Goal: Task Accomplishment & Management: Complete application form

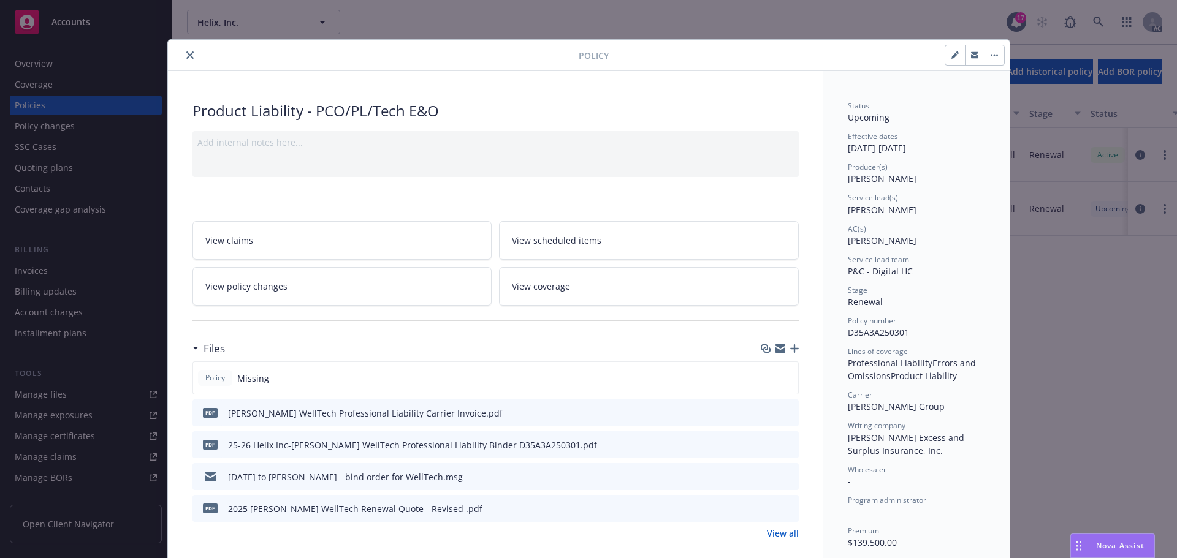
click at [184, 50] on button "close" at bounding box center [190, 55] width 15 height 15
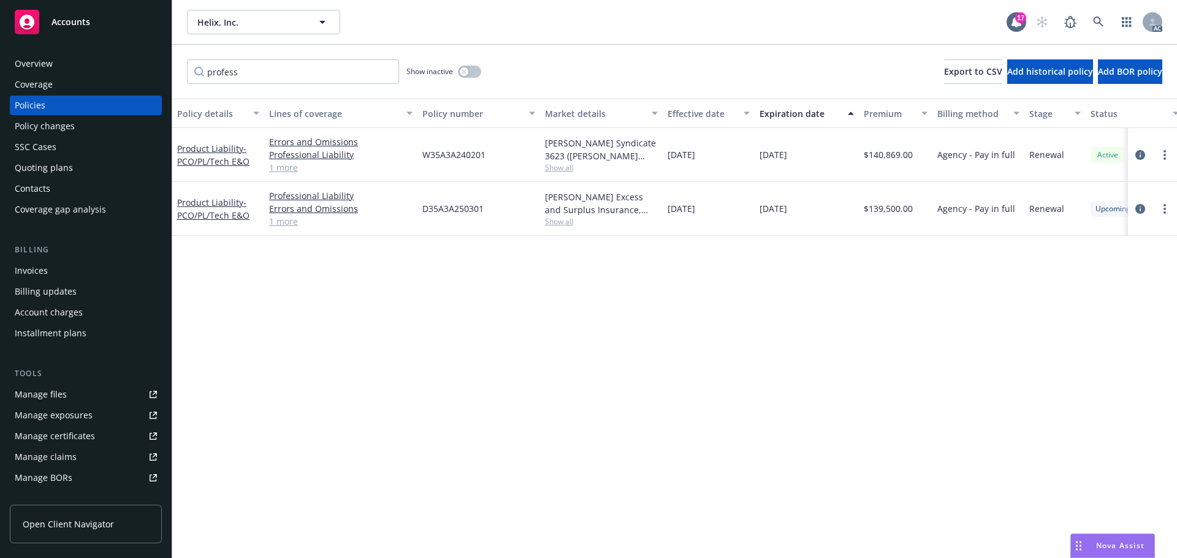
click at [69, 19] on span "Accounts" at bounding box center [70, 22] width 39 height 10
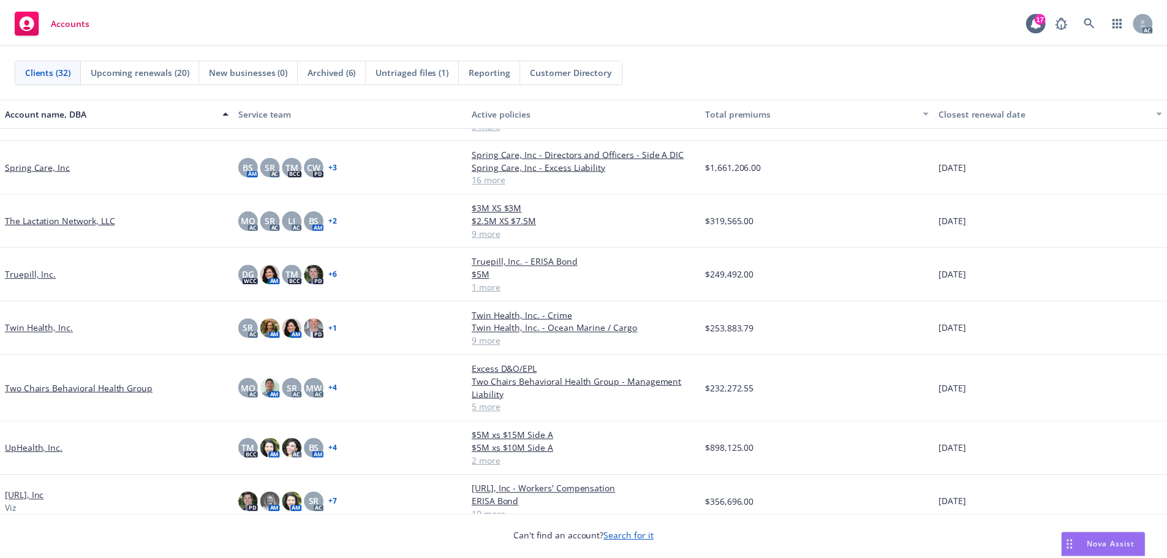
scroll to position [1226, 0]
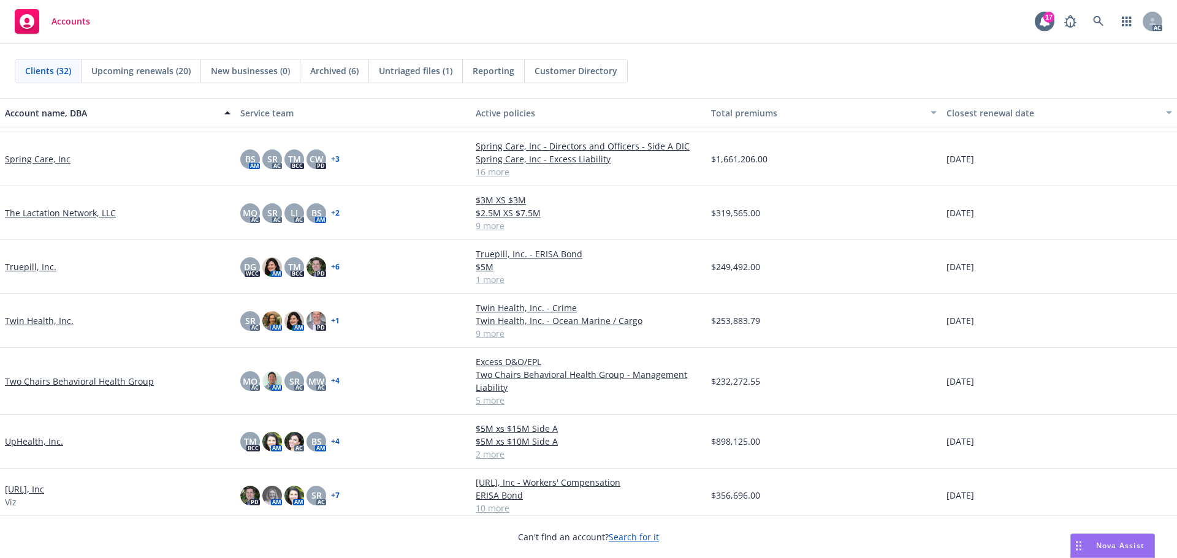
click at [37, 320] on link "Twin Health, Inc." at bounding box center [39, 320] width 69 height 13
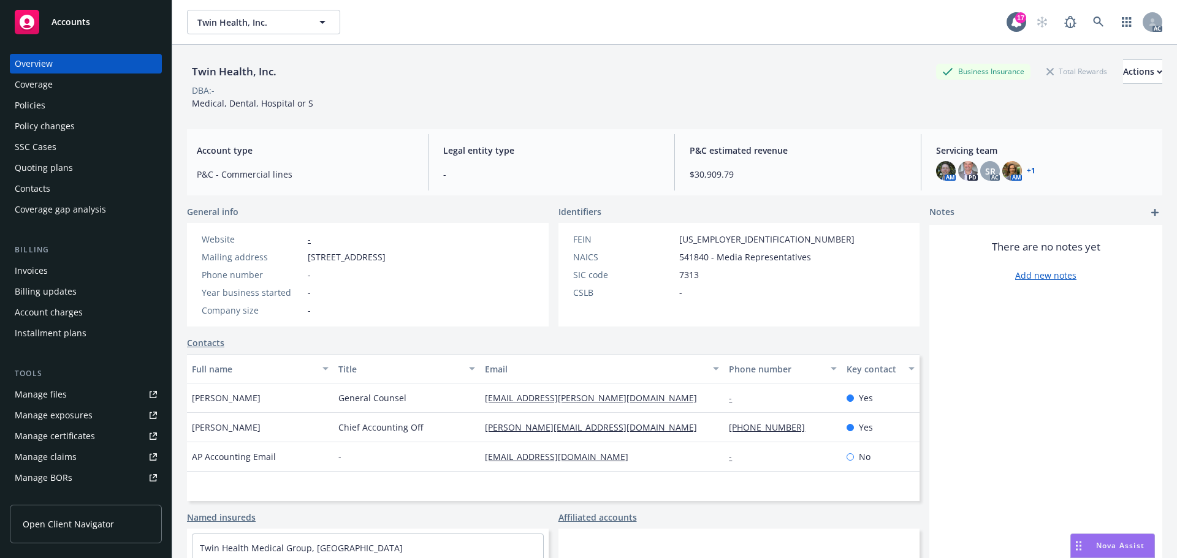
click at [51, 129] on div "Policy changes" at bounding box center [45, 126] width 60 height 20
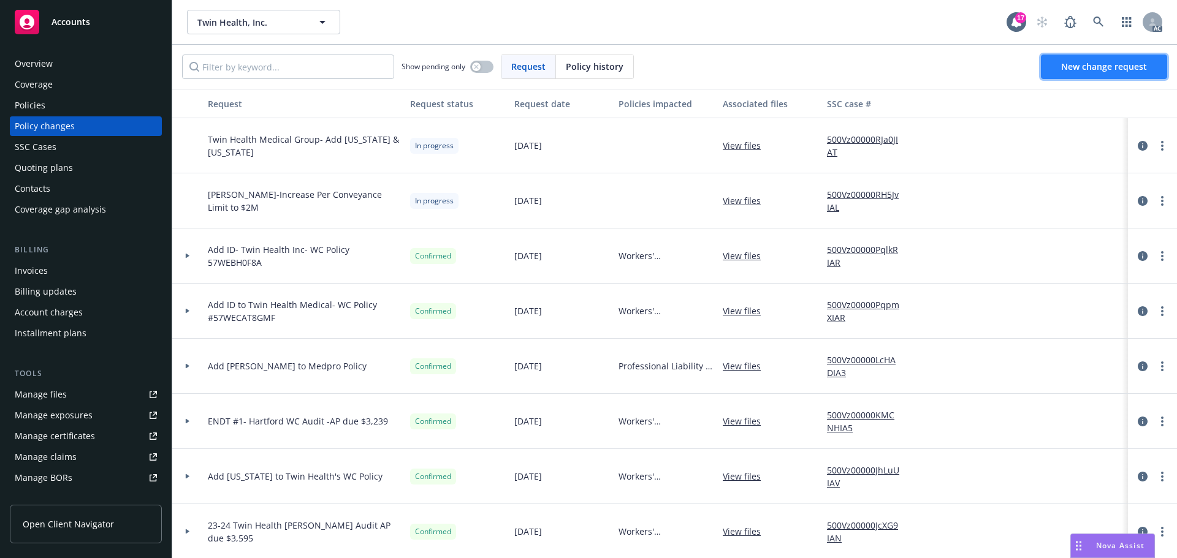
click at [1080, 75] on link "New change request" at bounding box center [1104, 67] width 126 height 25
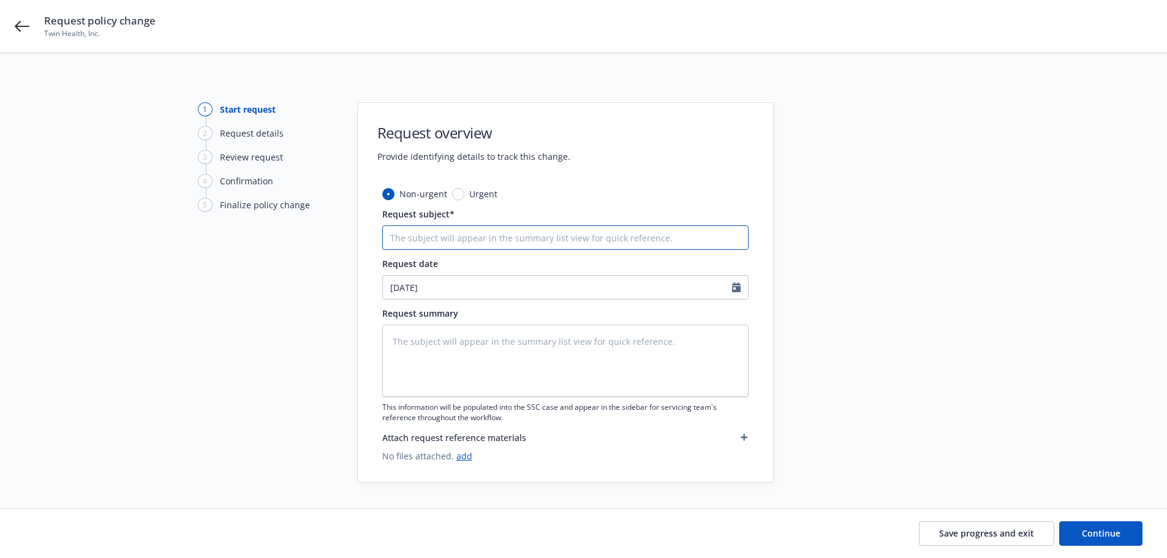
click at [441, 242] on input "Request subject*" at bounding box center [565, 238] width 366 height 25
type textarea "x"
type input "C"
type textarea "x"
type input "Cy"
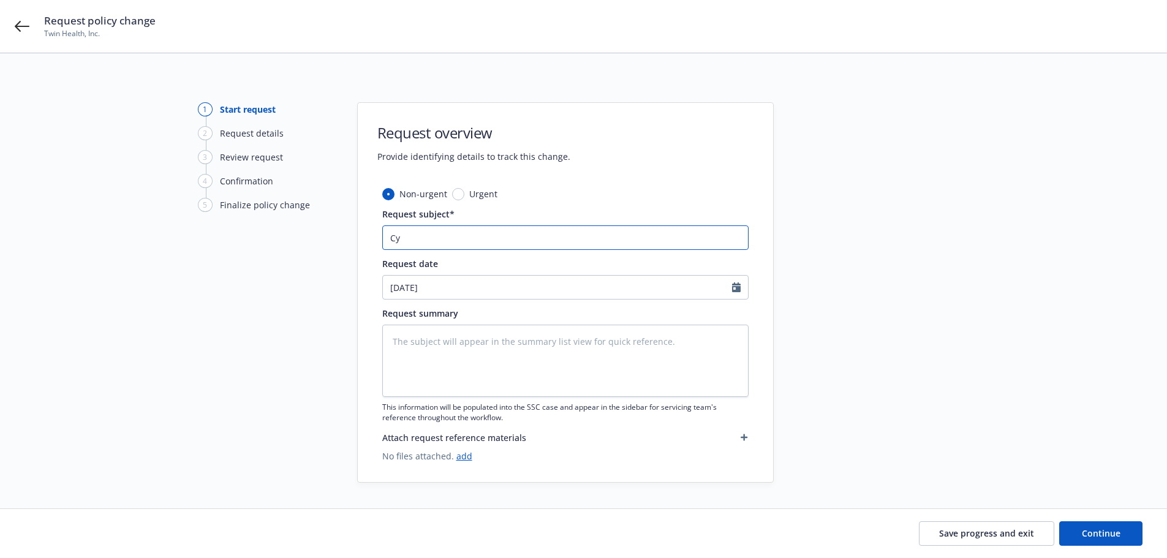
type textarea "x"
type input "Cyb"
type textarea "x"
type input "Cybe"
type textarea "x"
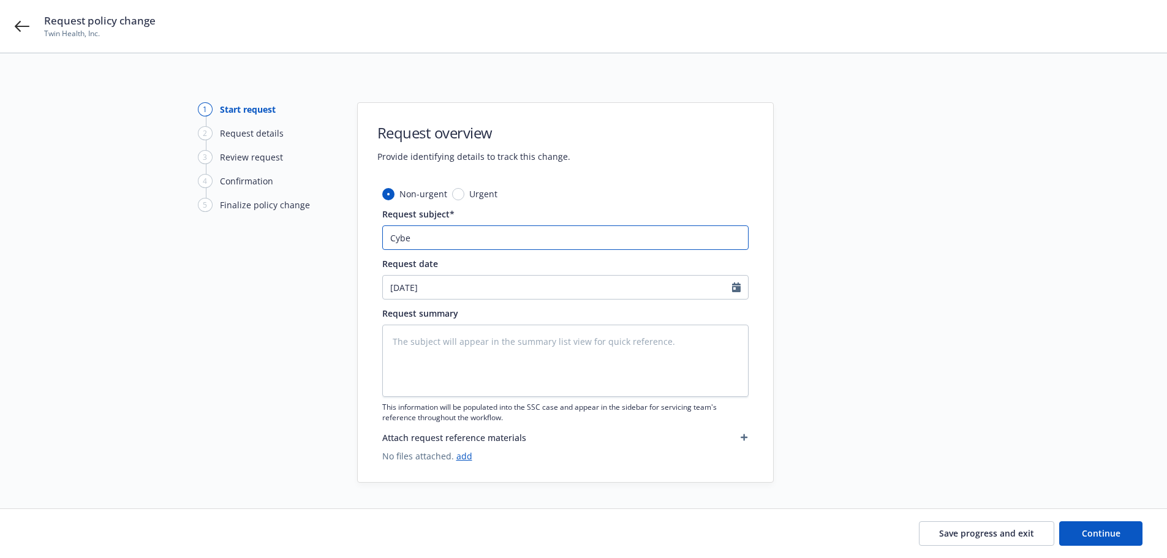
type input "Cyber"
type textarea "x"
type input "Cyber-"
type textarea "x"
type input "Cyber-P"
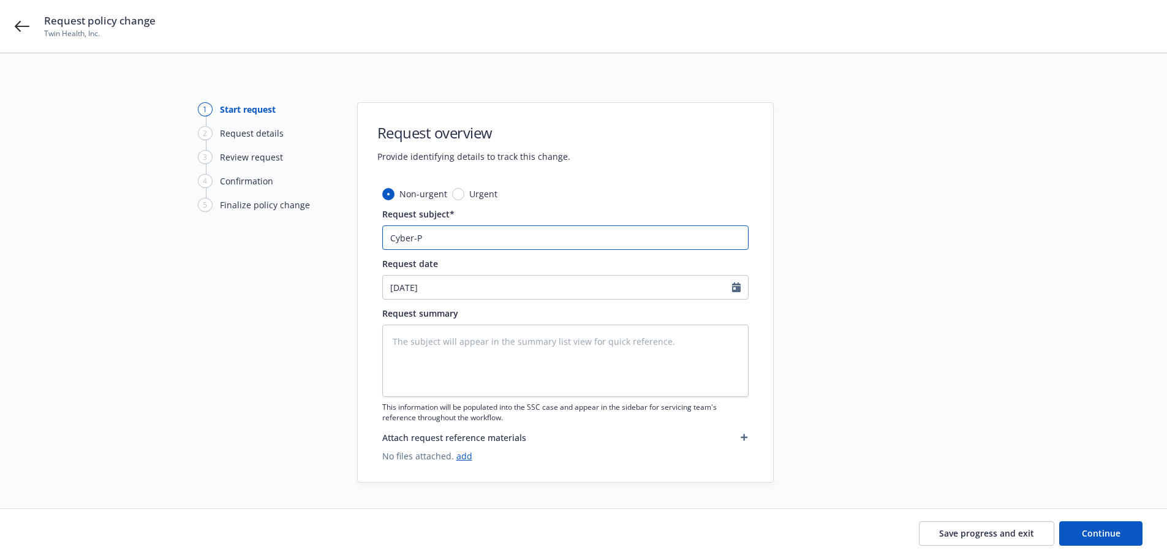
type textarea "x"
type input "Cyber-Pr"
type textarea "x"
type input "Cyber-Pro"
type textarea "x"
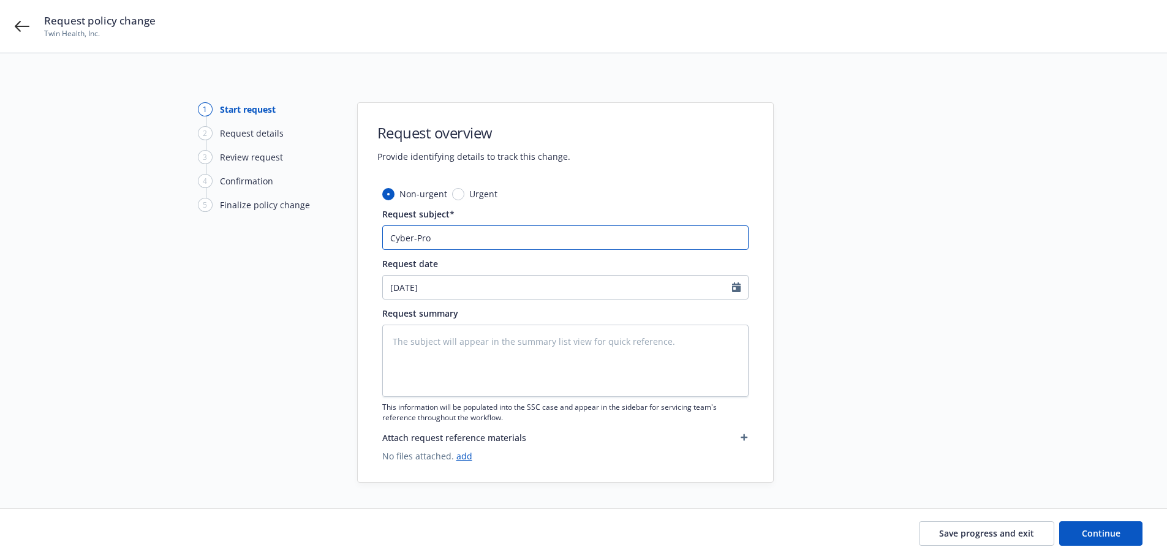
type input "Cyber-Prof"
type textarea "x"
type input "Cyber-Profe"
type textarea "x"
type input "Cyber-Profes"
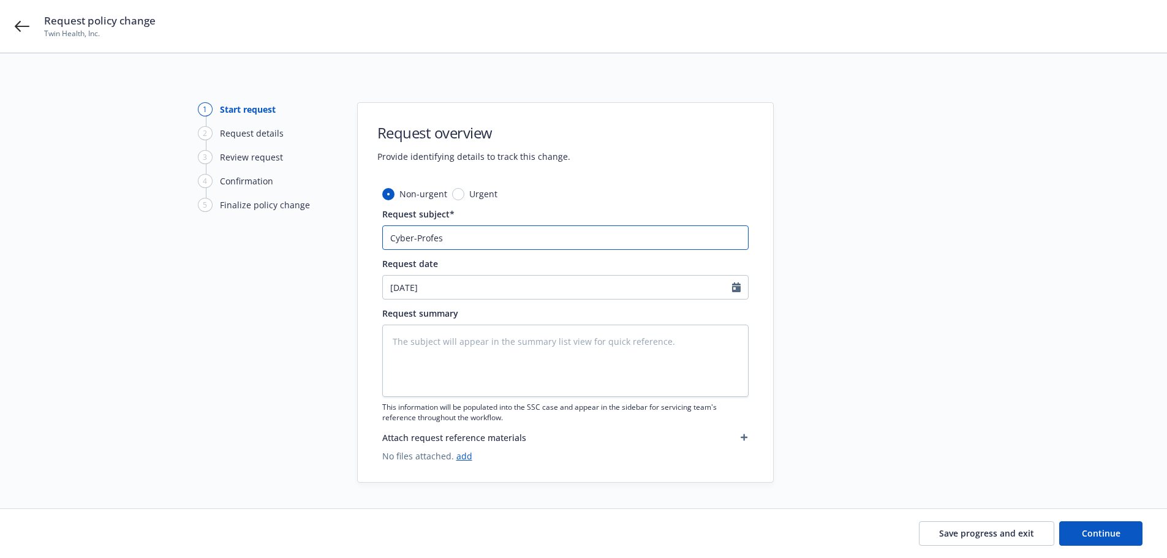
type textarea "x"
type input "Cyber-Profess"
type textarea "x"
type input "Cyber-Professi"
type textarea "x"
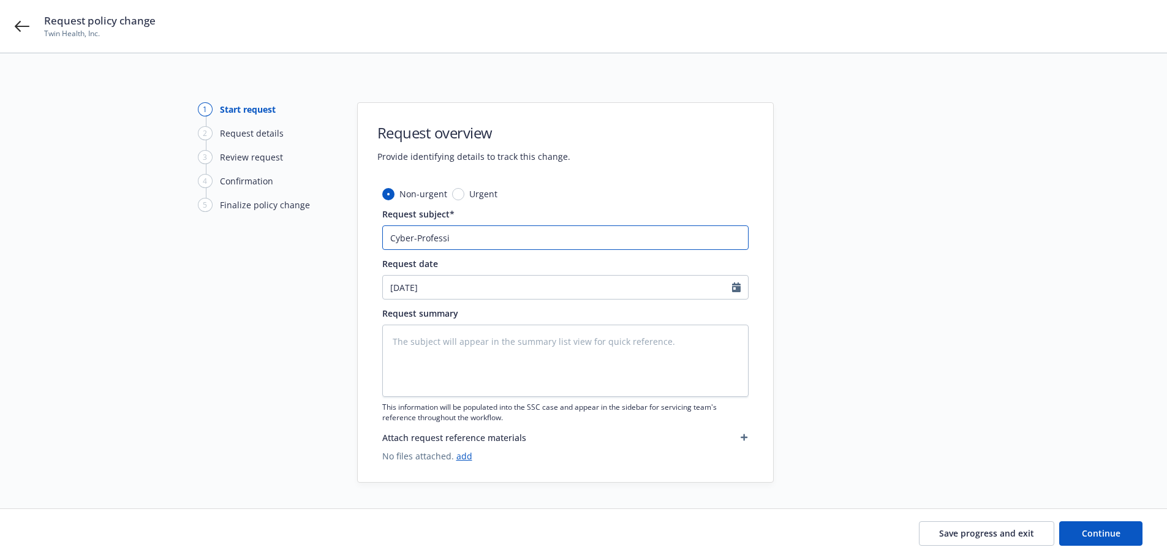
type input "Cyber-Professio"
type textarea "x"
type input "Cyber-Profession"
type textarea "x"
type input "Cyber-Professiona"
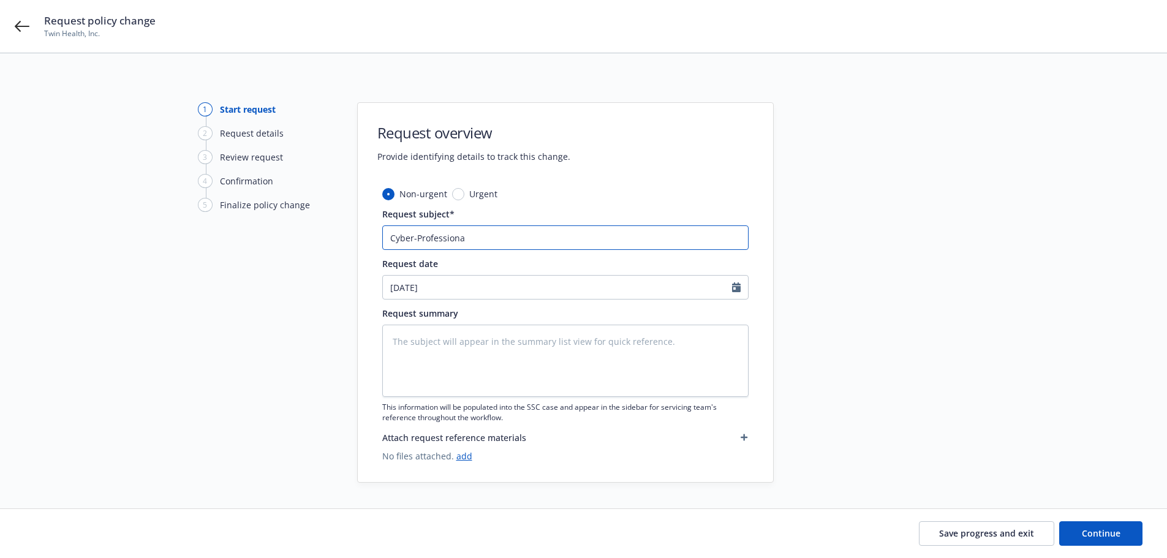
type textarea "x"
type input "Cyber-Professional"
type textarea "x"
type input "Cyber-Professional"
type textarea "x"
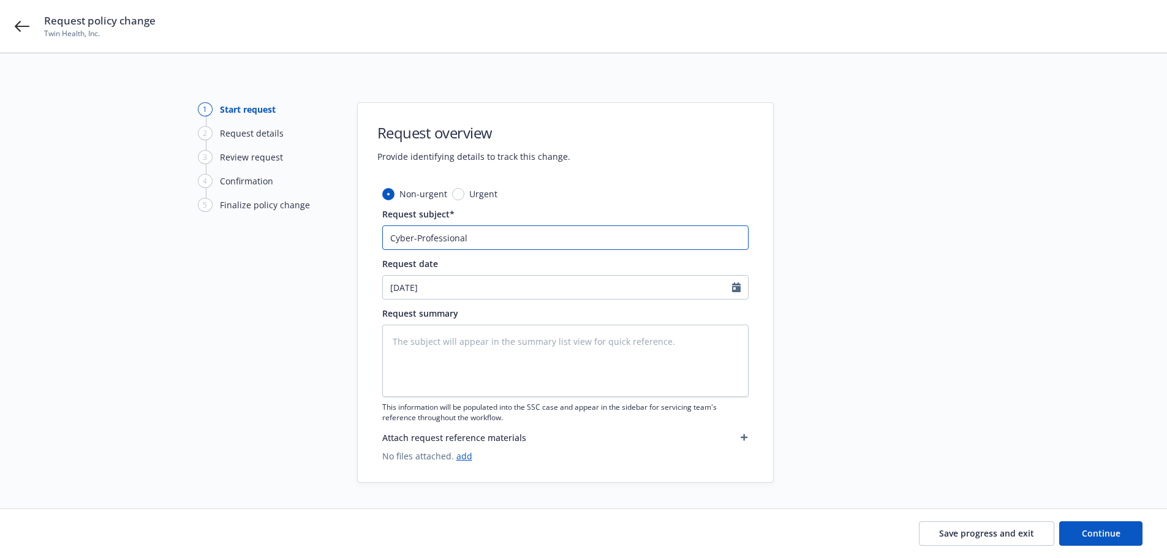
type input "Cyber-Professional C"
type textarea "x"
type input "Cyber-Professional CR"
type textarea "x"
type input "Cyber-Professional CRC"
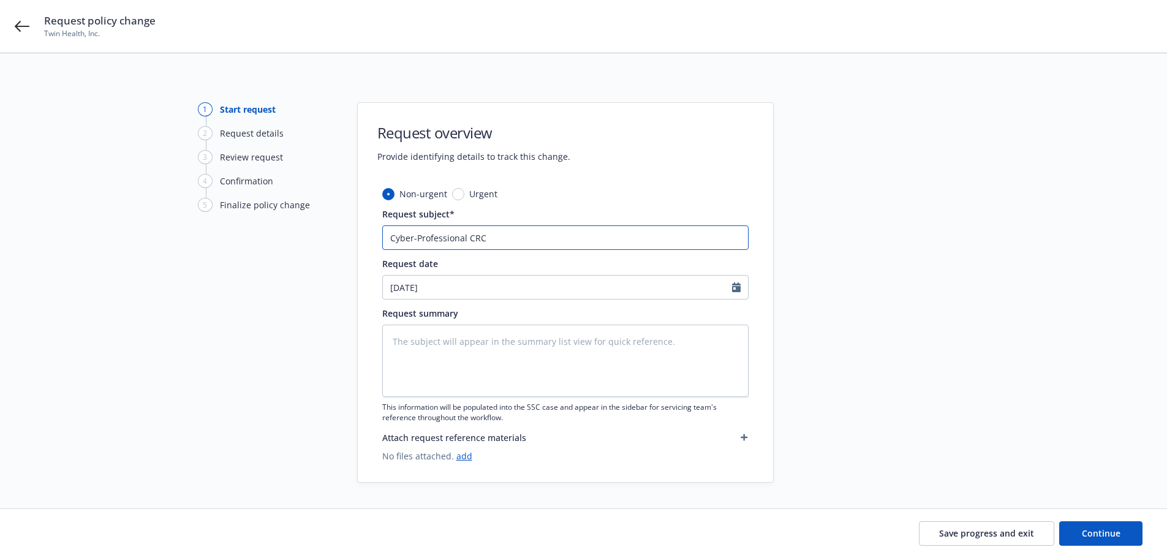
type textarea "x"
type input "Cyber-Professional CRC"
type textarea "x"
type input "Cyber-Professional CRC P"
type textarea "x"
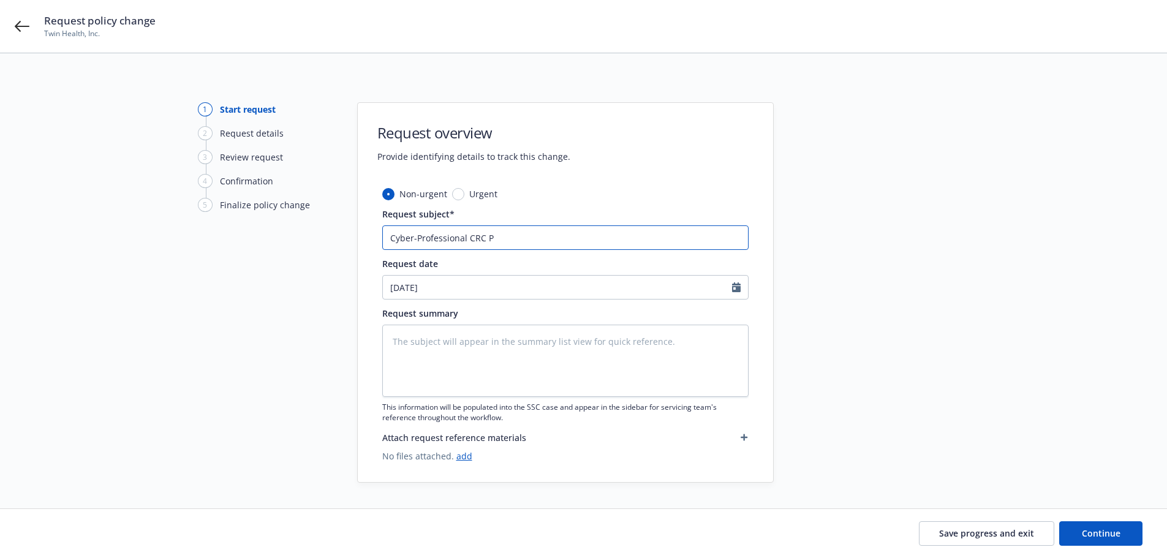
type input "Cyber-Professional CRC Po"
type textarea "x"
type input "Cyber-Professional CRC Pol"
type textarea "x"
type input "Cyber-Professional CRC Poli"
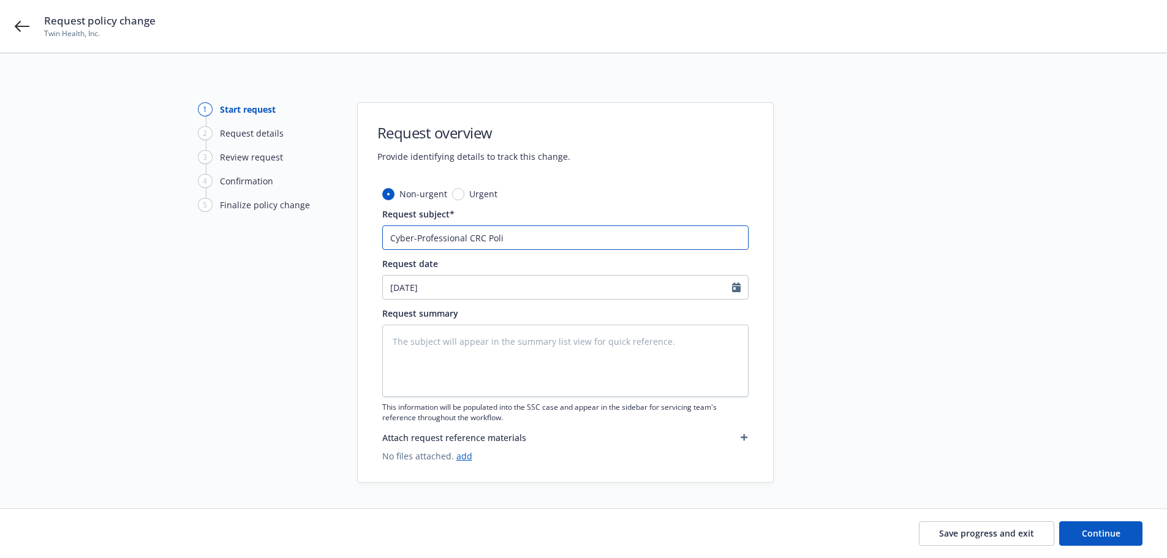
type textarea "x"
type input "Cyber-Professional CRC Polic"
type textarea "x"
type input "Cyber-Professional CRC Policy"
type textarea "x"
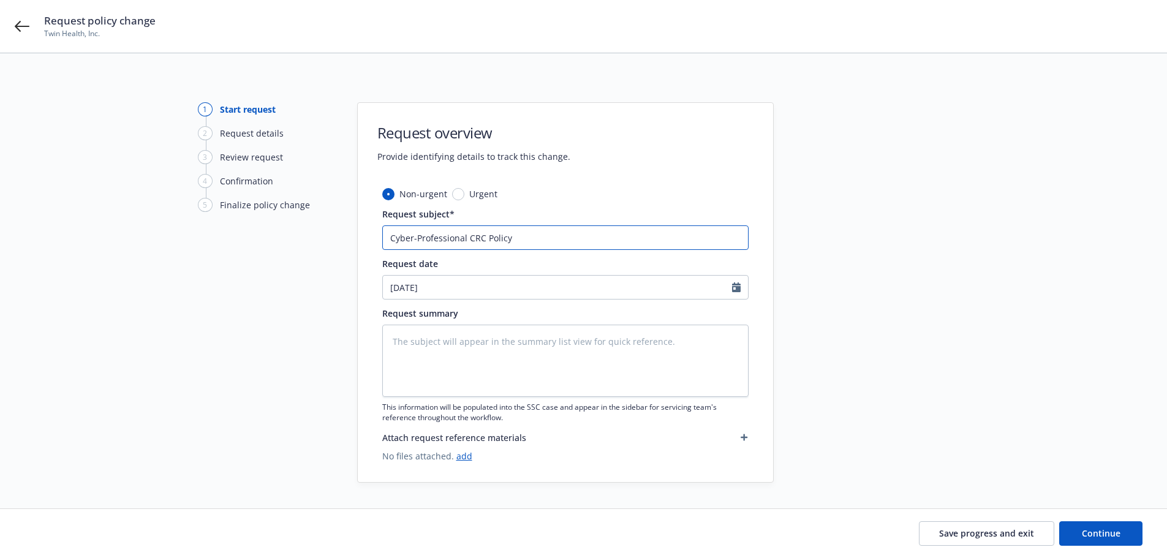
type input "Cyber-Professional CRC Policy"
type textarea "x"
type input "Cyber-Professional CRC Policy E"
type textarea "x"
type input "Cyber-Professional CRC Policy Ex"
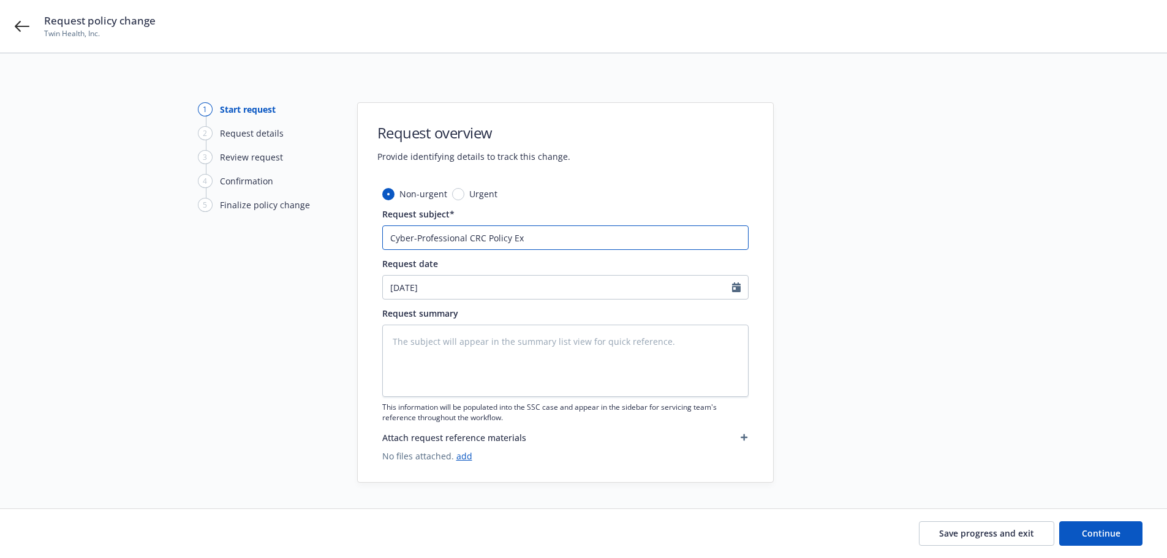
type textarea "x"
type input "Cyber-Professional CRC Policy Ext"
type textarea "x"
type input "Cyber-Professional CRC Policy Exte"
type textarea "x"
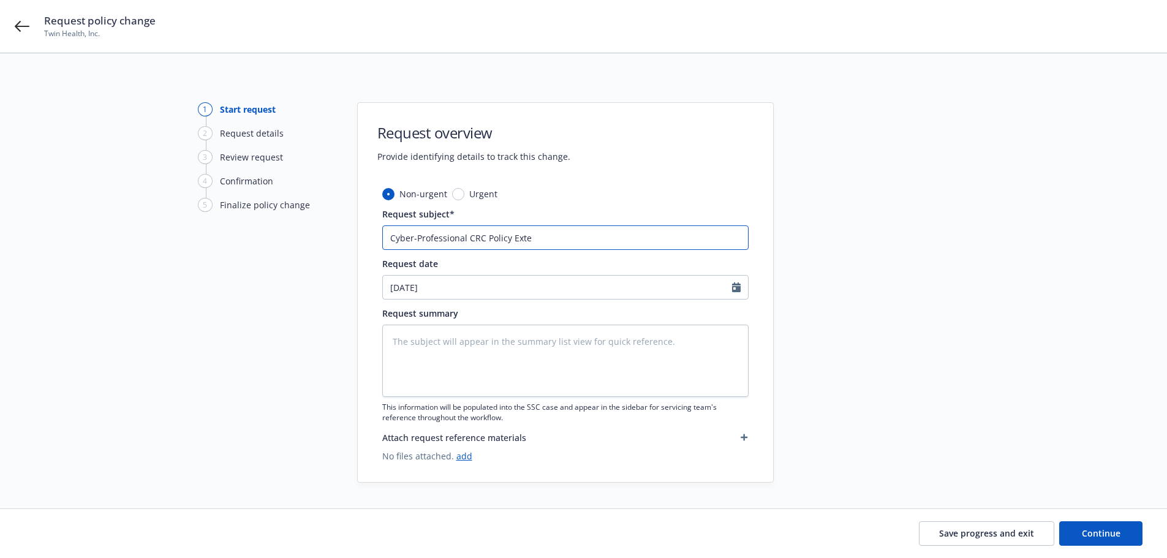
type input "Cyber-Professional CRC Policy Exten"
type textarea "x"
type input "Cyber-Professional CRC Policy Extens"
type textarea "x"
type input "Cyber-Professional CRC Policy Extensi"
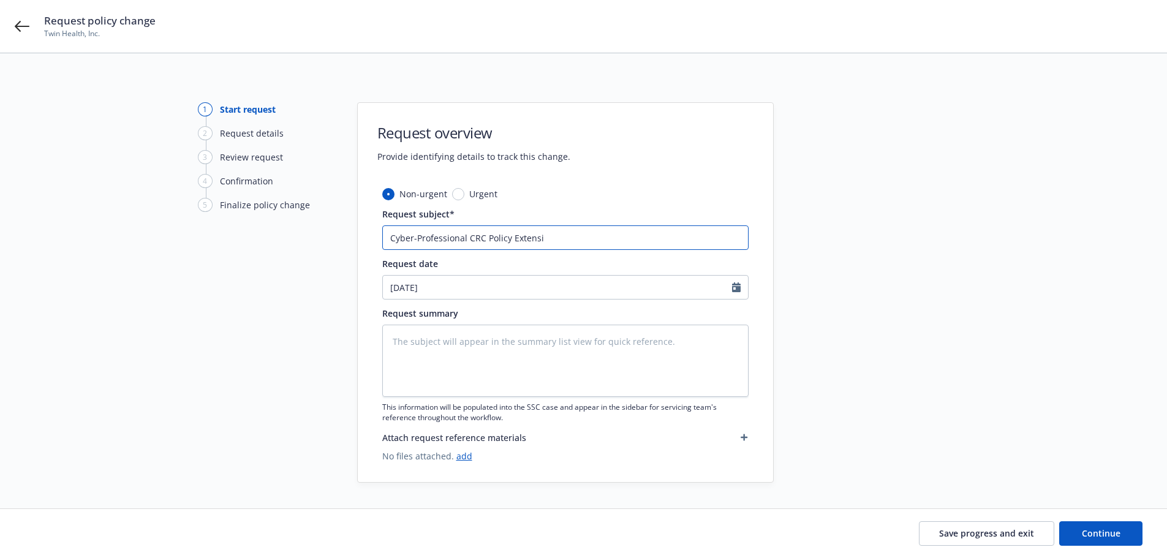
type textarea "x"
type input "Cyber-Professional CRC Policy Extensio"
type textarea "x"
type input "Cyber-Professional CRC Policy Extension"
type textarea "x"
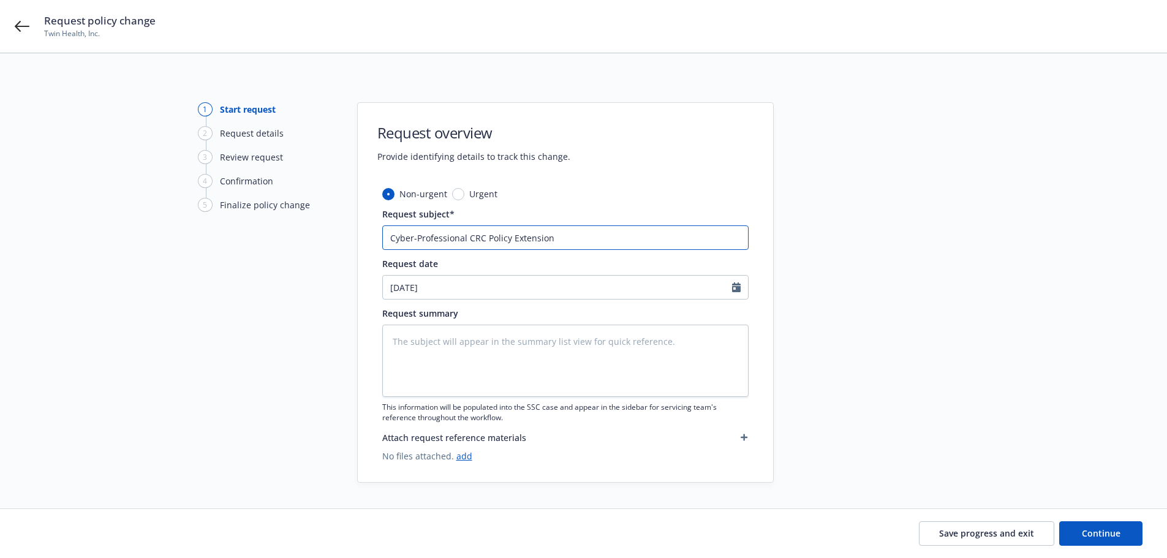
type input "Cyber-Professional CRC Policy Extension"
type textarea "x"
type input "Cyber-Professional CRC Policy Extension t"
type textarea "x"
type input "Cyber-Professional CRC Policy Extension to"
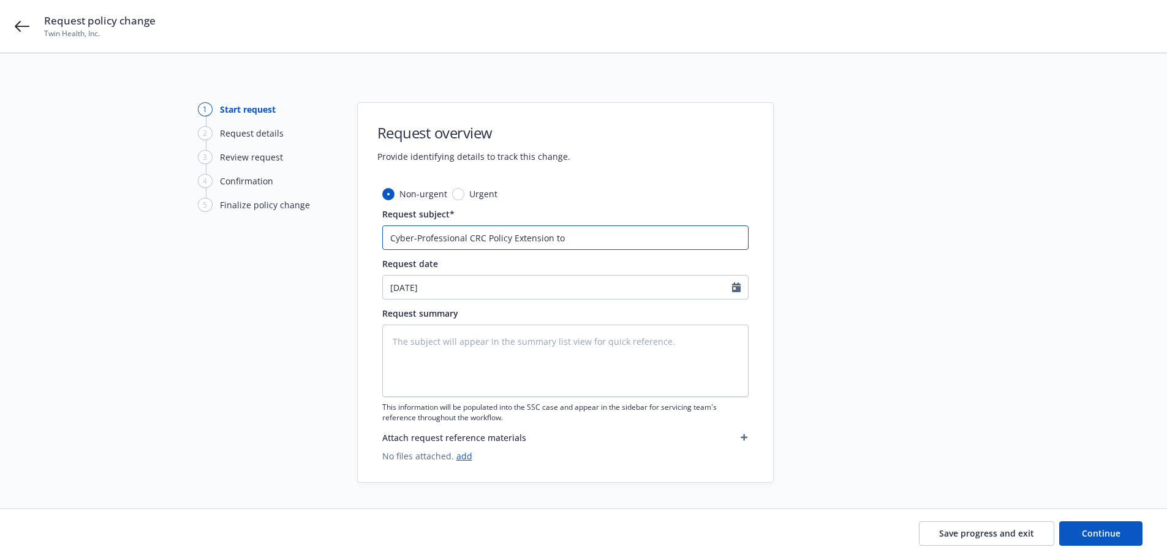
type textarea "x"
type input "Cyber-Professional CRC Policy Extension to"
type textarea "x"
type input "Cyber-Professional CRC Policy Extension to 9"
type textarea "x"
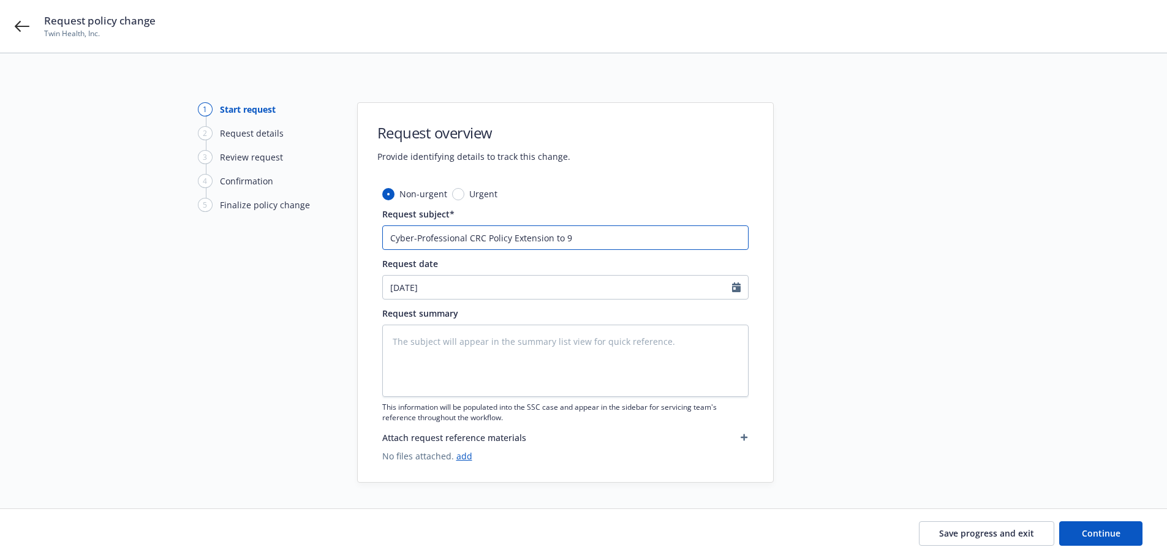
type input "Cyber-Professional CRC Policy Extension to 9-"
type textarea "x"
type input "Cyber-Professional CRC Policy Extension to 9-7"
type textarea "x"
type input "Cyber-Professional CRC Policy Extension to 9-7-"
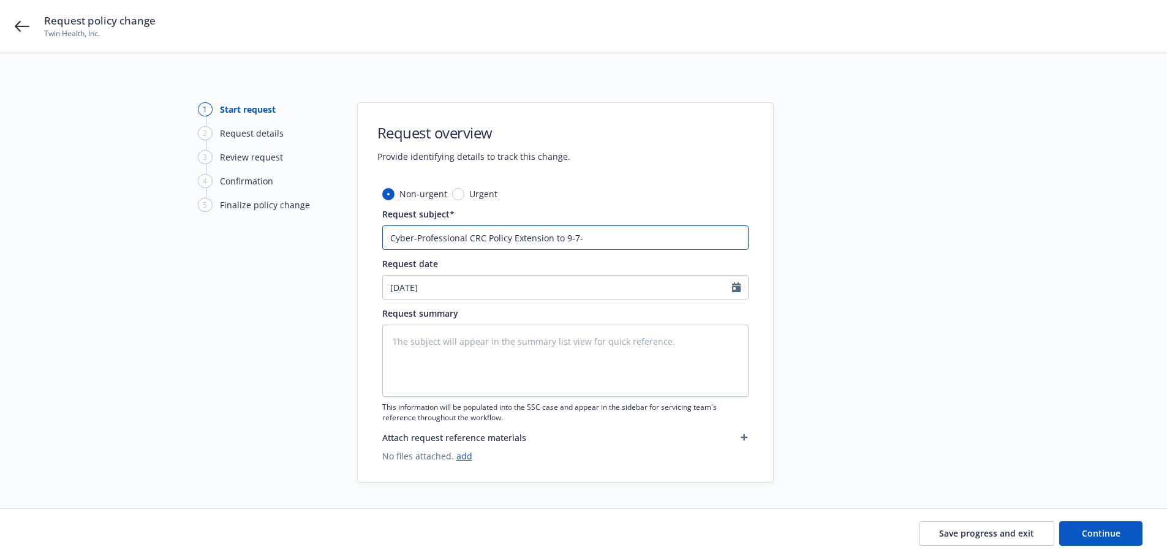
type textarea "x"
type input "Cyber-Professional CRC Policy Extension to 9-7"
type textarea "x"
type input "Cyber-Professional CRC Policy Extension to 9-"
type textarea "x"
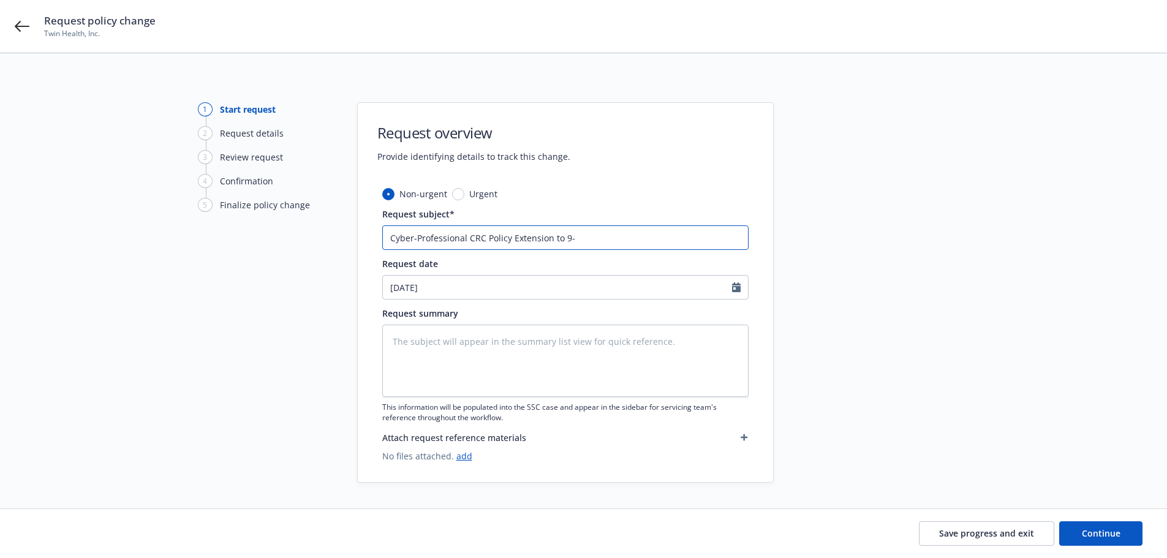
type input "Cyber-Professional CRC Policy Extension to 9"
type textarea "x"
type input "Cyber-Professional CRC Policy Extension to 9/"
type textarea "x"
type input "Cyber-Professional CRC Policy Extension to 9/7"
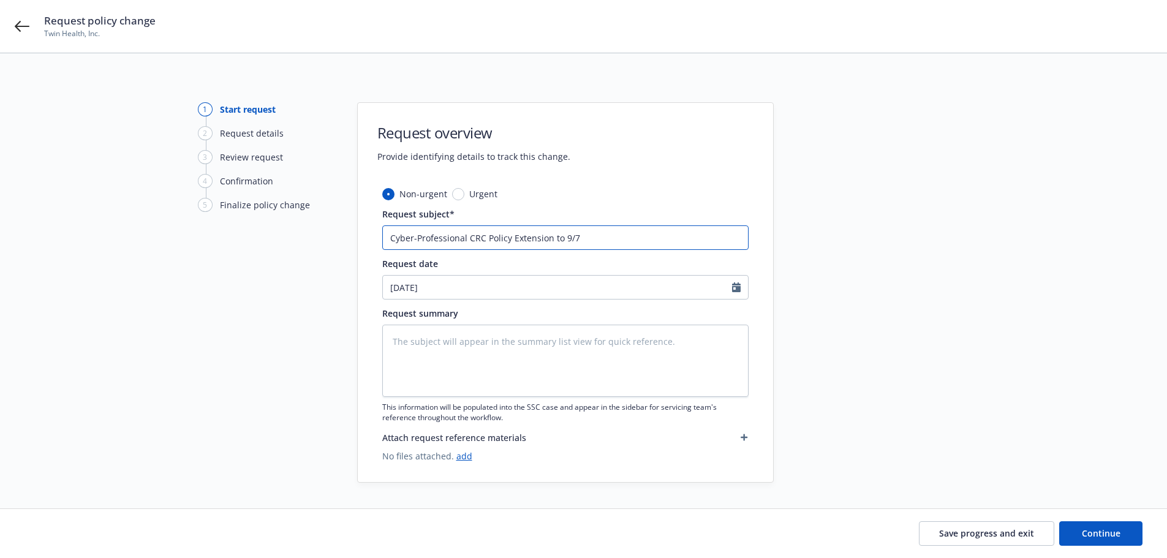
type textarea "x"
type input "Cyber-Professional CRC Policy Extension to 9/7/"
type textarea "x"
type input "Cyber-Professional CRC Policy Extension to 9/7/2"
type textarea "x"
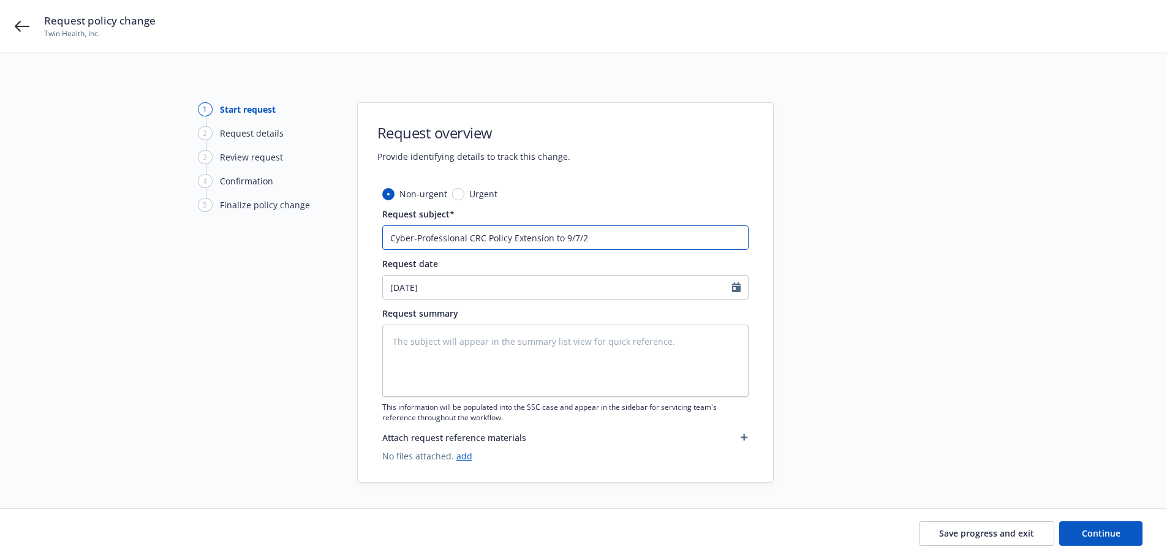
type input "Cyber-Professional CRC Policy Extension to [DATE]"
type textarea "x"
type input "Cyber-Professional CRC Policy Extension to [DATE]"
type textarea "x"
type input "Cyber-Professional CRC Policy Extension to [DATE] M"
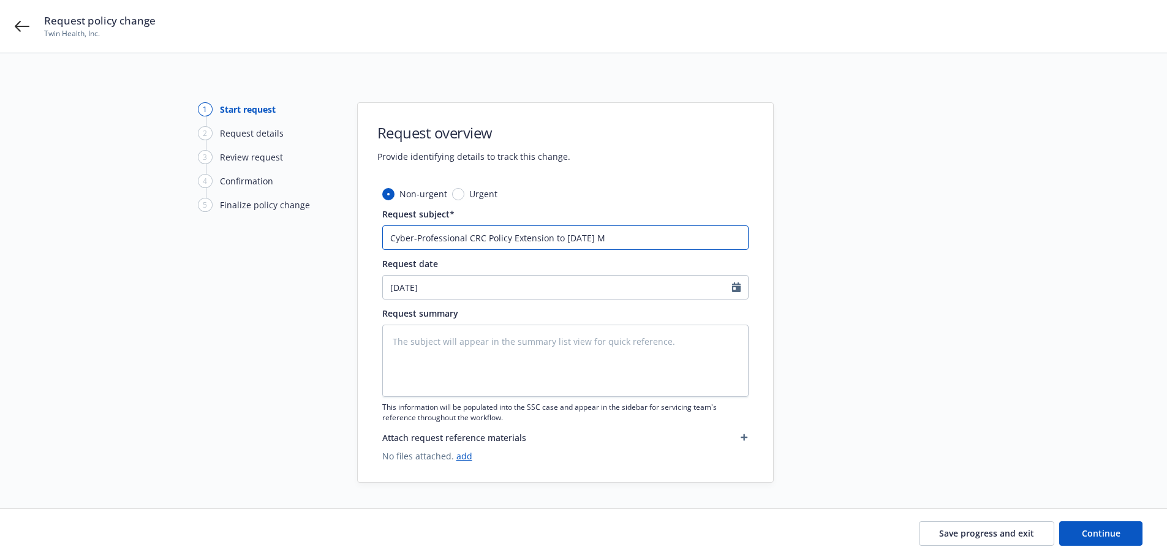
type textarea "x"
type input "Cyber-Professional CRC Policy Extension to [DATE] MS"
type textarea "x"
type input "Cyber-Professional CRC Policy Extension to [DATE] MSN"
type textarea "x"
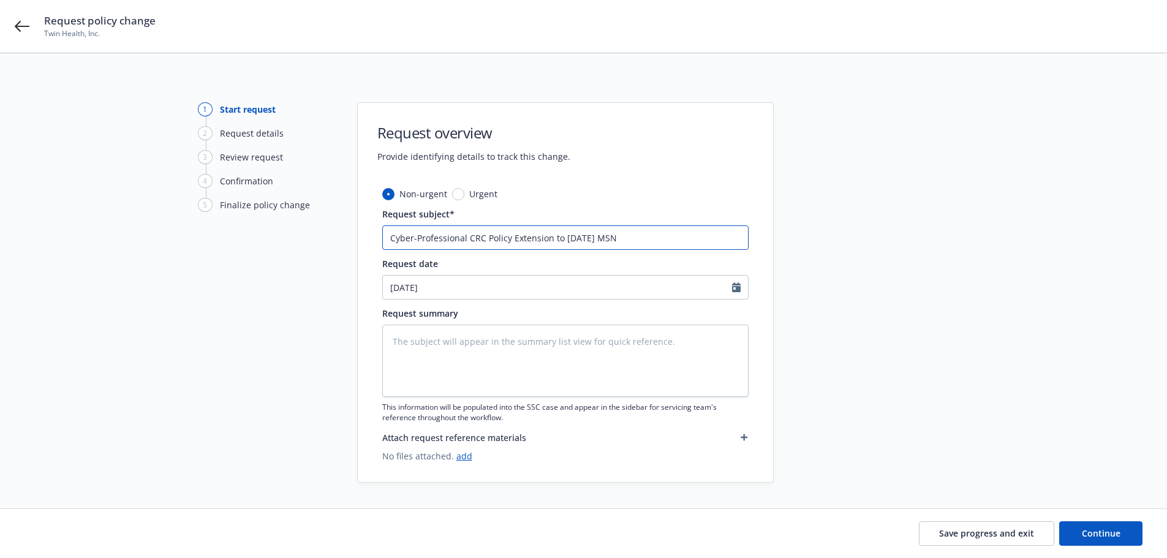
type input "Cyber-Professional CRC Policy Extension to [DATE] MSN0"
type textarea "x"
type input "Cyber-Professional CRC Policy Extension to [DATE] MSN02"
type textarea "x"
type input "Cyber-Professional CRC Policy Extension to [DATE] MSN024"
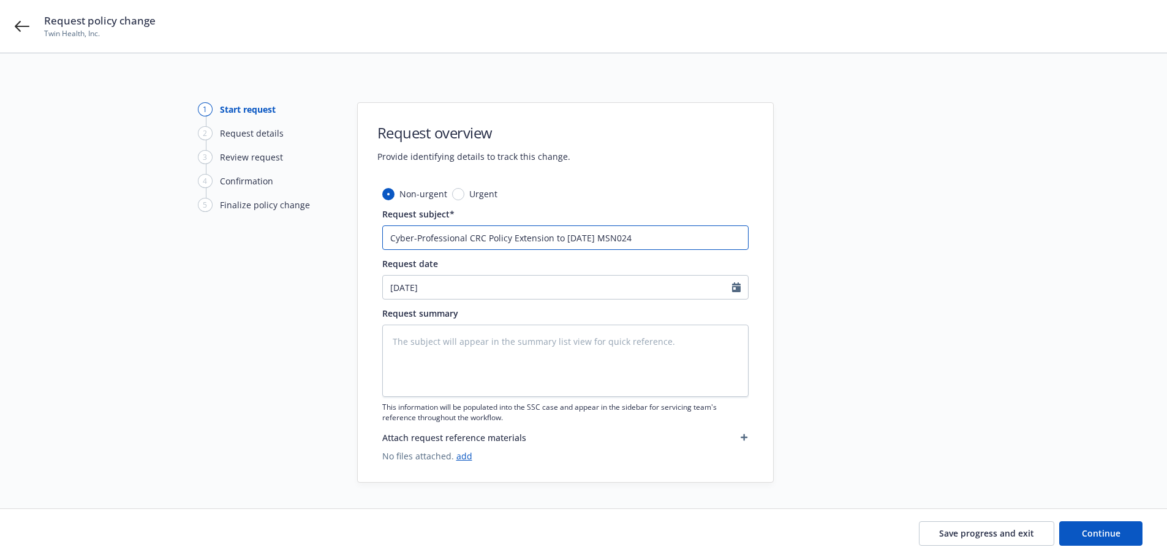
type textarea "x"
type input "Cyber-Professional CRC Policy Extension to [DATE] MSN0240"
type textarea "x"
type input "Cyber-Professional CRC Policy Extension to [DATE] MSN02400"
type textarea "x"
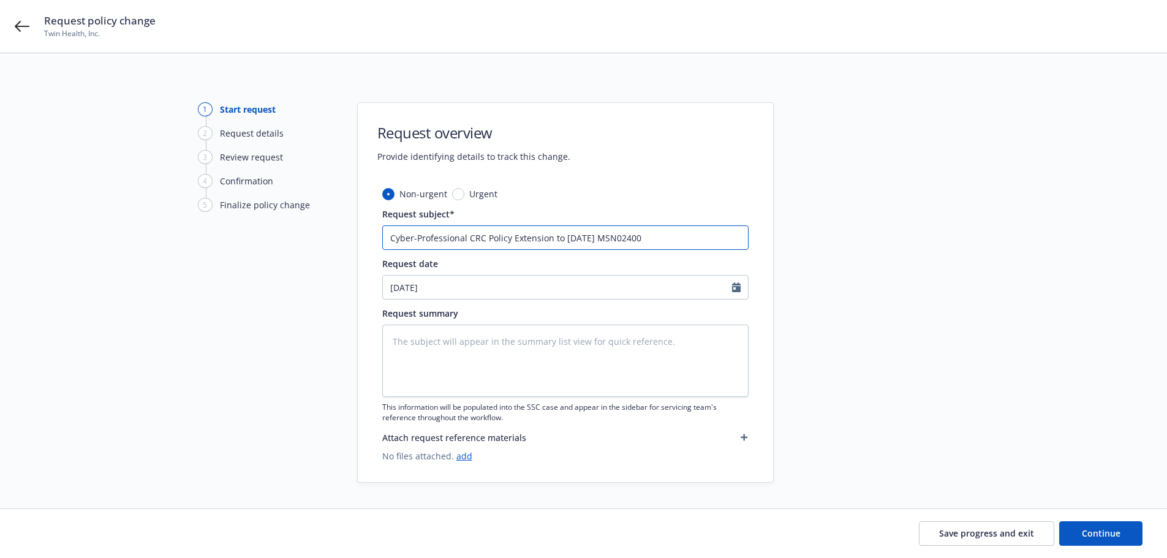
type input "Cyber-Professional CRC Policy Extension to [DATE] MSN024005"
type textarea "x"
type input "Cyber-Professional CRC Policy Extension to [DATE] MSN0240059"
type textarea "x"
type input "Cyber-Professional CRC Policy Extension to [DATE] MSN02400596"
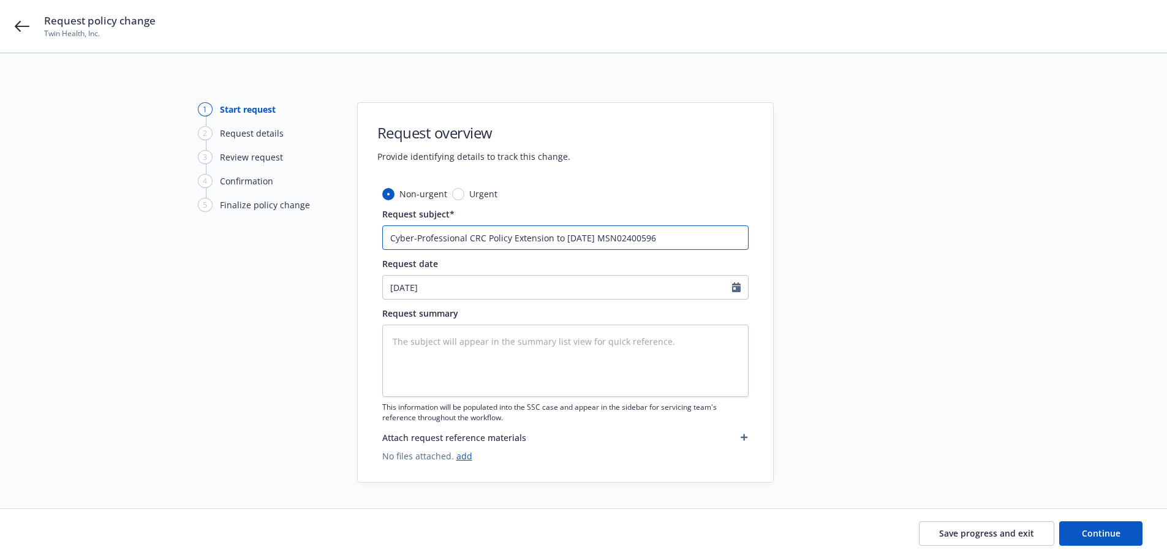
type textarea "x"
type input "Cyber-Professional CRC Policy Extension to [DATE] MSN024005967"
type textarea "x"
drag, startPoint x: 673, startPoint y: 238, endPoint x: 370, endPoint y: 237, distance: 303.3
click at [370, 237] on div "Non-urgent Urgent Request subject* Cyber-Professional CRC Policy Extension to […" at bounding box center [565, 335] width 415 height 295
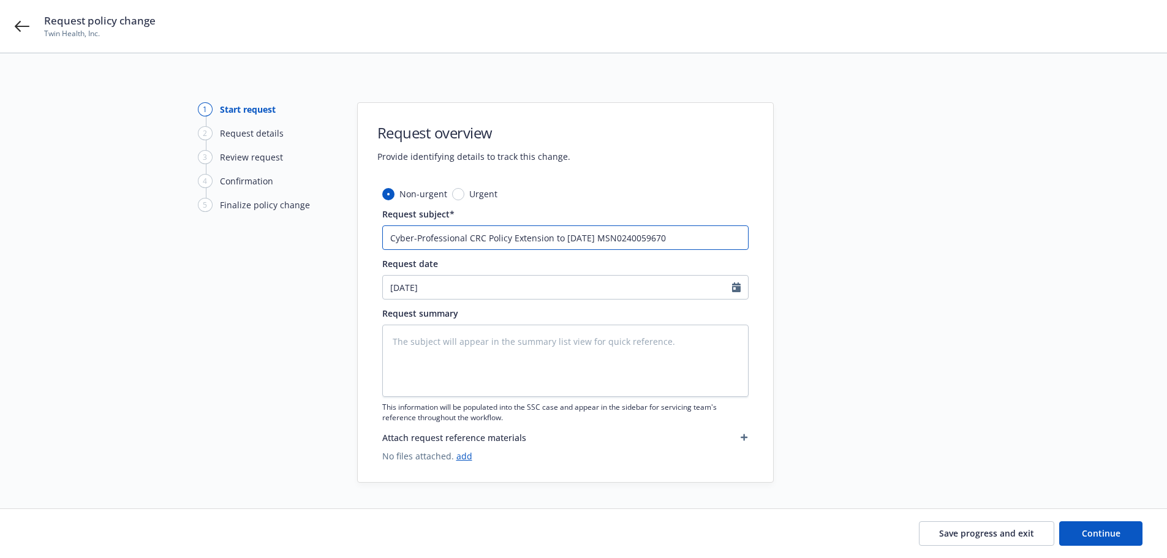
type input "Cyber-Professional CRC Policy Extension to [DATE] MSN0240059670"
click at [428, 336] on textarea at bounding box center [565, 361] width 366 height 72
paste textarea "Cyber-Professional CRC Policy Extension to [DATE] MSN0240059670"
type textarea "x"
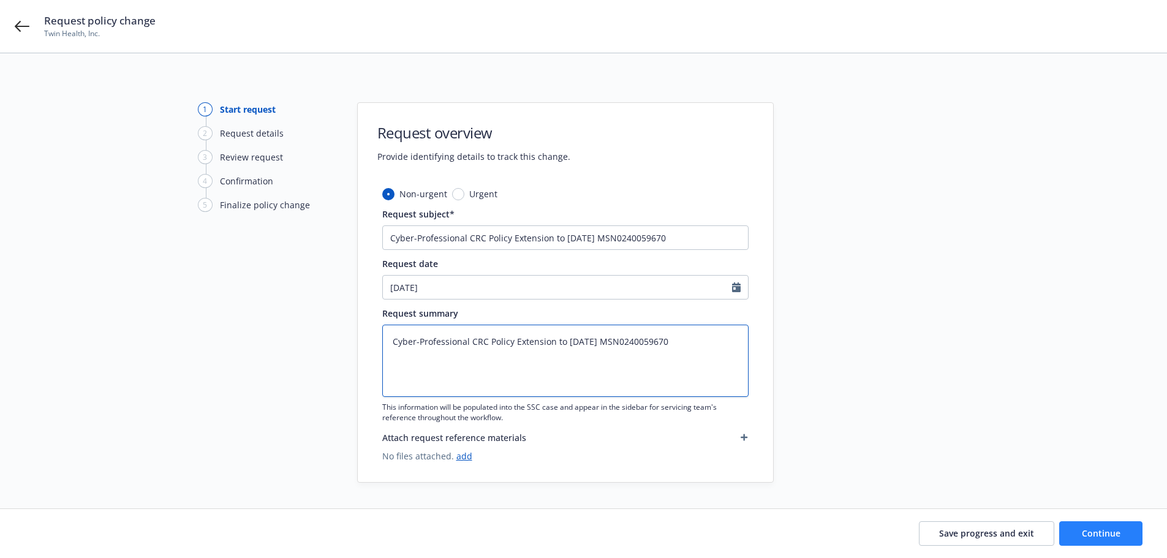
type textarea "Cyber-Professional CRC Policy Extension to [DATE] MSN0240059670"
click at [1104, 530] on span "Continue" at bounding box center [1101, 534] width 39 height 12
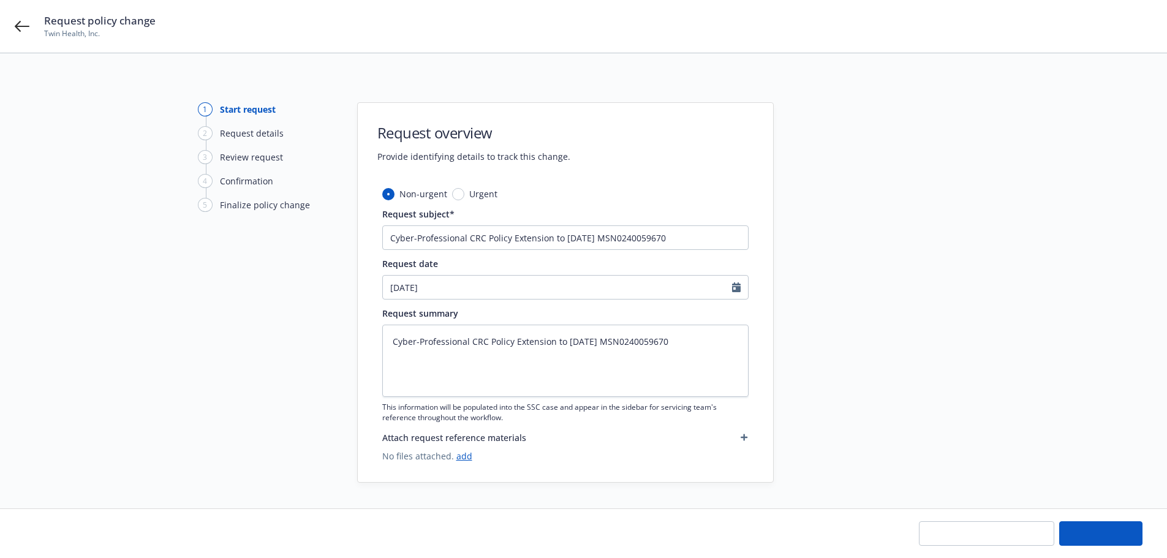
type textarea "x"
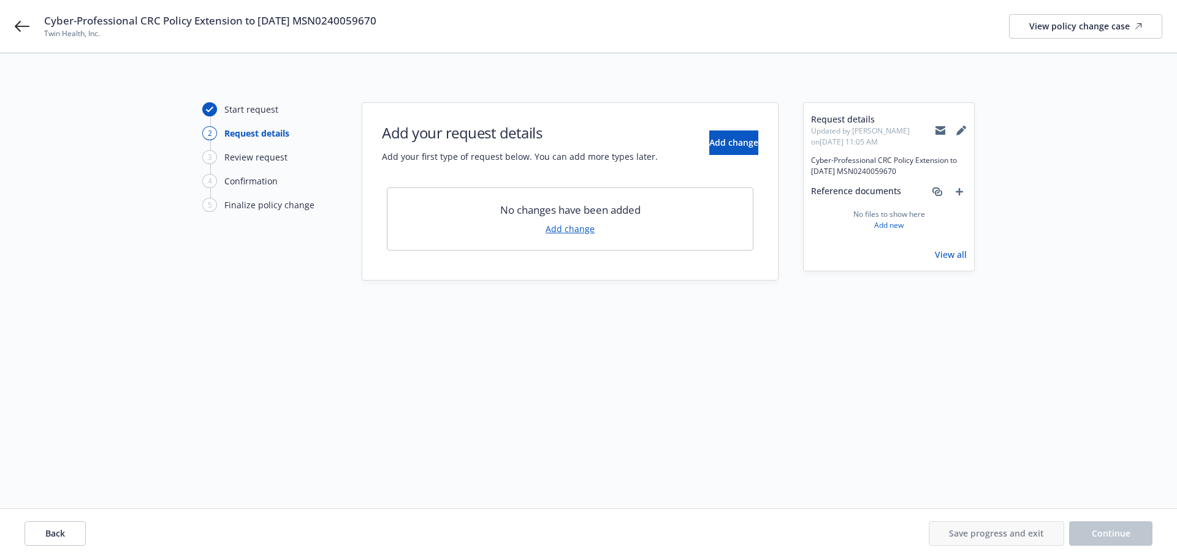
click at [581, 232] on link "Add change" at bounding box center [569, 228] width 49 height 13
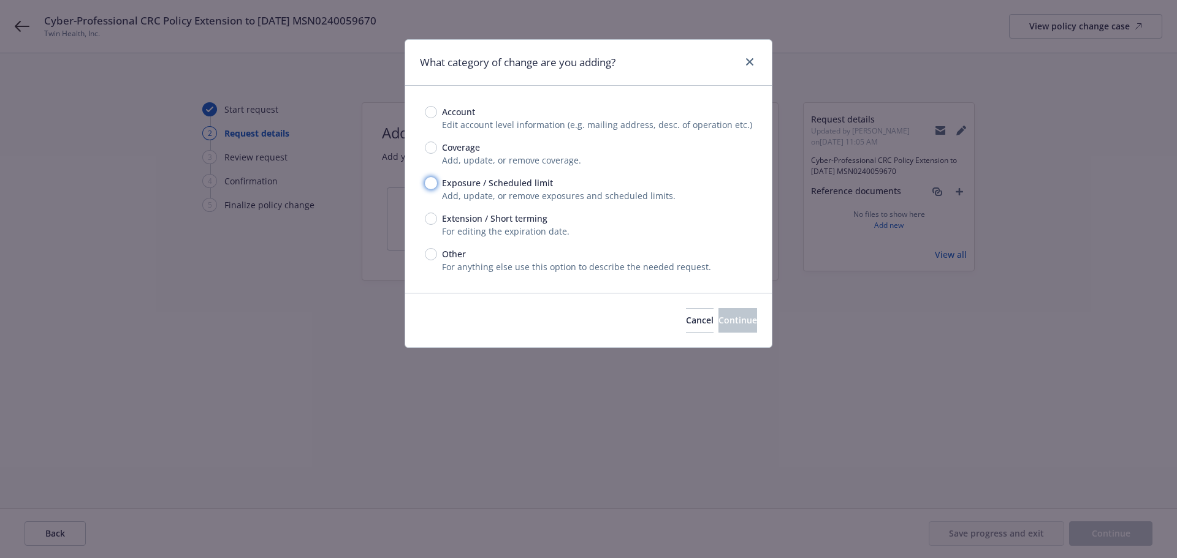
drag, startPoint x: 431, startPoint y: 182, endPoint x: 437, endPoint y: 188, distance: 8.2
click at [431, 182] on input "Exposure / Scheduled limit" at bounding box center [431, 183] width 12 height 12
radio input "true"
click at [433, 220] on input "Extension / Short terming" at bounding box center [431, 219] width 12 height 12
radio input "true"
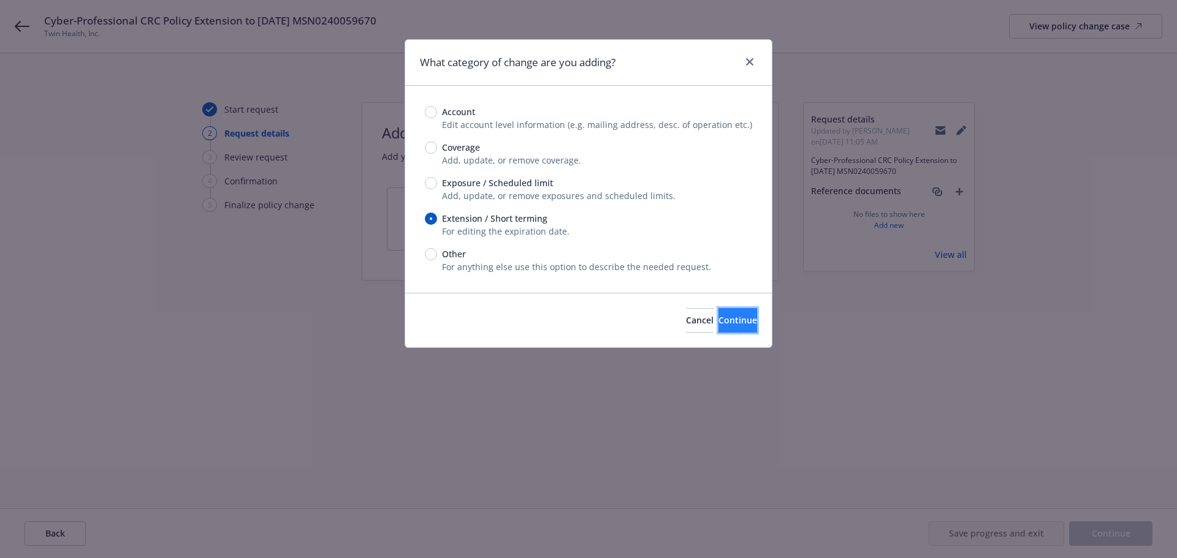
click at [718, 319] on span "Continue" at bounding box center [737, 320] width 39 height 12
type textarea "x"
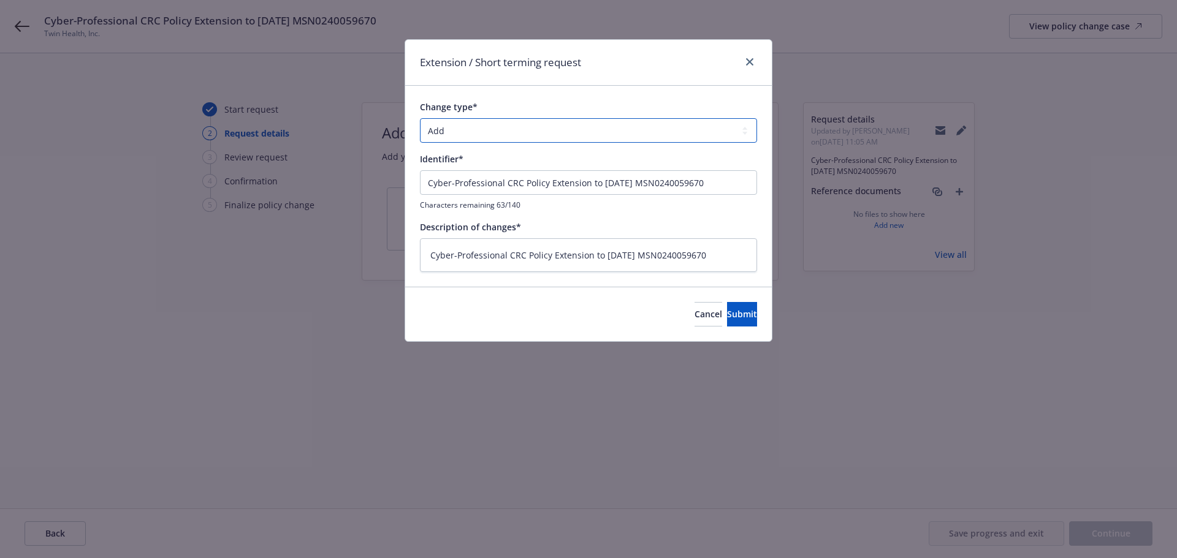
click at [533, 131] on select "Add Audit Change Remove" at bounding box center [588, 130] width 337 height 25
select select "CHANGE"
click at [420, 118] on select "Add Audit Change Remove" at bounding box center [588, 130] width 337 height 25
click at [728, 313] on span "Submit" at bounding box center [742, 314] width 30 height 12
type textarea "x"
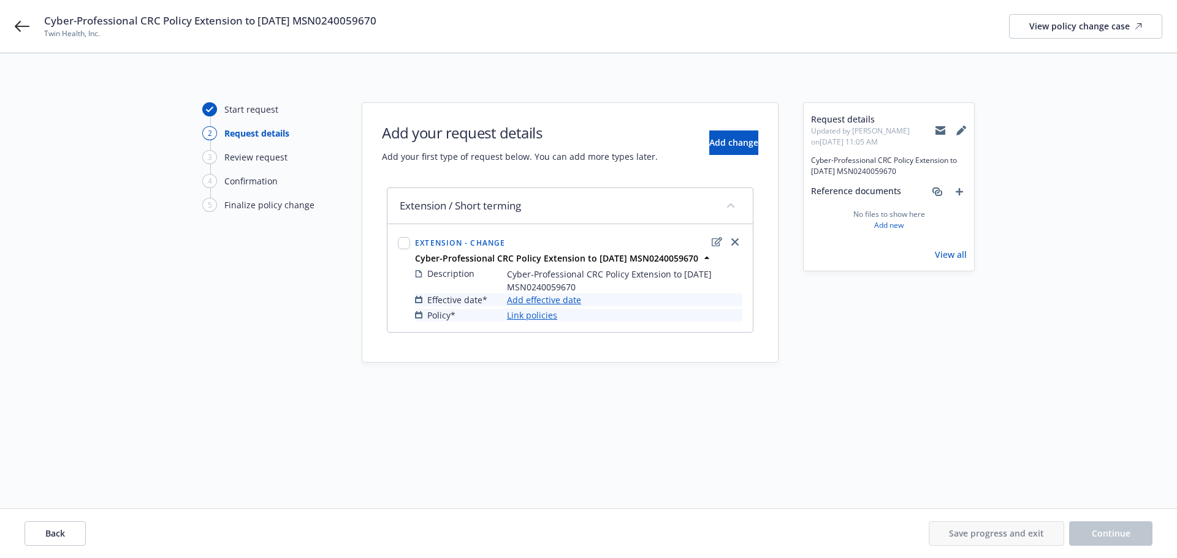
click at [544, 299] on link "Add effective date" at bounding box center [544, 300] width 74 height 13
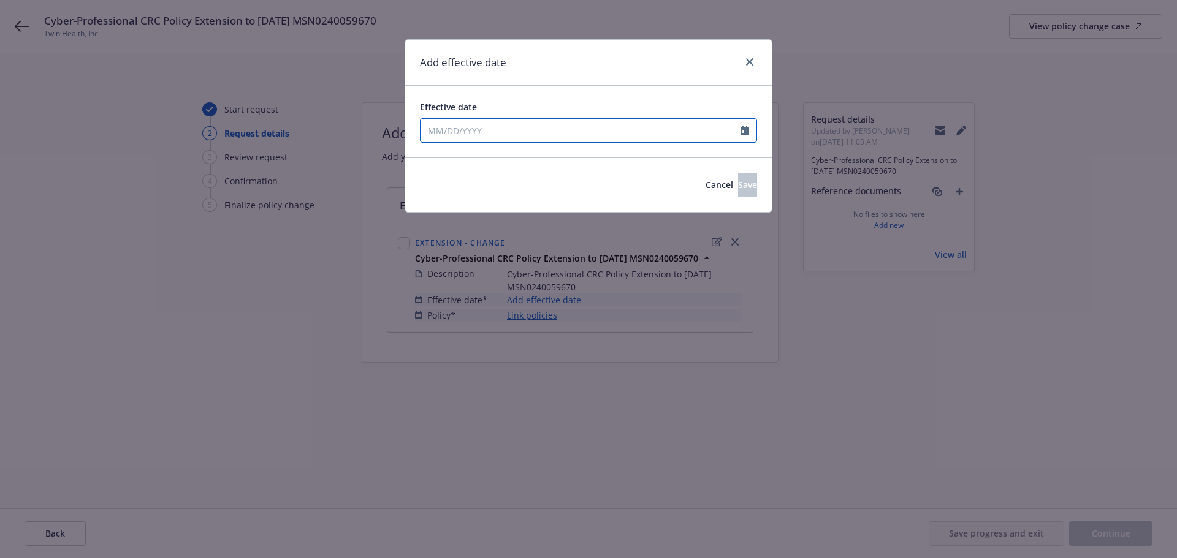
click at [437, 128] on input "Effective date" at bounding box center [580, 130] width 320 height 23
select select "8"
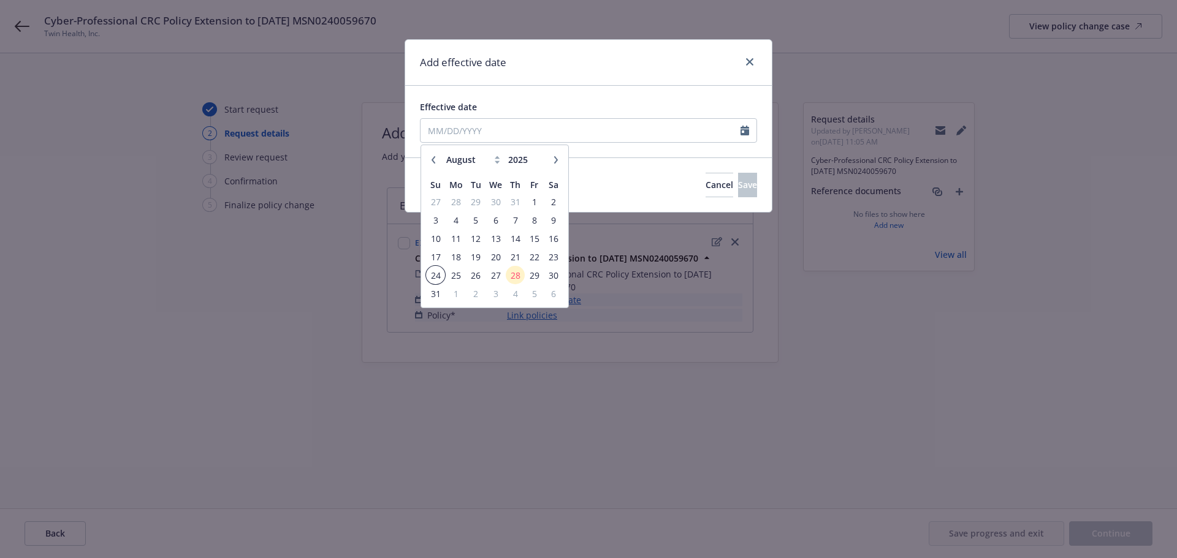
click at [436, 276] on span "24" at bounding box center [435, 275] width 17 height 15
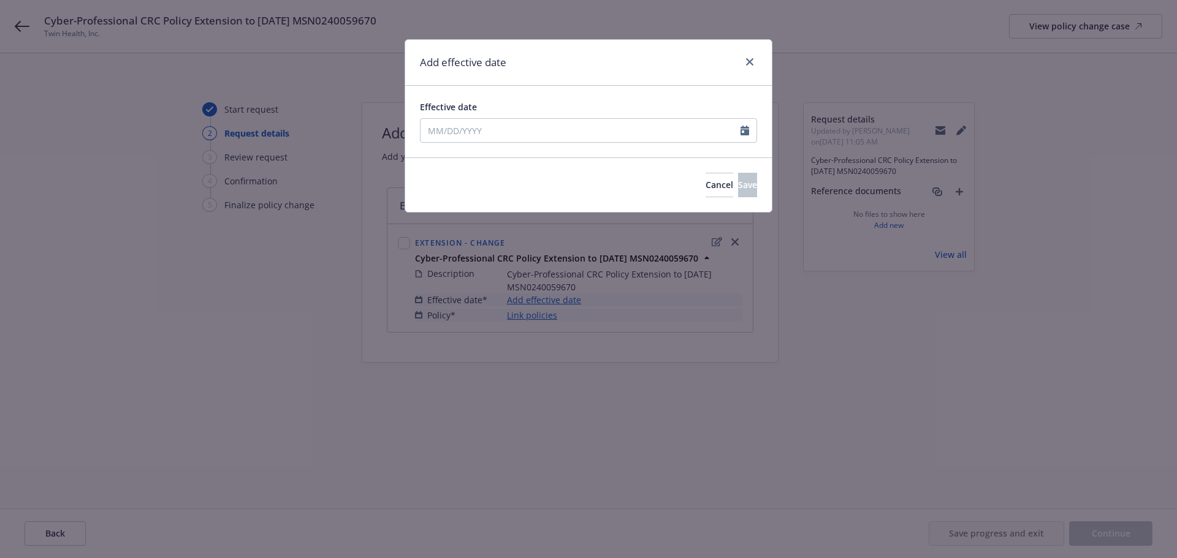
type input "[DATE]"
click at [738, 180] on span "Save" at bounding box center [747, 185] width 19 height 12
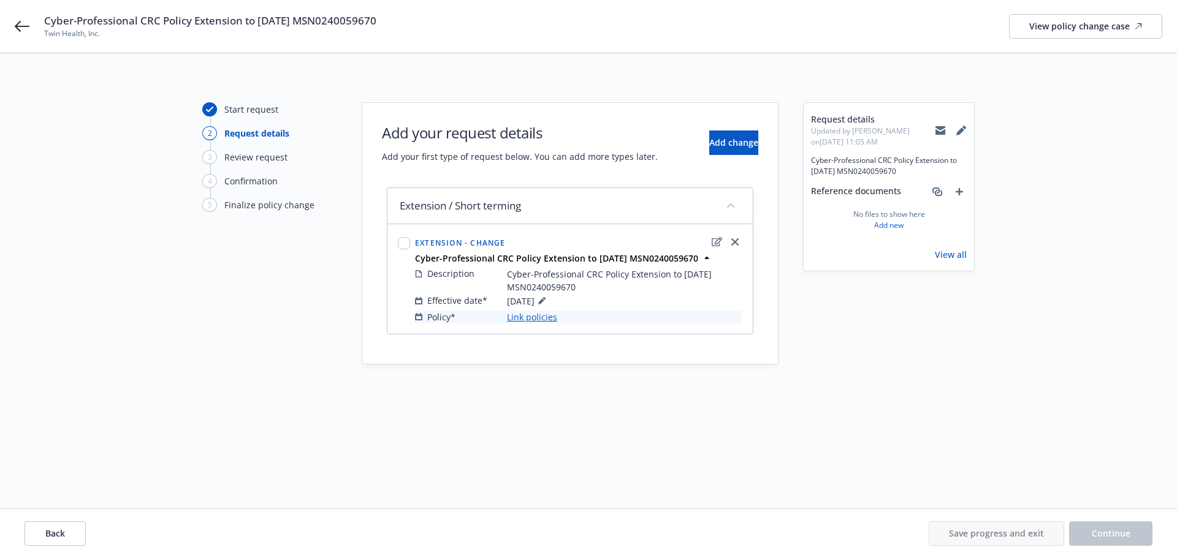
click at [539, 317] on link "Link policies" at bounding box center [532, 317] width 50 height 13
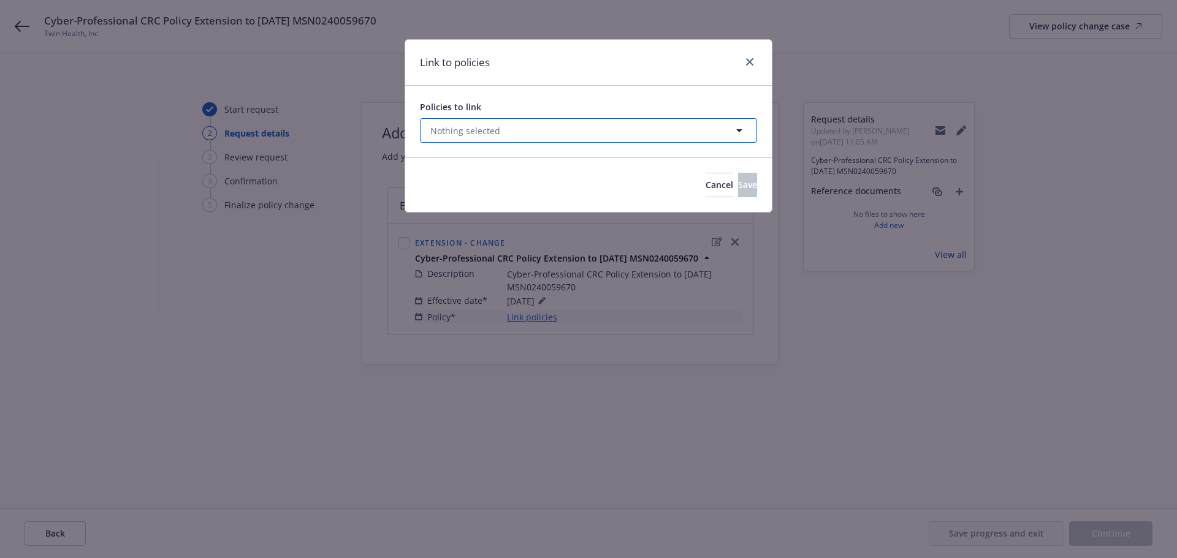
click at [504, 137] on button "Nothing selected" at bounding box center [588, 130] width 337 height 25
select select "ACTIVE"
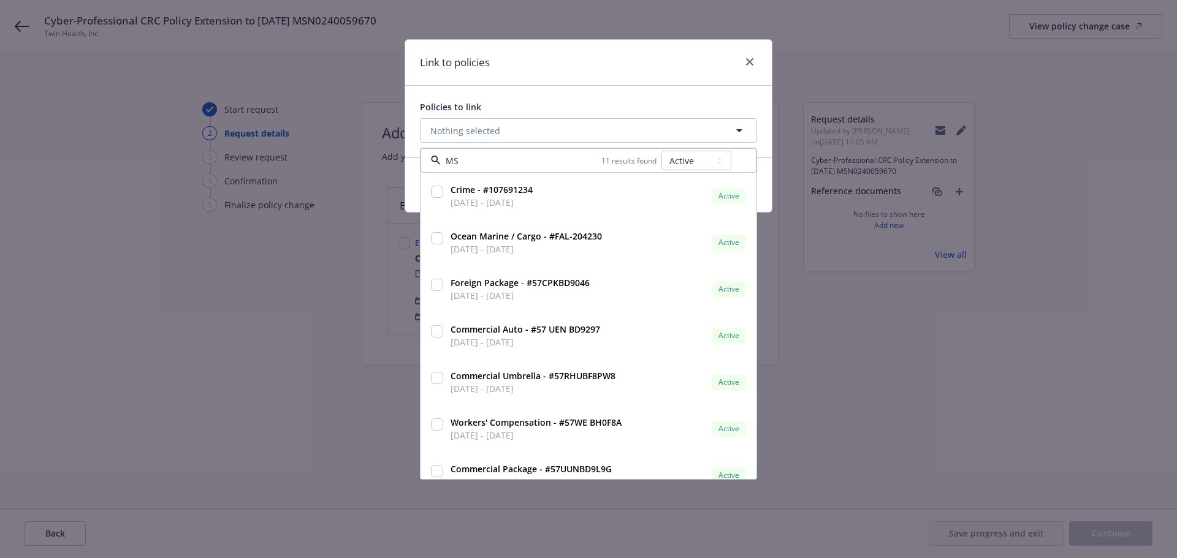
type input "MSN"
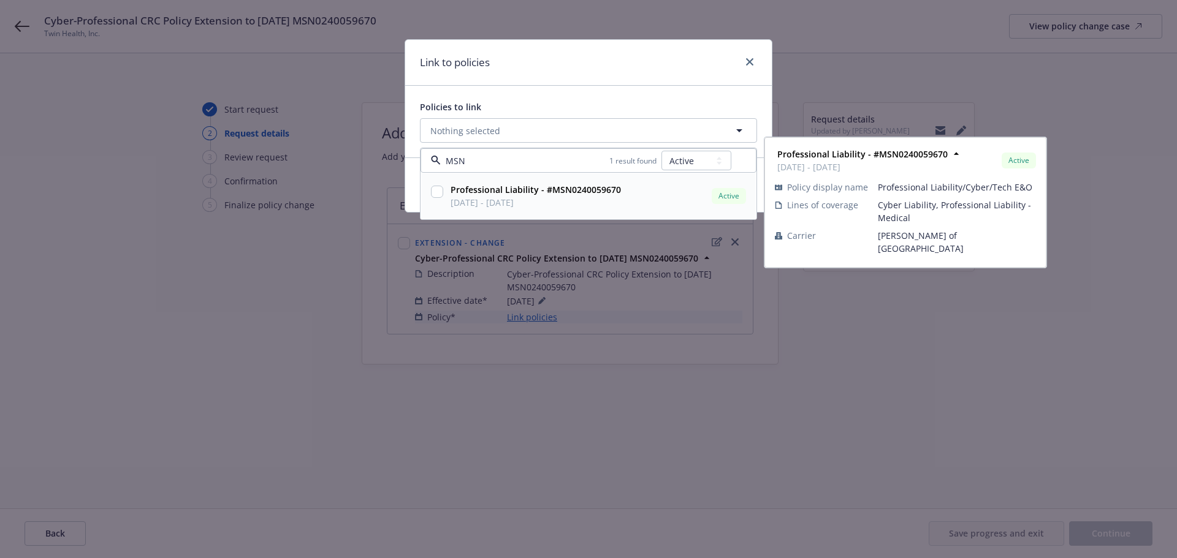
click at [436, 190] on input "checkbox" at bounding box center [437, 192] width 12 height 12
checkbox input "true"
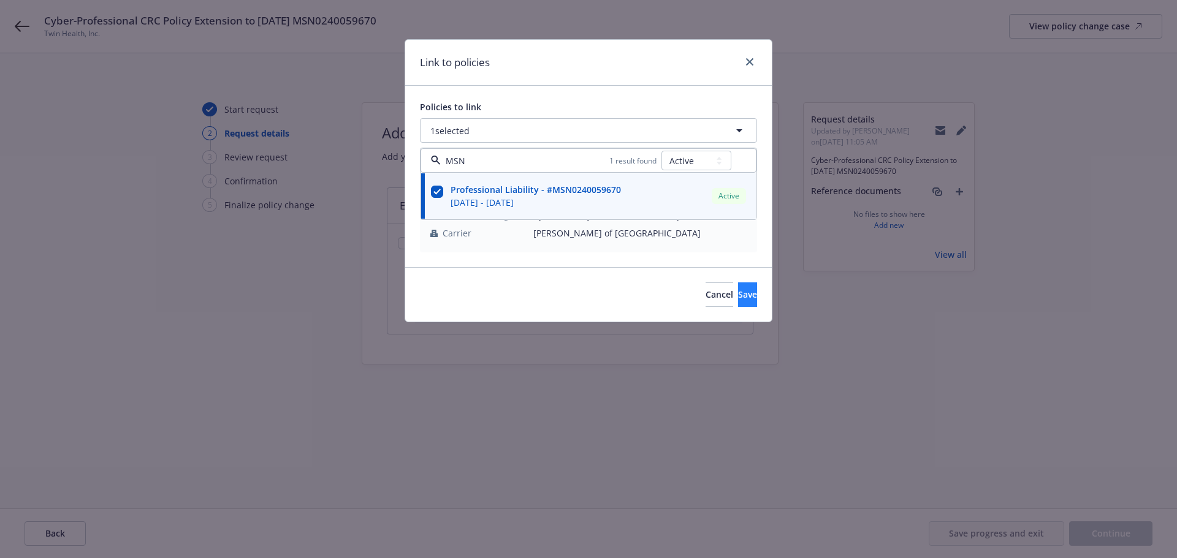
type input "MSN"
click at [738, 295] on span "Save" at bounding box center [747, 295] width 19 height 12
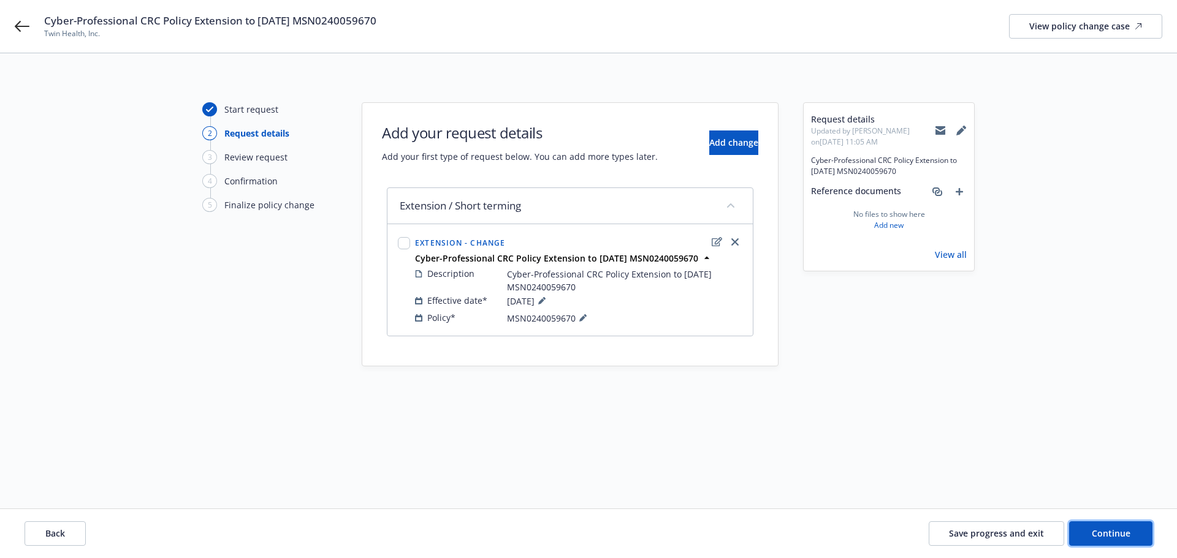
drag, startPoint x: 1113, startPoint y: 525, endPoint x: 890, endPoint y: 488, distance: 226.1
click at [1113, 526] on button "Continue" at bounding box center [1110, 533] width 83 height 25
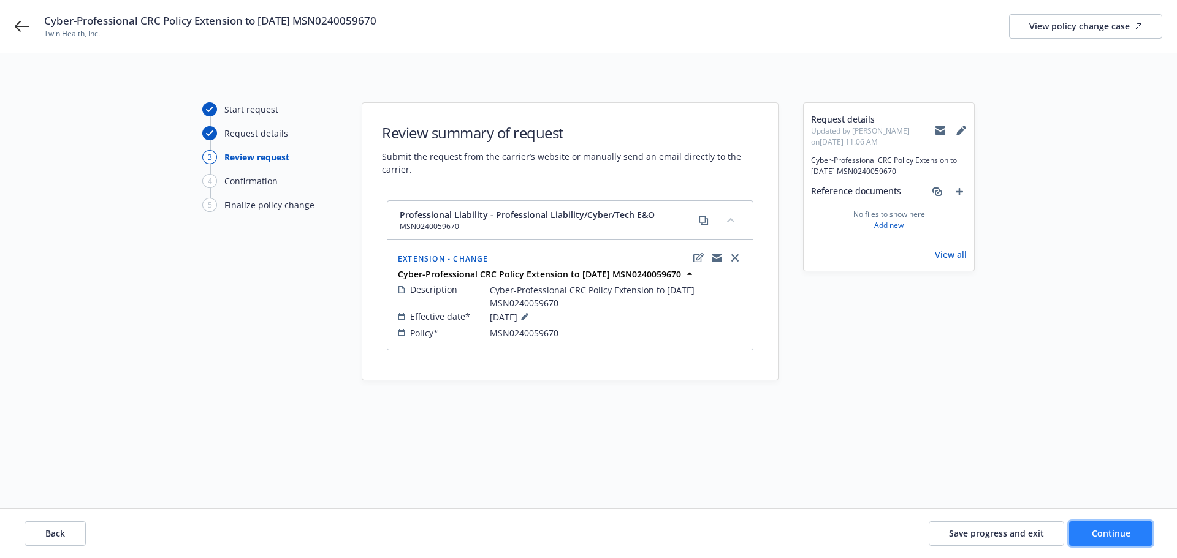
click at [1131, 539] on button "Continue" at bounding box center [1110, 533] width 83 height 25
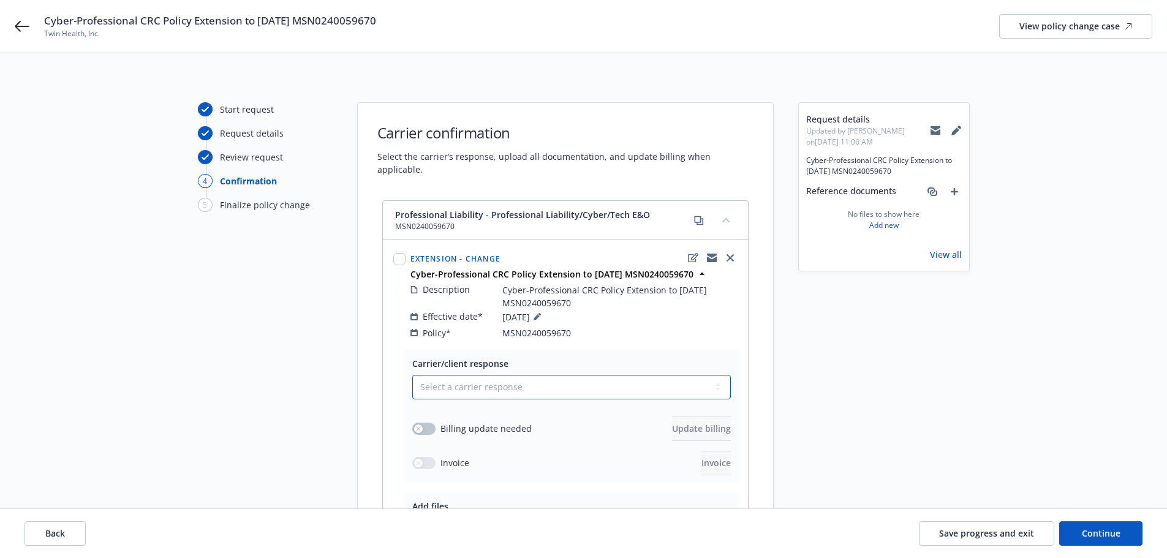
click at [449, 376] on select "Select a carrier response Accepted Accepted with revision No endorsement needed…" at bounding box center [571, 387] width 319 height 25
select select "ACCEPTED"
click at [412, 375] on select "Select a carrier response Accepted Accepted with revision No endorsement needed…" at bounding box center [571, 387] width 319 height 25
drag, startPoint x: 430, startPoint y: 417, endPoint x: 383, endPoint y: 420, distance: 46.7
click at [429, 423] on button "button" at bounding box center [423, 429] width 23 height 12
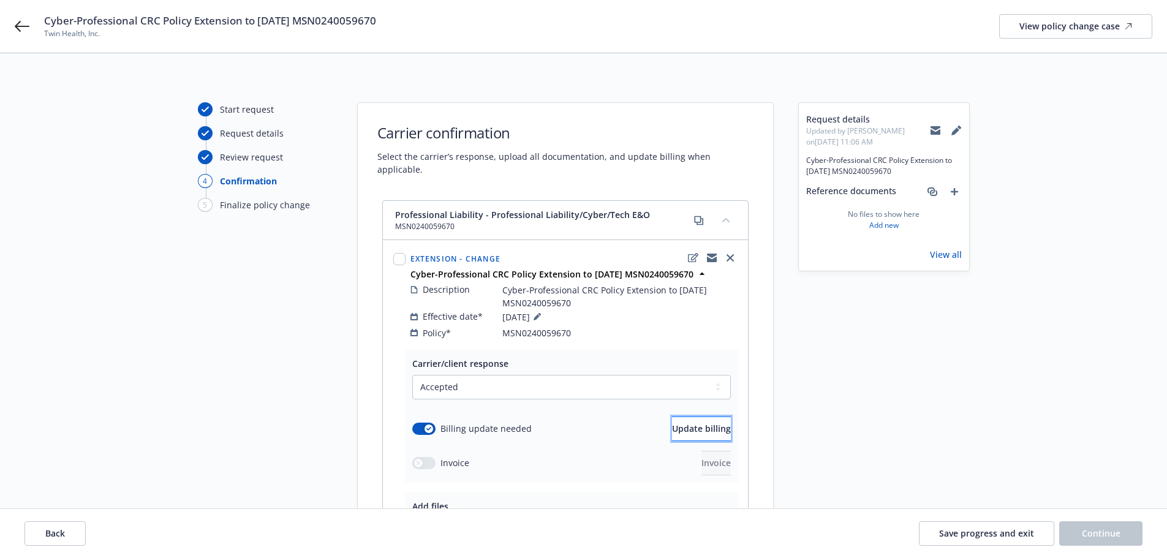
click at [681, 423] on span "Update billing" at bounding box center [701, 429] width 59 height 12
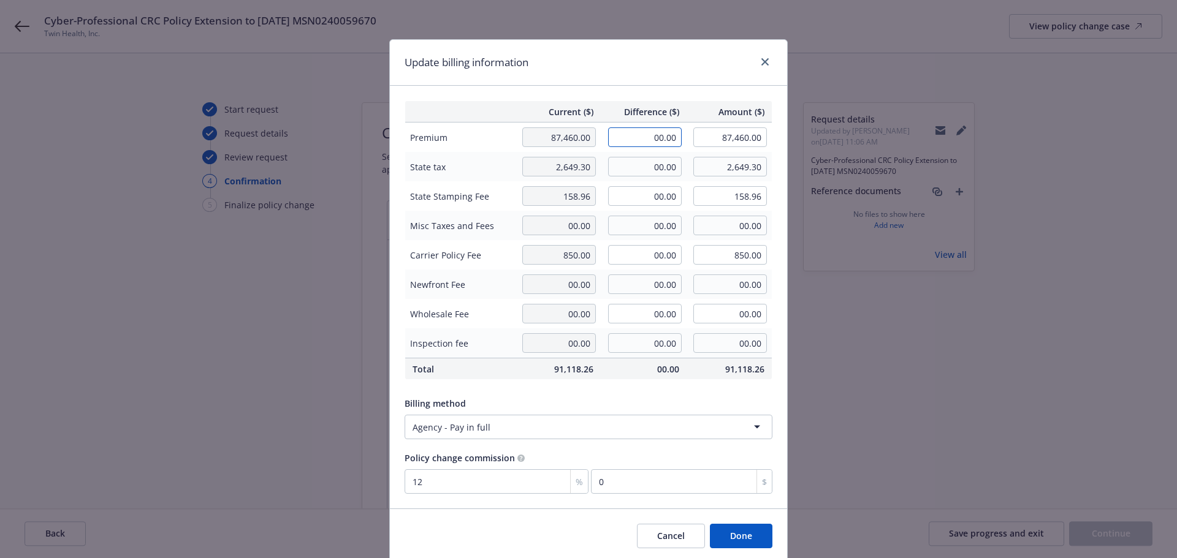
click at [659, 139] on input "00.00" at bounding box center [645, 137] width 74 height 20
type input "3,355.00"
type input "90,815.00"
type input "402.6"
click at [661, 159] on input "00.00" at bounding box center [645, 167] width 74 height 20
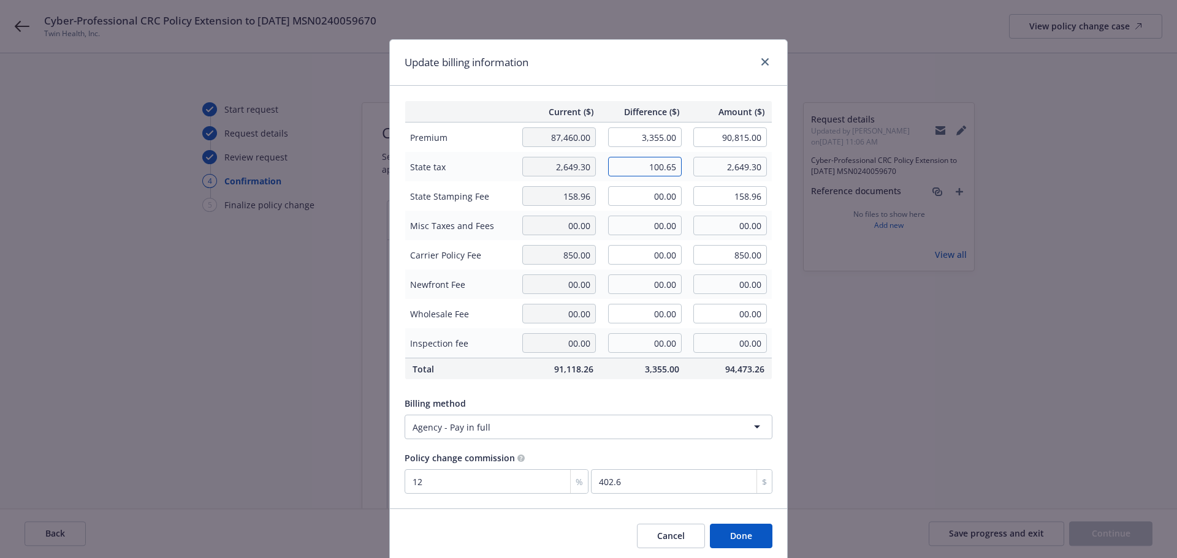
type input "100.65"
type input "2,749.95"
click at [652, 191] on input "00.00" at bounding box center [645, 196] width 74 height 20
type input "6.04"
type input "165.00"
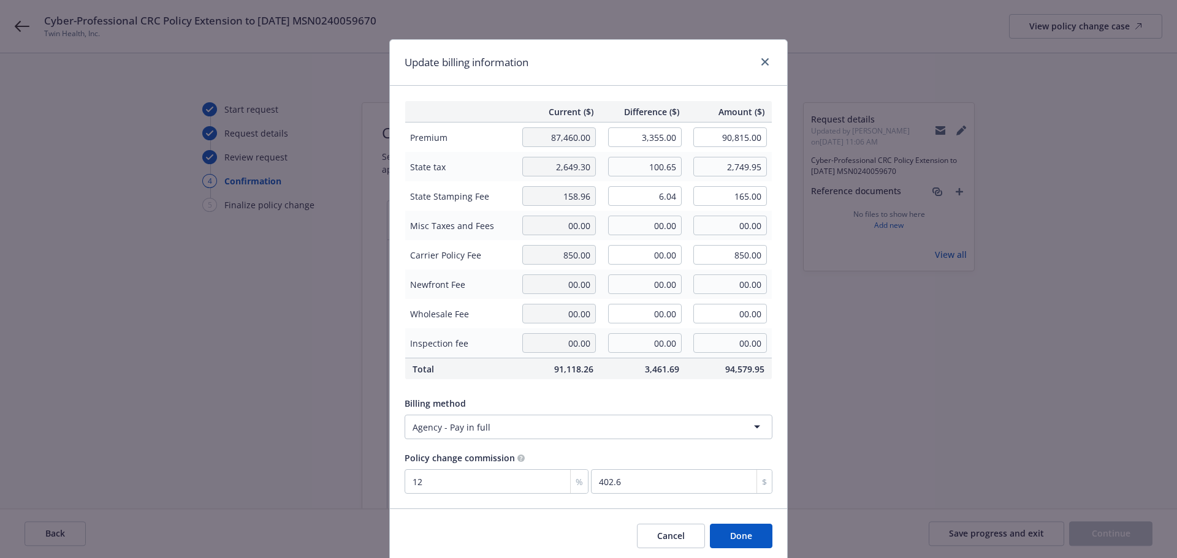
click at [642, 396] on div "Billing method Agency - Pay in full" at bounding box center [588, 415] width 368 height 47
click at [728, 537] on button "Done" at bounding box center [741, 536] width 63 height 25
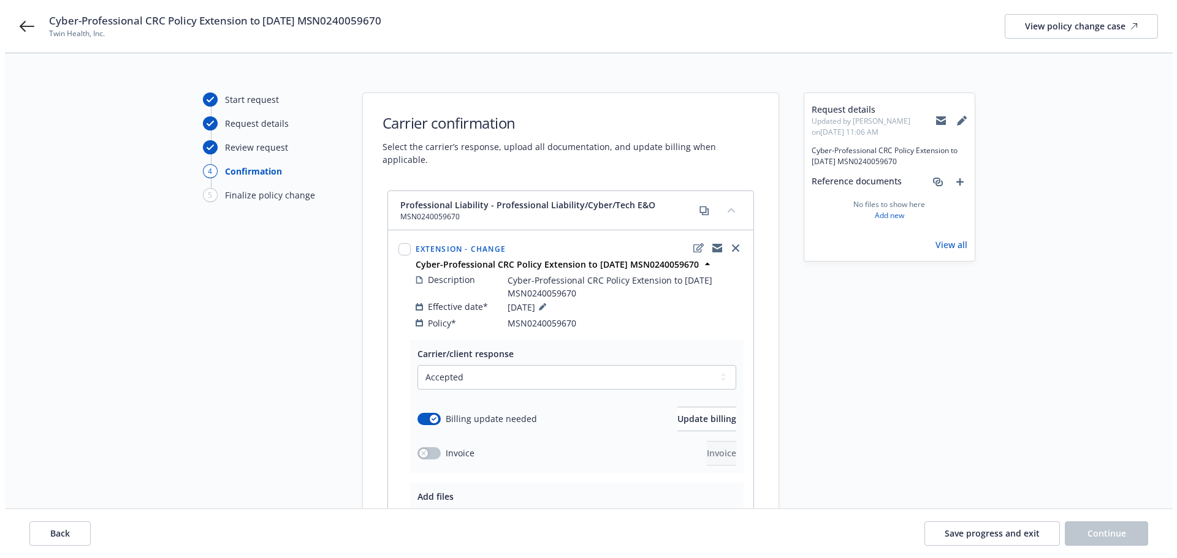
scroll to position [178, 0]
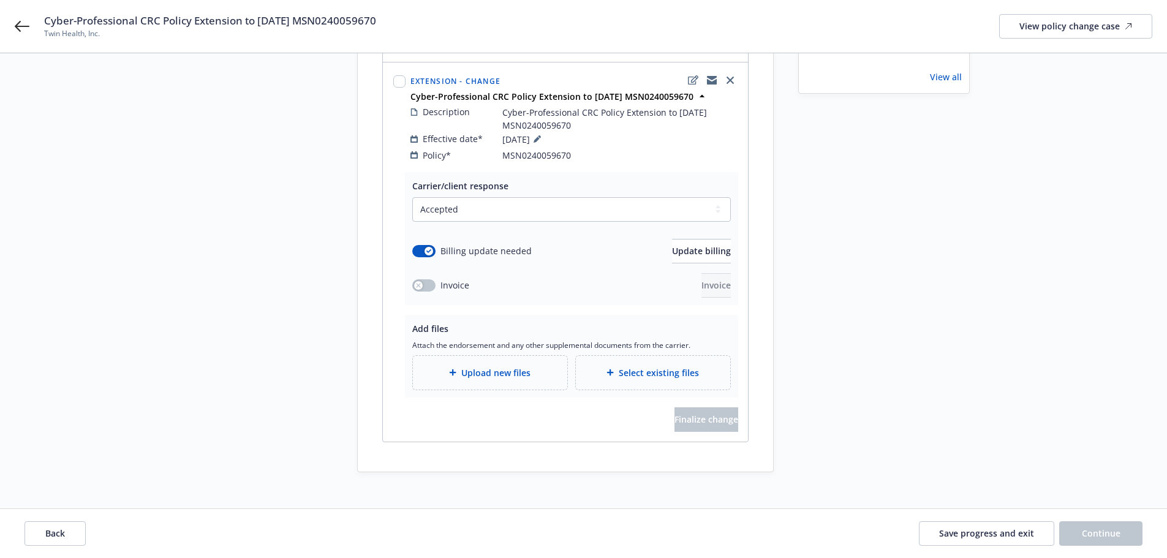
click at [457, 369] on icon at bounding box center [452, 372] width 7 height 7
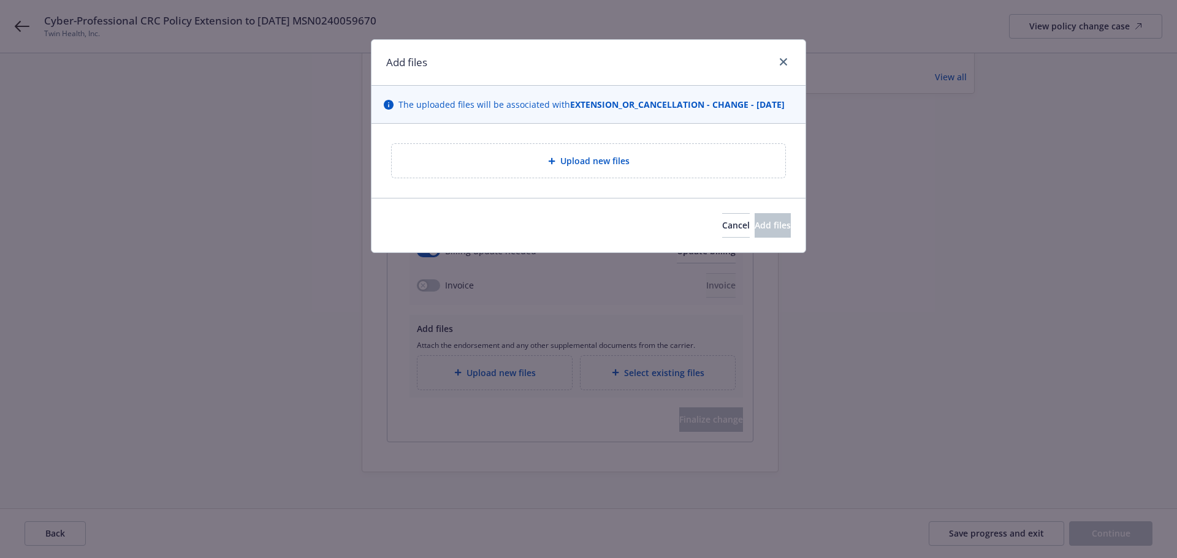
click at [575, 167] on div "Upload new files" at bounding box center [588, 161] width 374 height 14
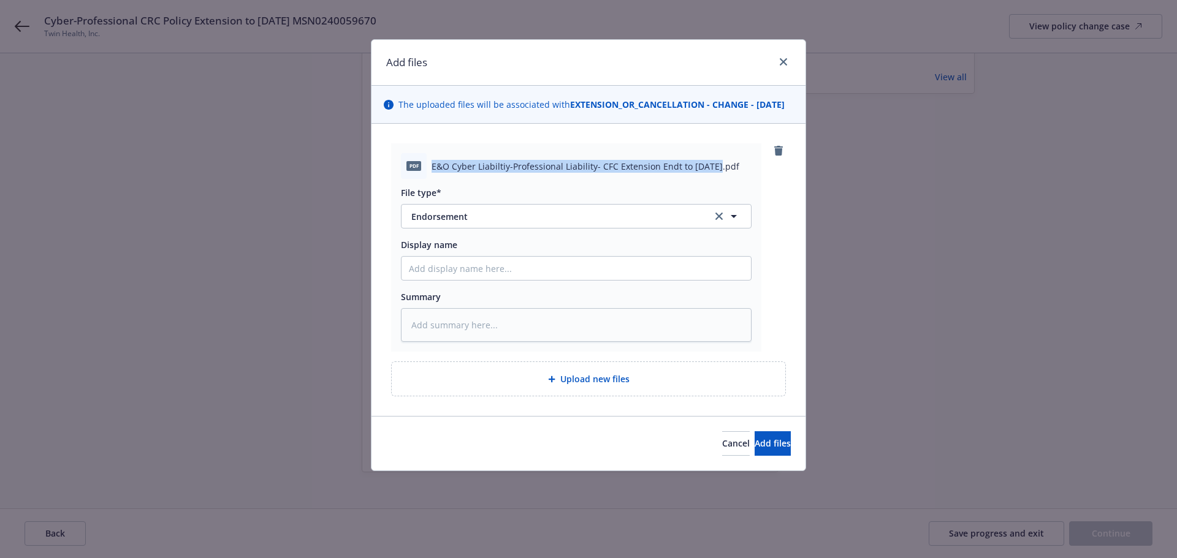
drag, startPoint x: 431, startPoint y: 180, endPoint x: 711, endPoint y: 179, distance: 280.7
click at [711, 179] on div "pdf E&O Cyber Liabiltiy-Professional Liability- CFC Extension Endt to [DATE].pdf" at bounding box center [576, 166] width 351 height 26
copy span "E&O Cyber Liabiltiy-Professional Liability- CFC Extension Endt to [DATE]"
click at [462, 278] on input "Display name" at bounding box center [575, 268] width 349 height 23
paste input "E&O Cyber Liabiltiy-Professional Liability- CFC Extension Endt to [DATE]"
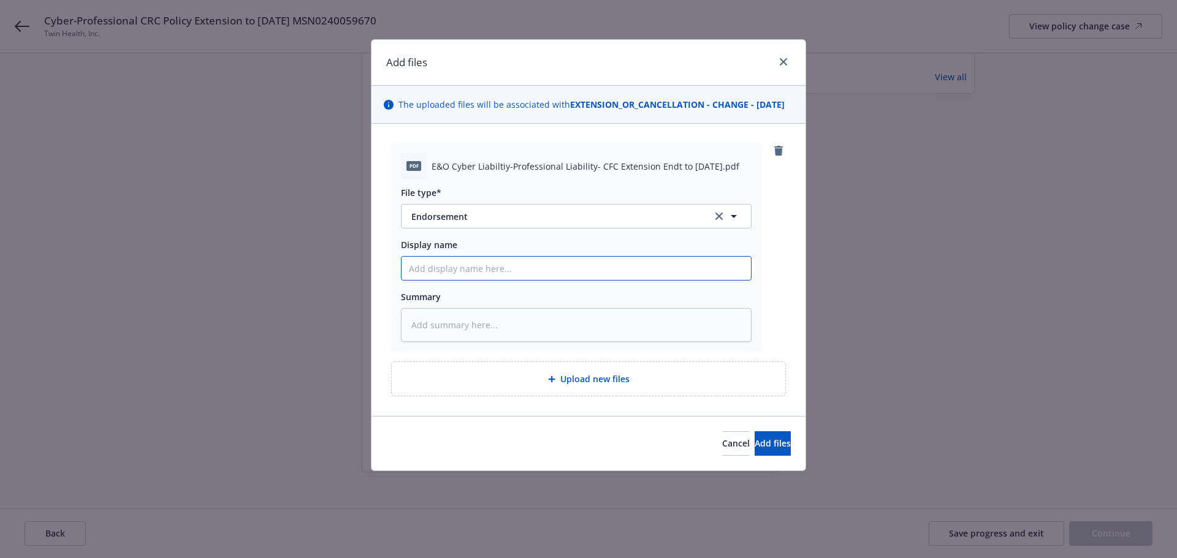
type textarea "x"
type input "E&O Cyber Liabiltiy-Professional Liability- CFC Extension Endt to [DATE]"
click at [464, 342] on textarea at bounding box center [576, 325] width 351 height 34
paste textarea "E&O Cyber Liabiltiy-Professional Liability- CFC Extension Endt to [DATE]"
type textarea "x"
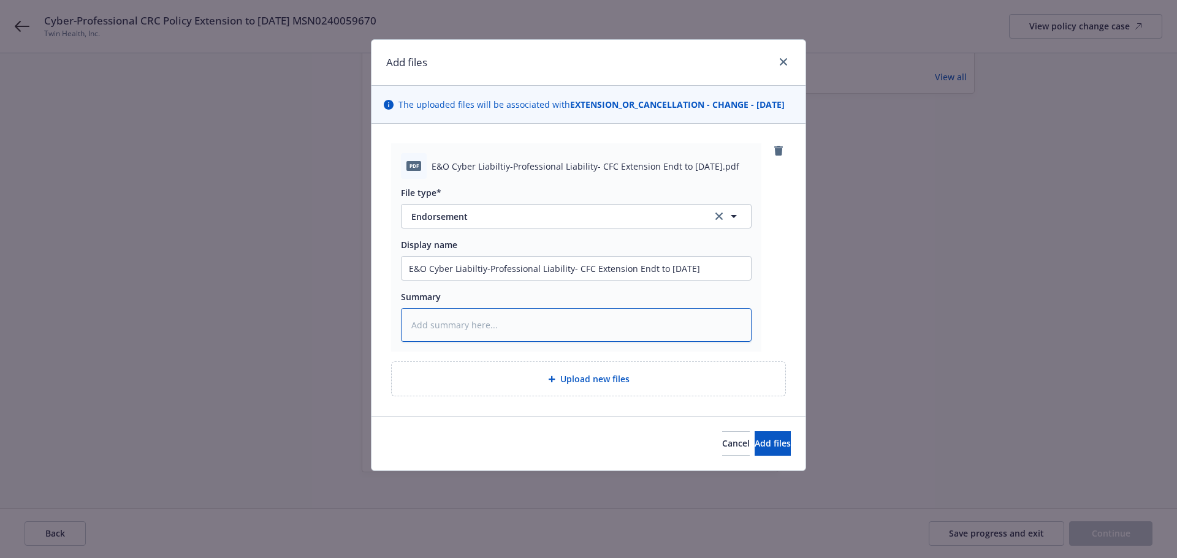
type textarea "E&O Cyber Liabiltiy-Professional Liability- CFC Extension Endt to [DATE]"
type textarea "x"
type textarea "E&O Cyber Liability-Professional Liability- CFC Extension Endt to [DATE]"
drag, startPoint x: 520, startPoint y: 240, endPoint x: 497, endPoint y: 257, distance: 28.4
click at [519, 245] on div "File type* Endorsement Endorsement Display name E&O Cyber Liabiltiy-Professiona…" at bounding box center [576, 260] width 351 height 163
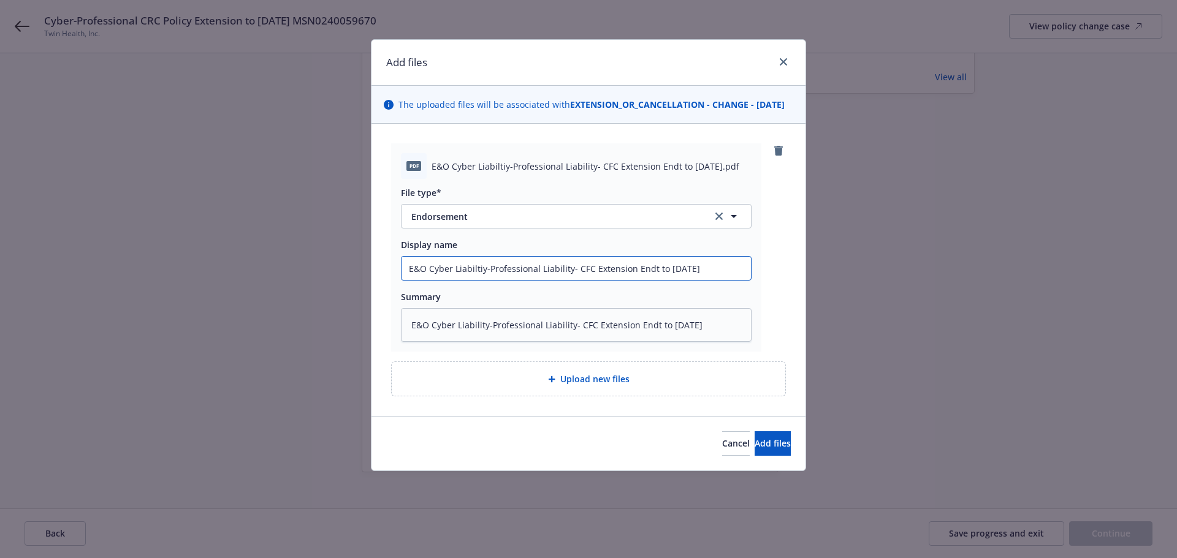
click at [464, 278] on input "E&O Cyber Liabiltiy-Professional Liability- CFC Extension Endt to [DATE]" at bounding box center [575, 268] width 349 height 23
type textarea "x"
type input "E&O Cyber Liability-Professional Liability- CFC Extension Endt to [DATE]"
click at [566, 303] on div "Summary" at bounding box center [576, 296] width 351 height 13
click at [587, 385] on span "Upload new files" at bounding box center [594, 379] width 69 height 13
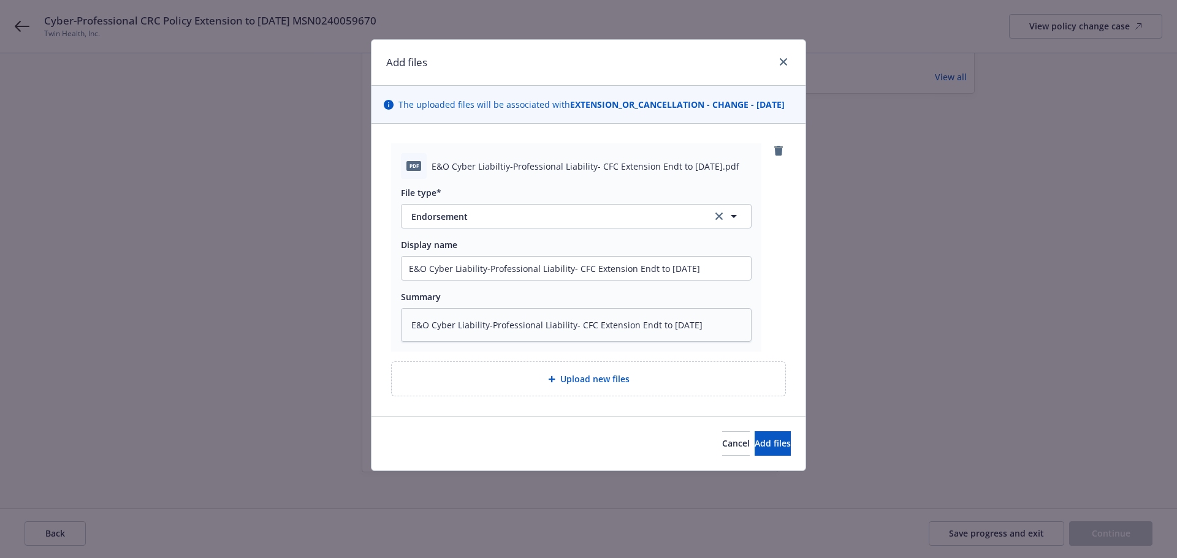
type textarea "x"
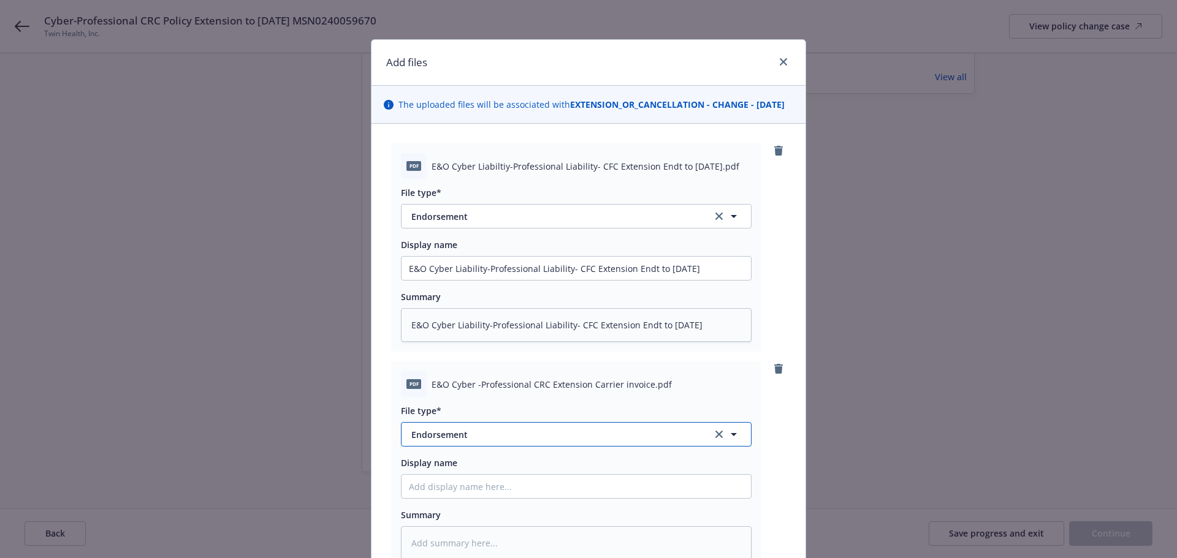
click at [480, 441] on span "Endorsement" at bounding box center [553, 434] width 284 height 13
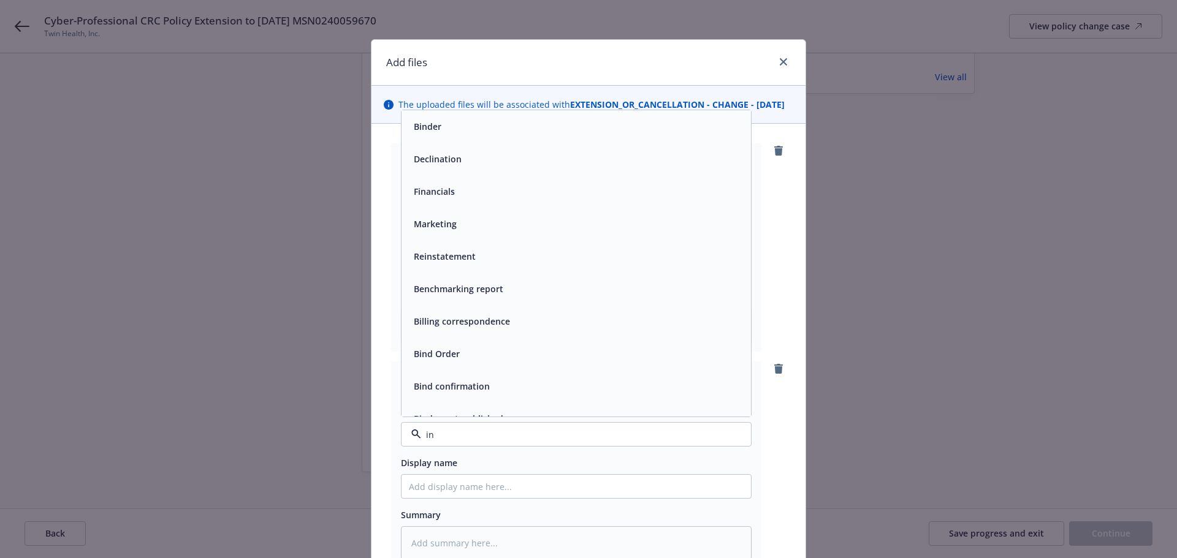
type input "inv"
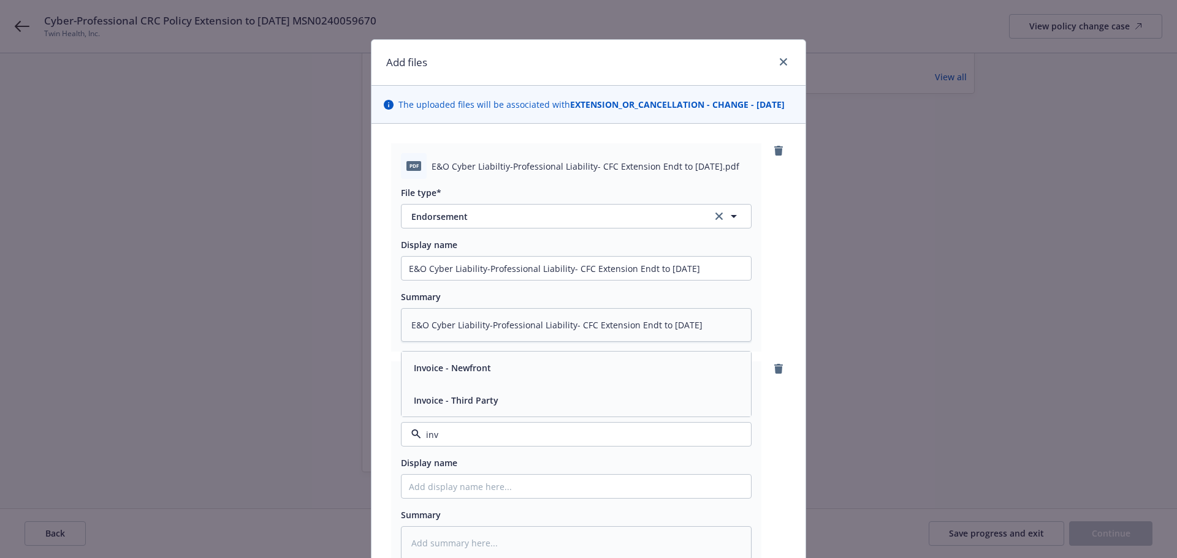
click at [476, 407] on span "Invoice - Third Party" at bounding box center [456, 400] width 85 height 13
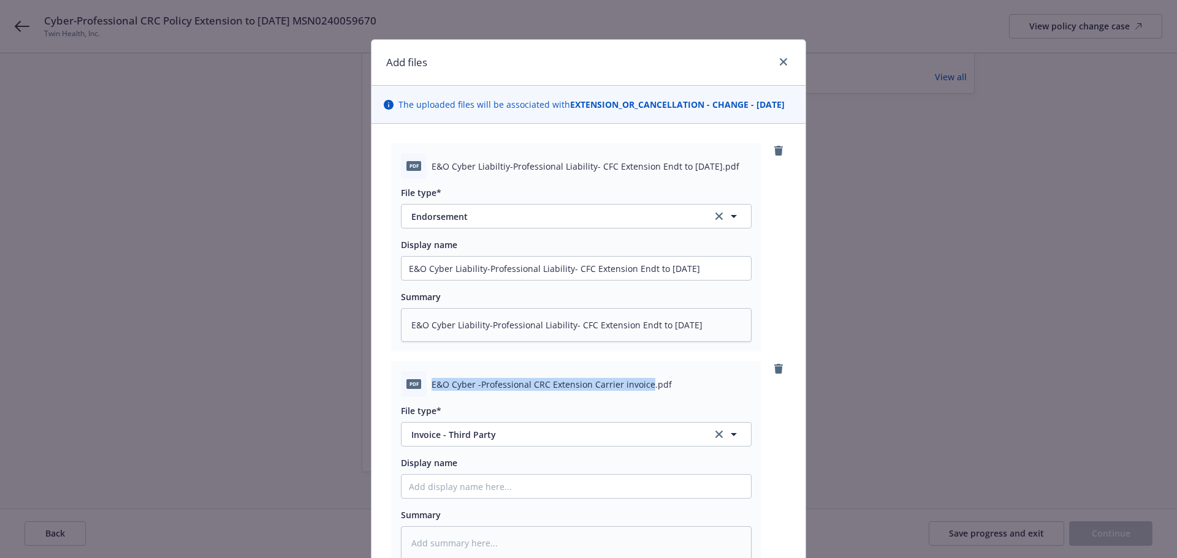
drag, startPoint x: 427, startPoint y: 400, endPoint x: 642, endPoint y: 399, distance: 214.5
click at [642, 391] on span "E&O Cyber -Professional CRC Extension Carrier invoice.pdf" at bounding box center [551, 384] width 240 height 13
copy span "E&O Cyber -Professional CRC Extension Carrier invoice"
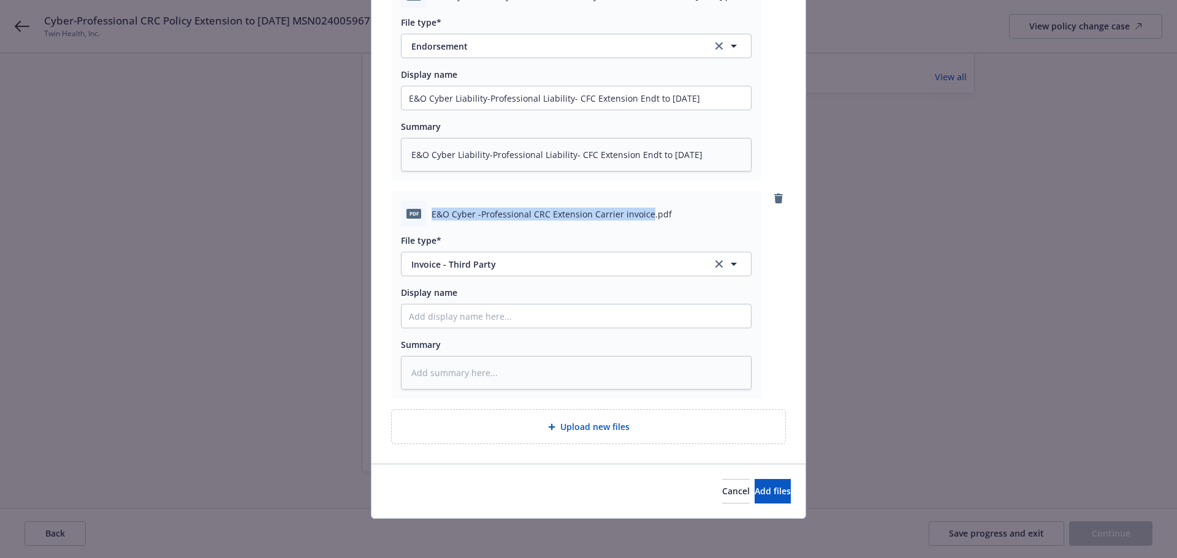
scroll to position [183, 0]
click at [460, 110] on input "Display name" at bounding box center [575, 97] width 349 height 23
paste input "E&O Cyber -Professional CRC Extension Carrier invoice"
type textarea "x"
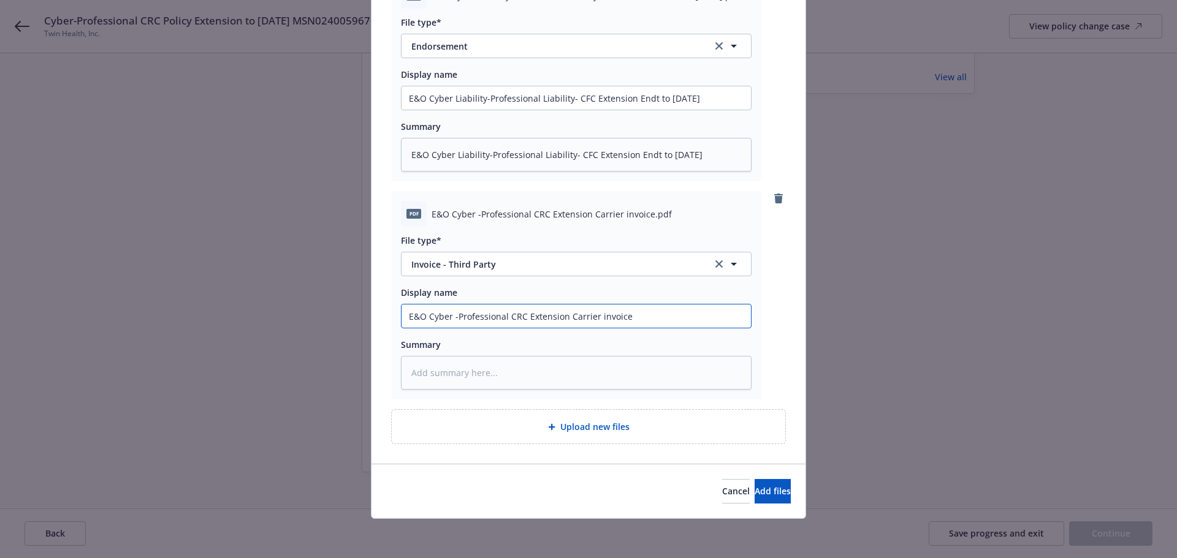
type input "E&O Cyber -Professional CRC Extension Carrier invoice"
click at [444, 374] on textarea at bounding box center [576, 373] width 351 height 34
paste textarea "E&O Cyber -Professional CRC Extension Carrier invoice"
type textarea "x"
type textarea "E&O Cyber -Professional CRC Extension Carrier invoice"
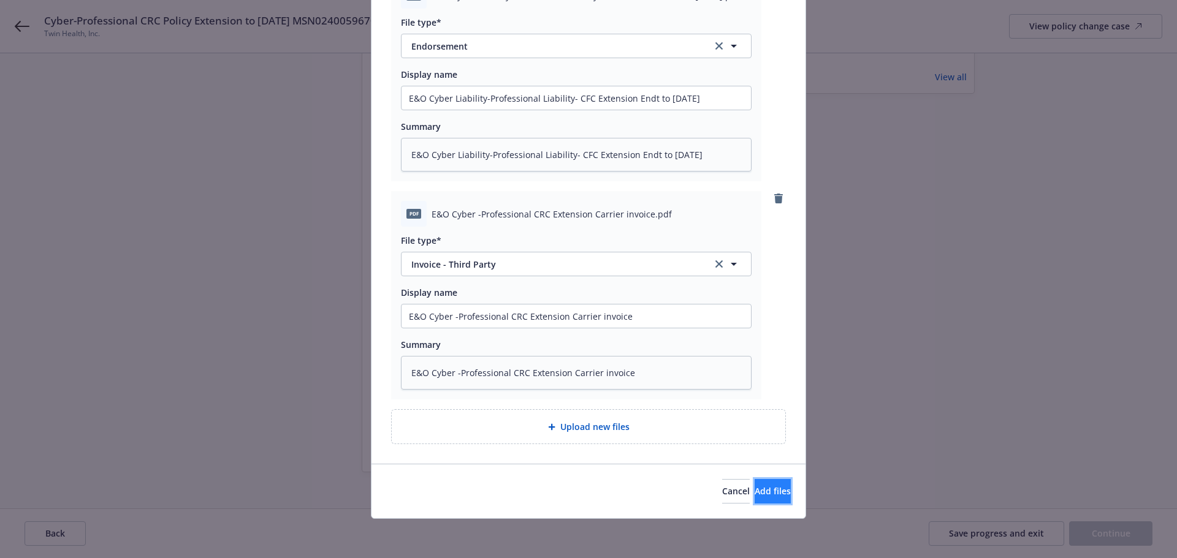
click at [754, 491] on span "Add files" at bounding box center [772, 491] width 36 height 12
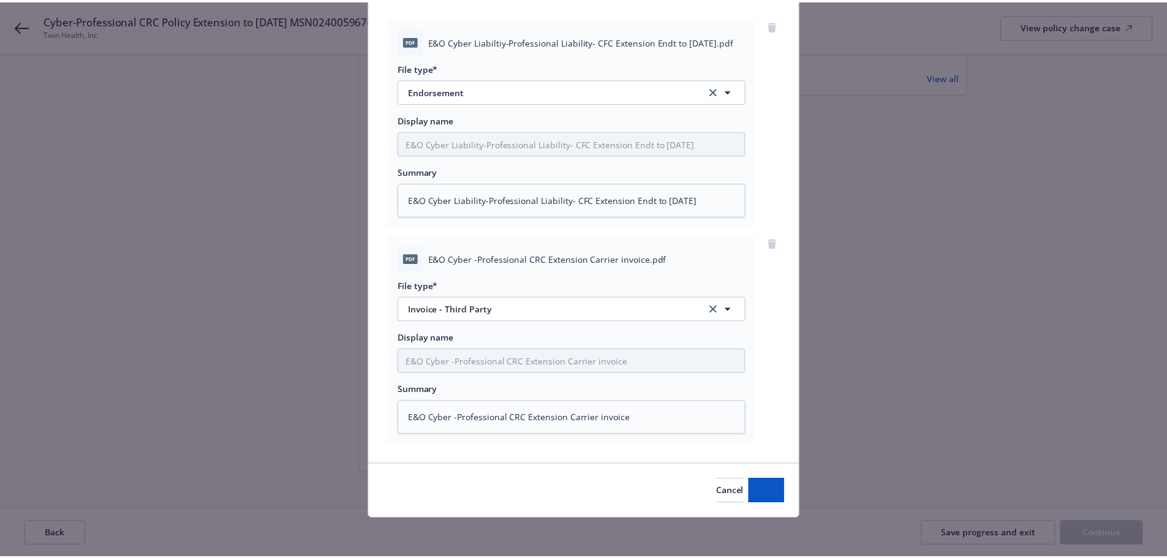
scroll to position [138, 0]
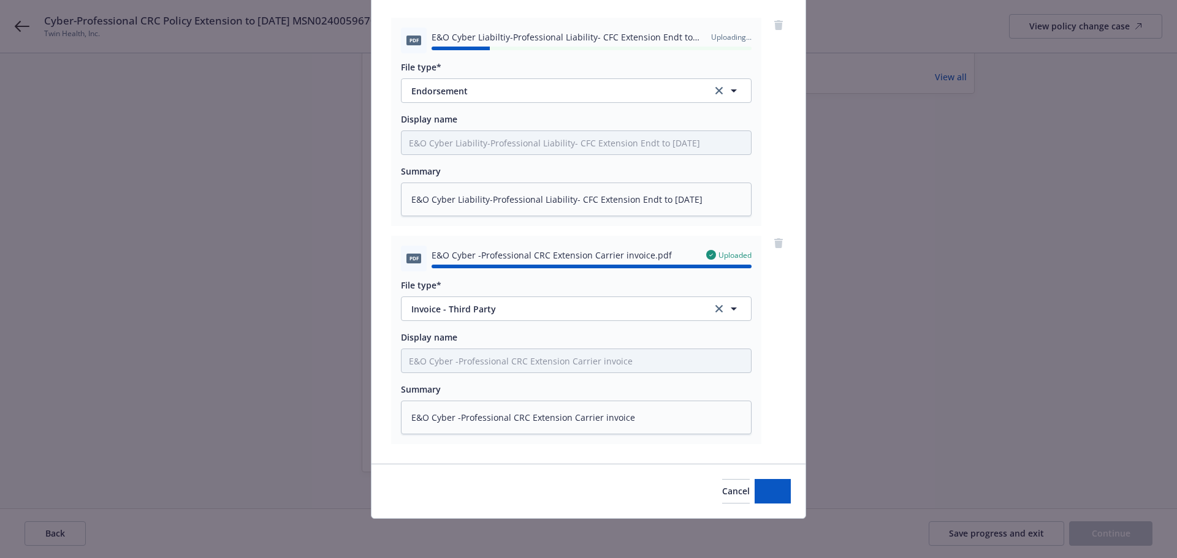
type textarea "x"
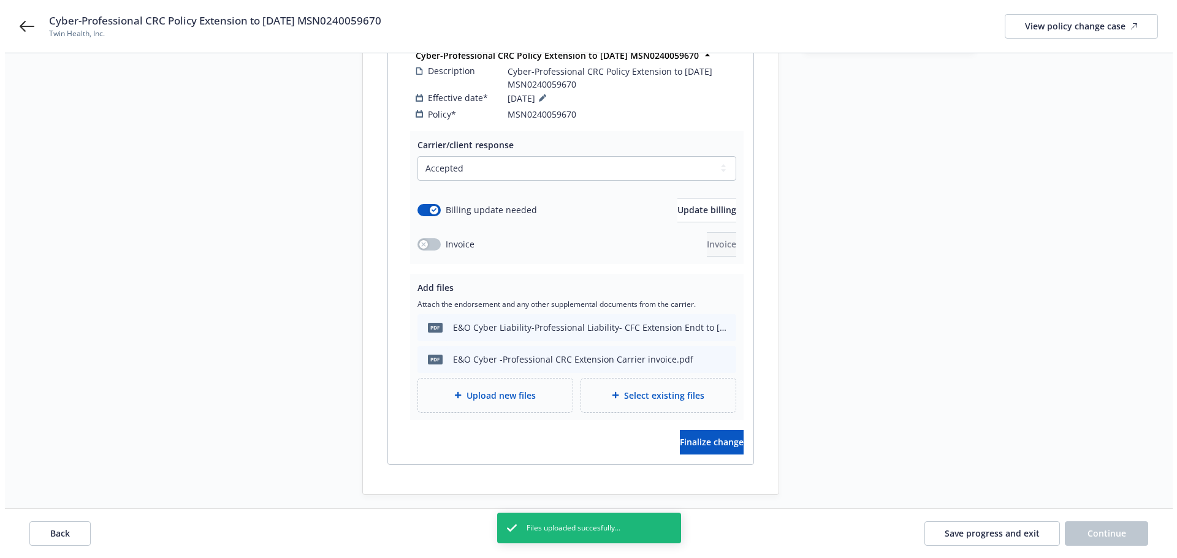
scroll to position [239, 0]
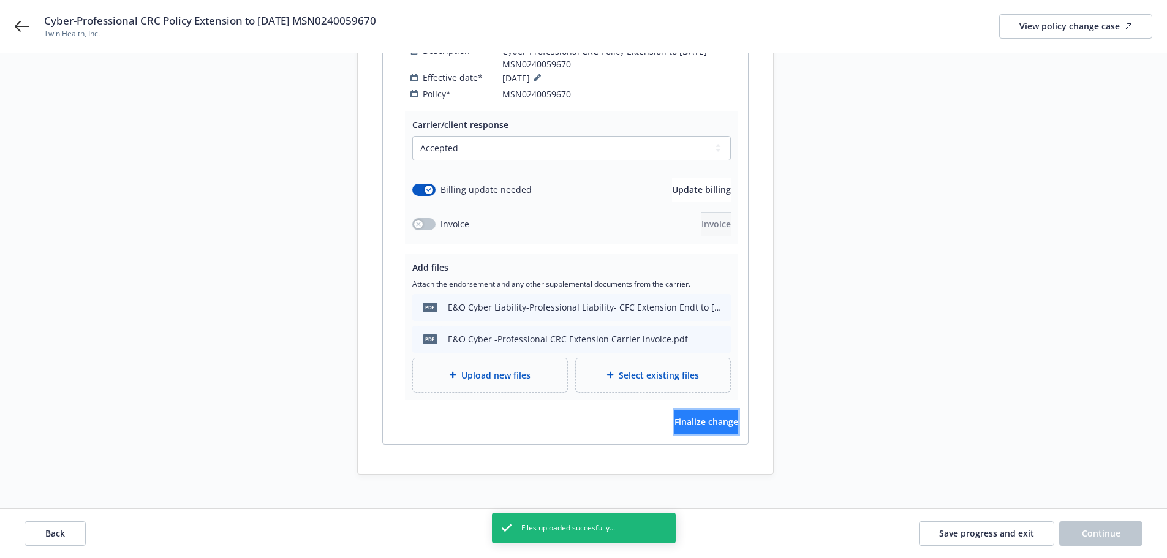
click at [688, 416] on span "Finalize change" at bounding box center [707, 422] width 64 height 12
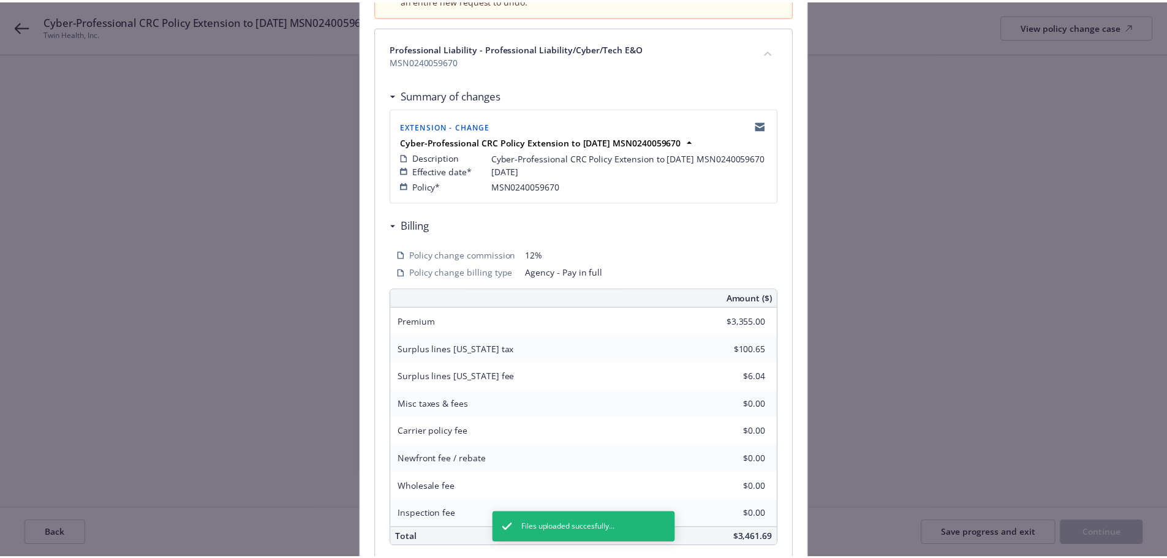
scroll to position [270, 0]
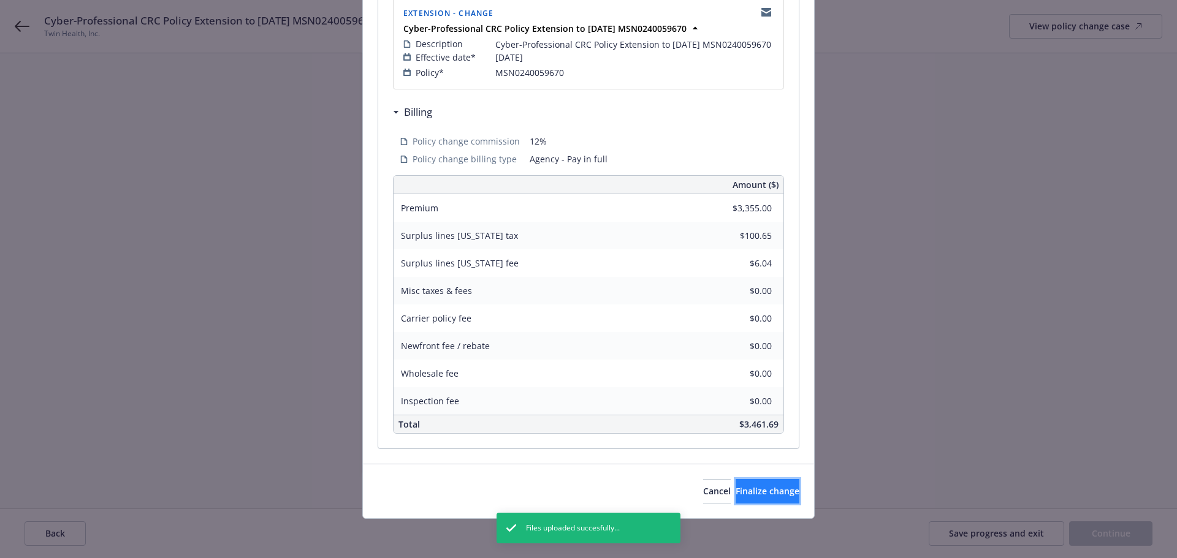
click at [772, 491] on span "Finalize change" at bounding box center [767, 491] width 64 height 12
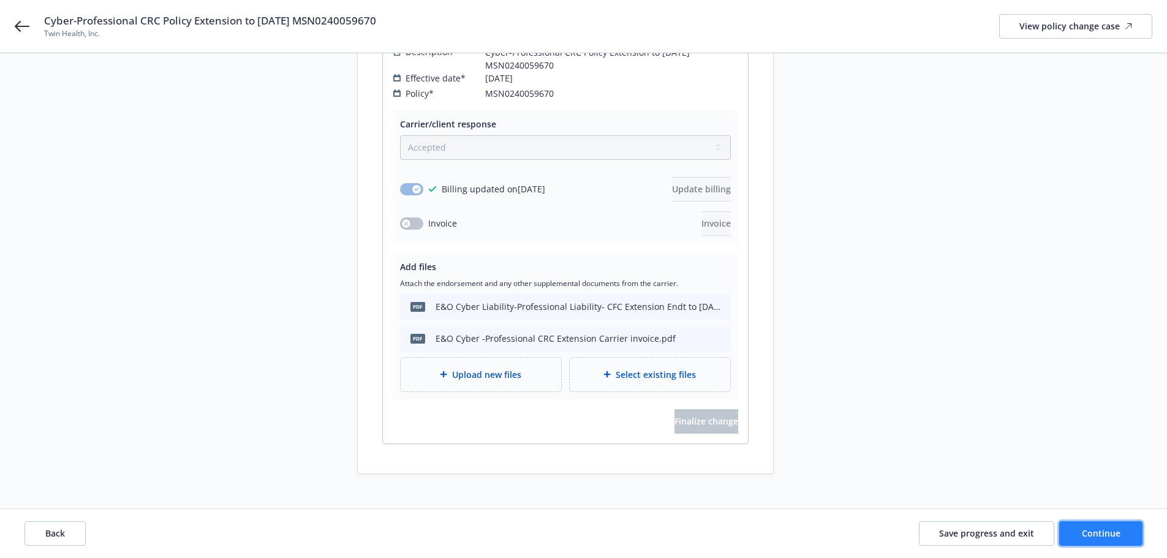
click at [1117, 531] on span "Continue" at bounding box center [1101, 534] width 39 height 12
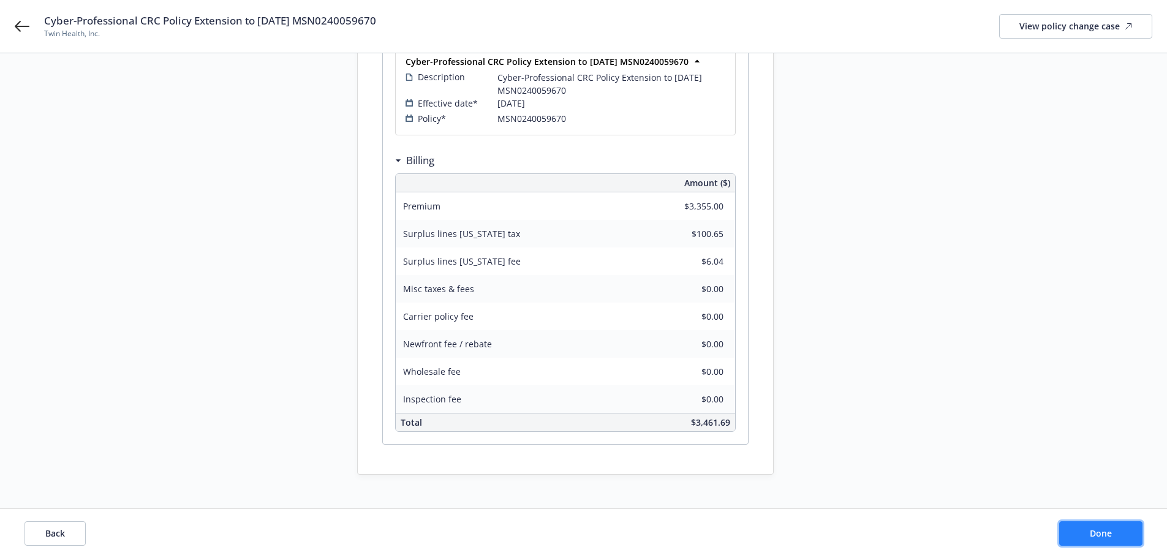
drag, startPoint x: 1107, startPoint y: 532, endPoint x: 1039, endPoint y: 531, distance: 68.0
click at [1107, 534] on span "Done" at bounding box center [1101, 534] width 22 height 12
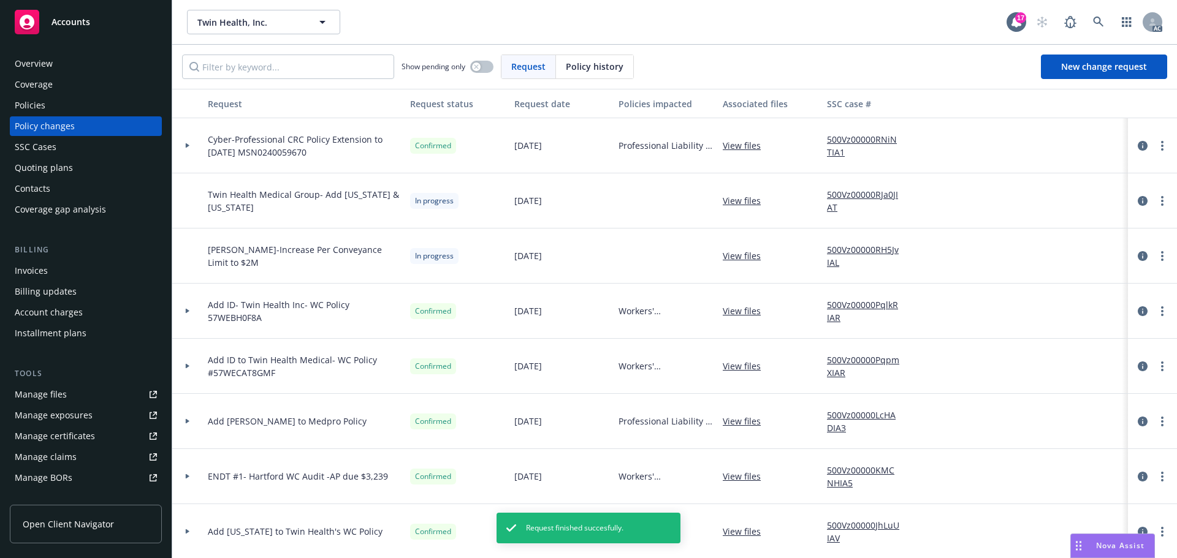
click at [34, 105] on div "Policies" at bounding box center [30, 106] width 31 height 20
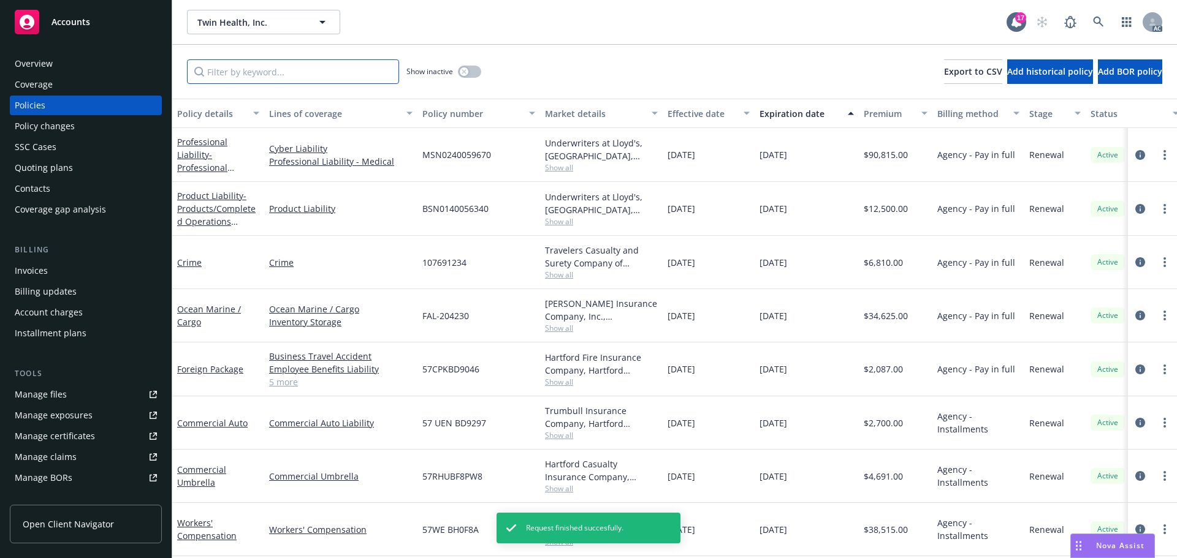
click at [278, 76] on input "Filter by keyword..." at bounding box center [293, 71] width 212 height 25
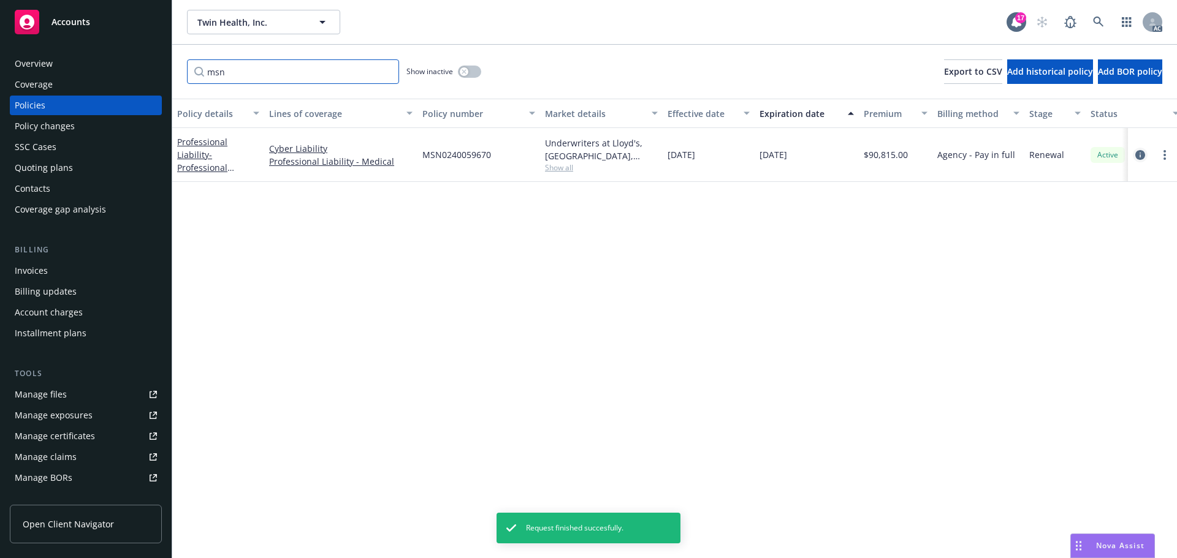
type input "msn"
click at [1140, 155] on icon "circleInformation" at bounding box center [1140, 155] width 10 height 10
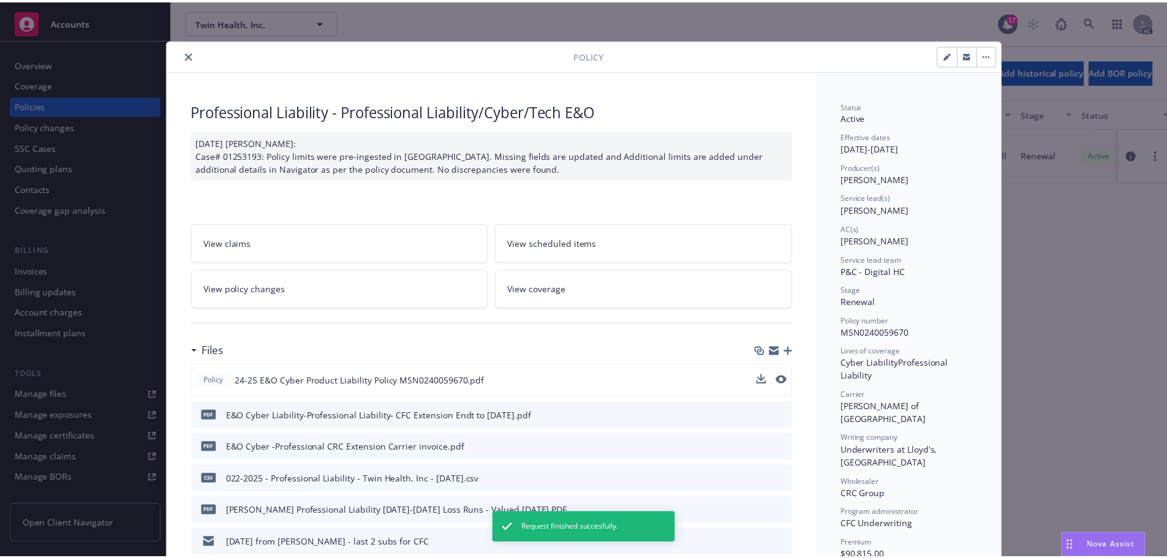
scroll to position [37, 0]
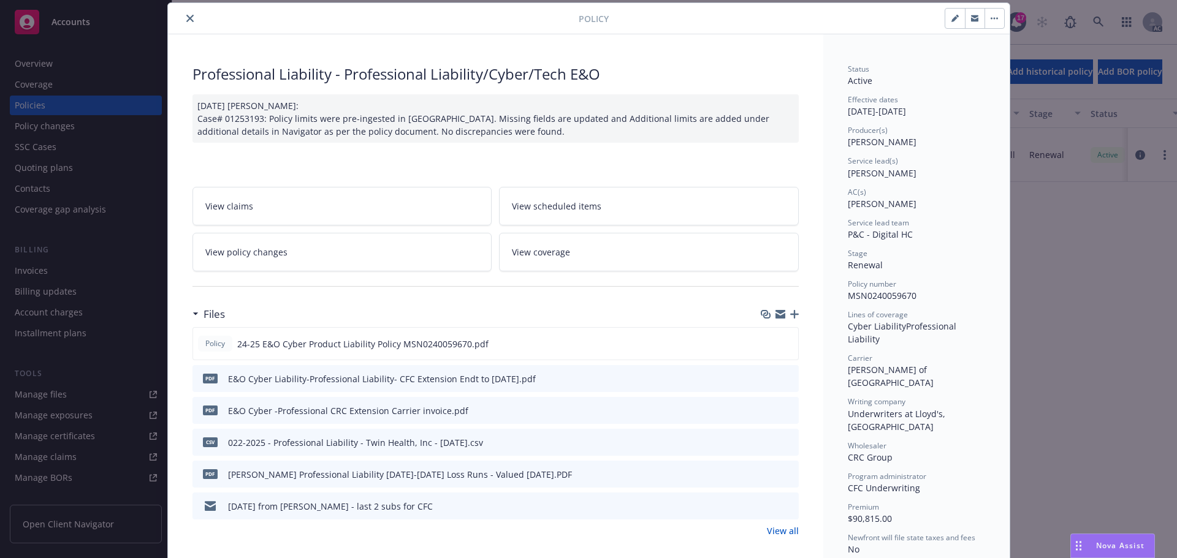
click at [186, 19] on icon "close" at bounding box center [189, 18] width 7 height 7
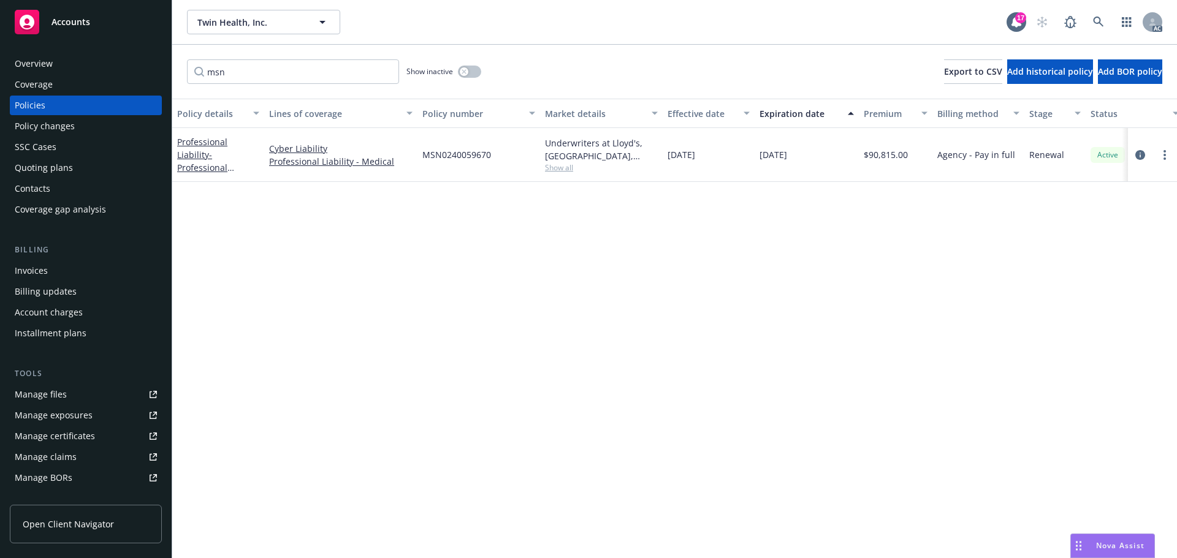
click at [51, 127] on div "Policy changes" at bounding box center [45, 126] width 60 height 20
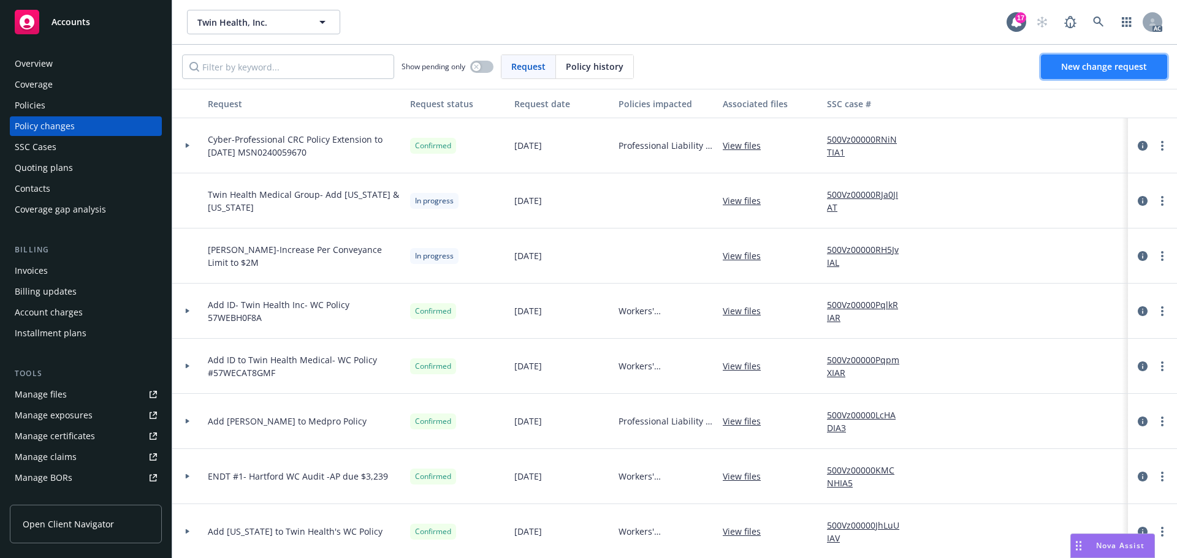
click at [1107, 70] on span "New change request" at bounding box center [1104, 67] width 86 height 12
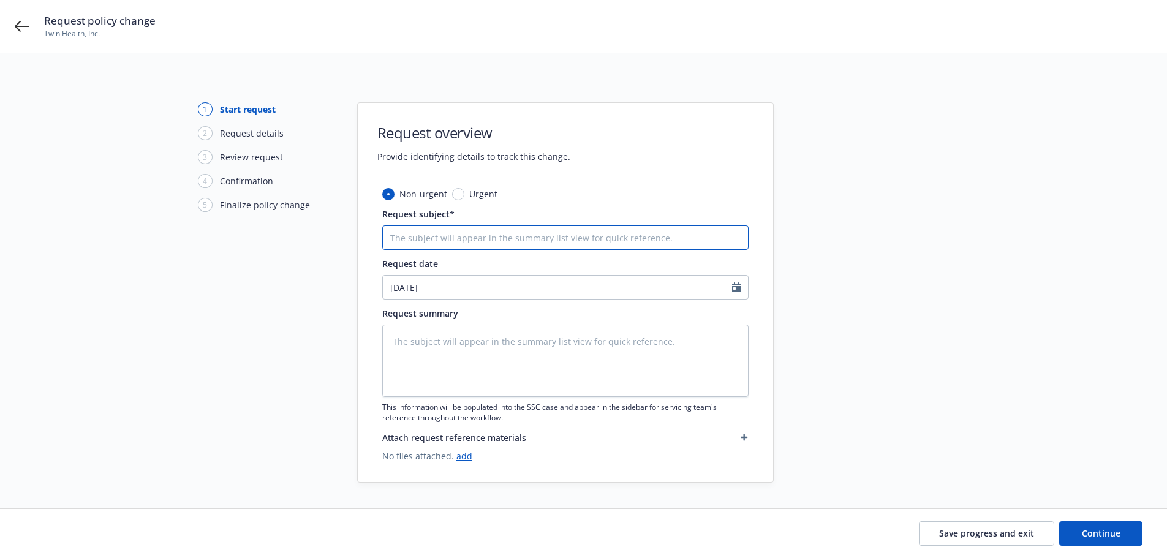
click at [431, 240] on input "Request subject*" at bounding box center [565, 238] width 366 height 25
type textarea "x"
type input "P"
type textarea "x"
type input "Pr"
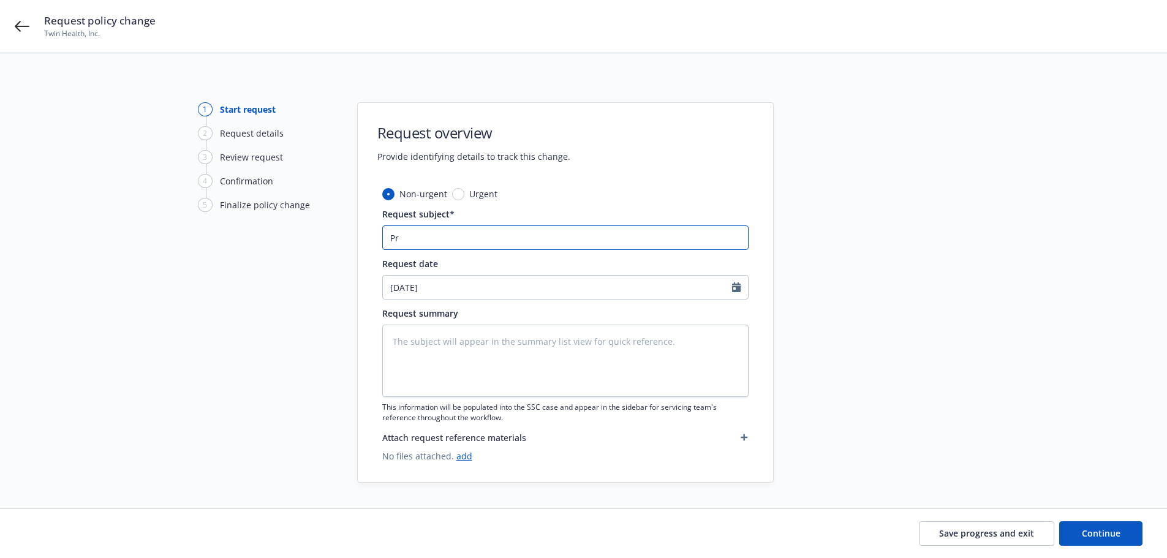
type textarea "x"
type input "Pro"
type textarea "x"
type input "Prod"
type textarea "x"
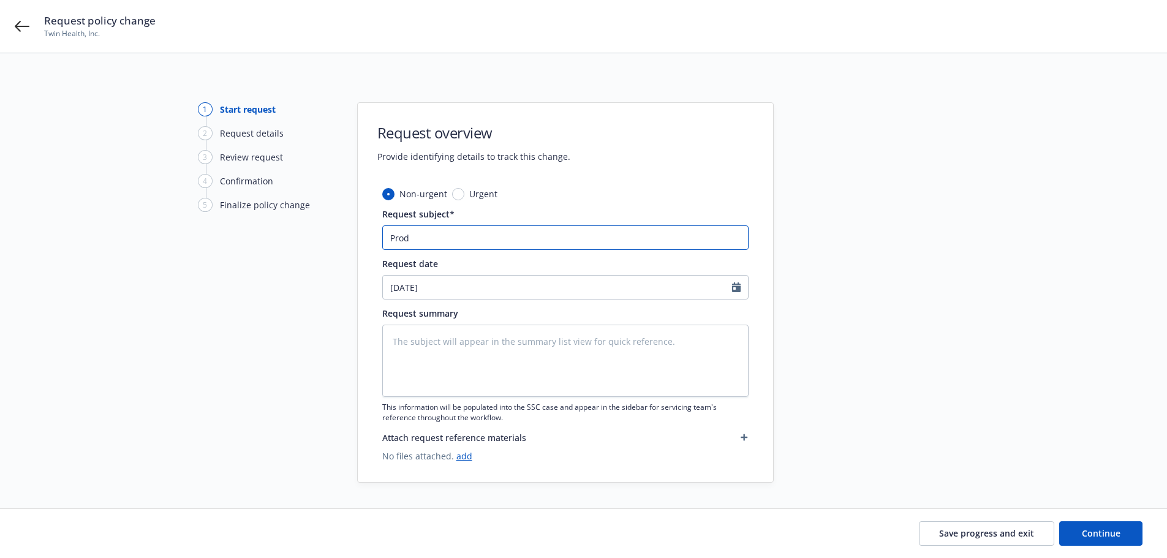
type input "Produ"
type textarea "x"
type input "Produc"
type textarea "x"
type input "Product"
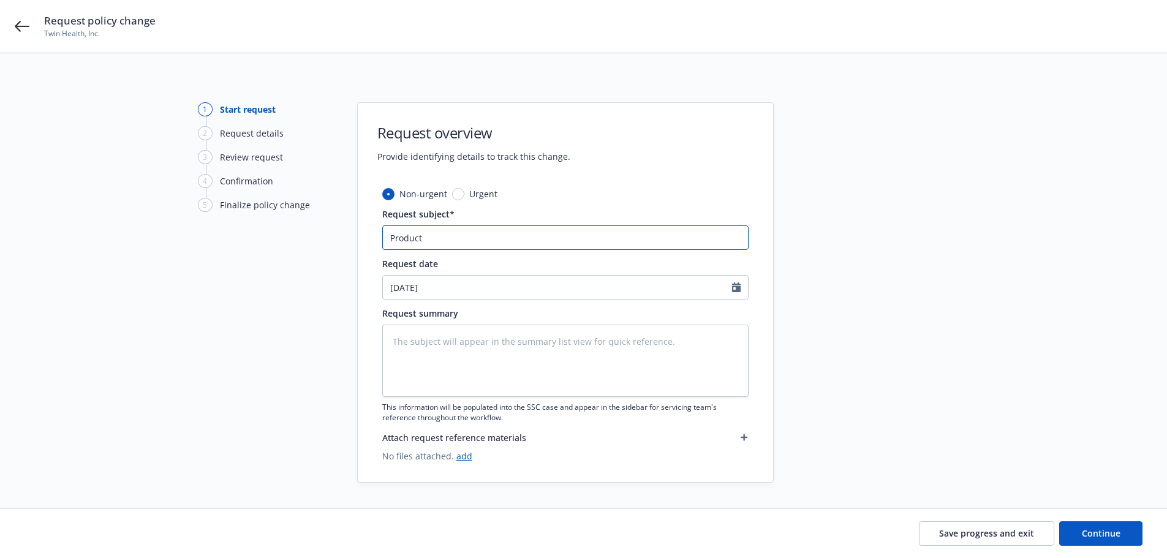
type textarea "x"
type input "Product"
type textarea "x"
type input "Product L"
type textarea "x"
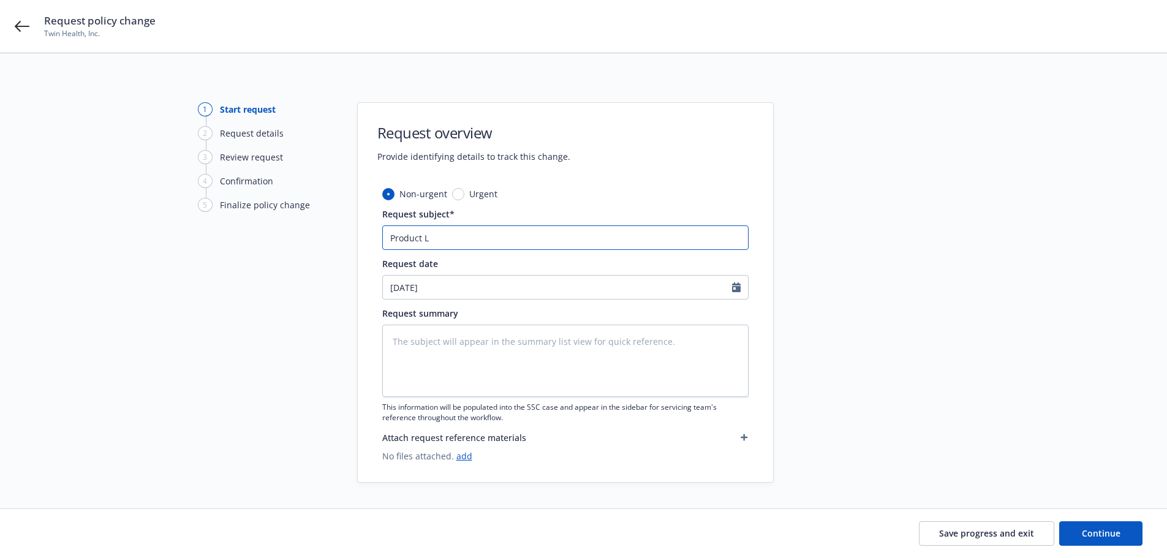
type input "Product Li"
type textarea "x"
type input "Product Lia"
type textarea "x"
type input "Product Liab"
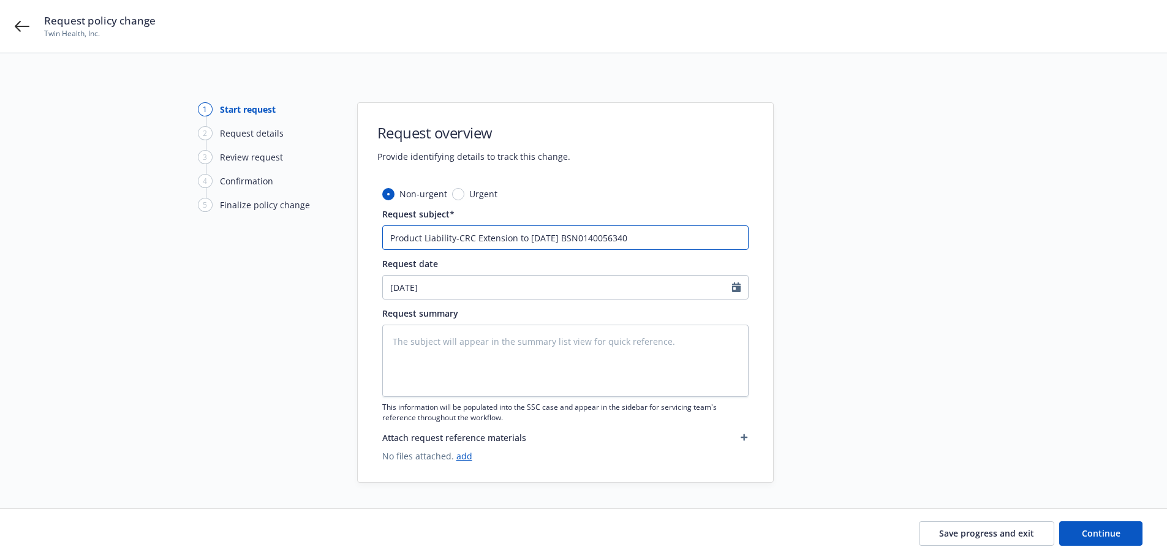
drag, startPoint x: 631, startPoint y: 235, endPoint x: 355, endPoint y: 239, distance: 276.4
click at [341, 237] on div "1 Start request 2 Request details 3 Review request 4 Confirmation 5 Finalize po…" at bounding box center [584, 292] width 1138 height 381
click at [427, 339] on textarea at bounding box center [565, 361] width 366 height 72
paste textarea "Product Liability-CRC Extension to [DATE] BSN0140056340"
click at [1120, 537] on span "Continue" at bounding box center [1101, 534] width 39 height 12
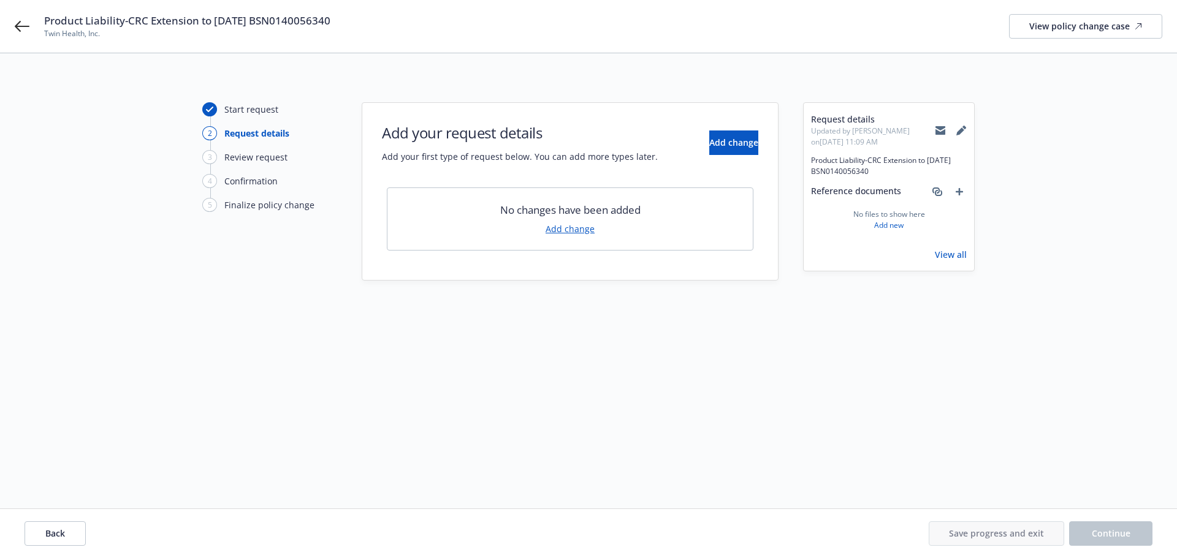
click at [577, 232] on link "Add change" at bounding box center [569, 228] width 49 height 13
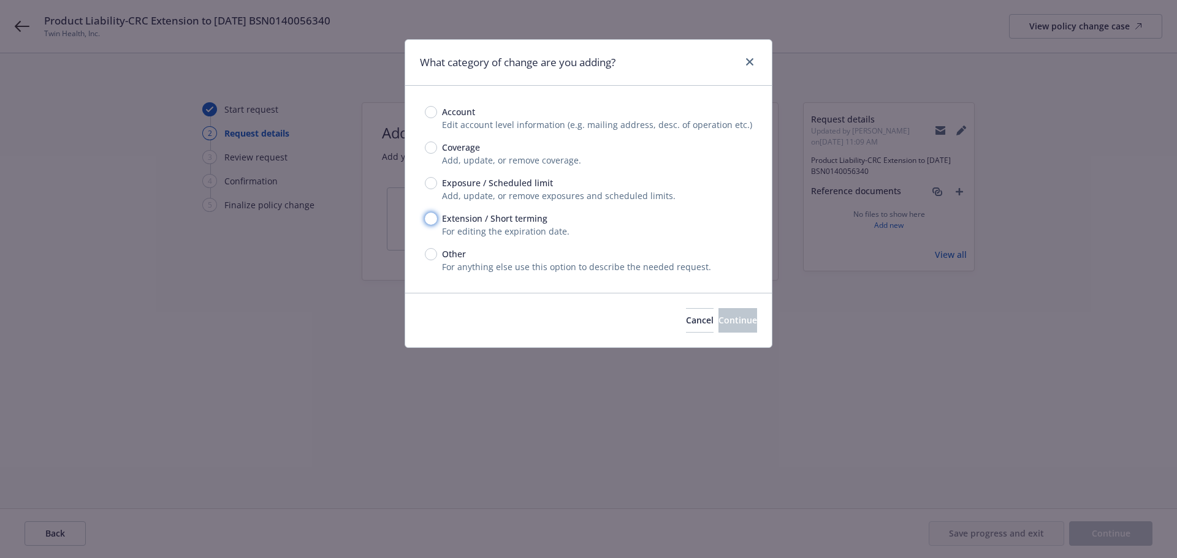
click at [431, 216] on input "Extension / Short terming" at bounding box center [431, 219] width 12 height 12
click at [718, 317] on span "Continue" at bounding box center [737, 320] width 39 height 12
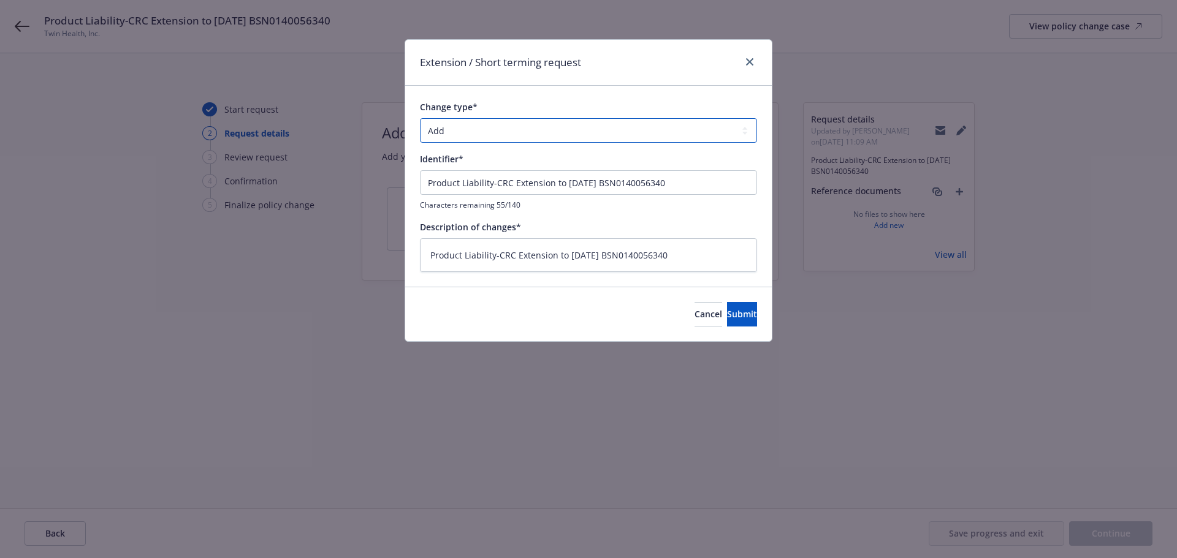
click at [471, 131] on select "Add Audit Change Remove" at bounding box center [588, 130] width 337 height 25
click at [420, 118] on select "Add Audit Change Remove" at bounding box center [588, 130] width 337 height 25
click at [727, 308] on span "Submit" at bounding box center [742, 314] width 30 height 12
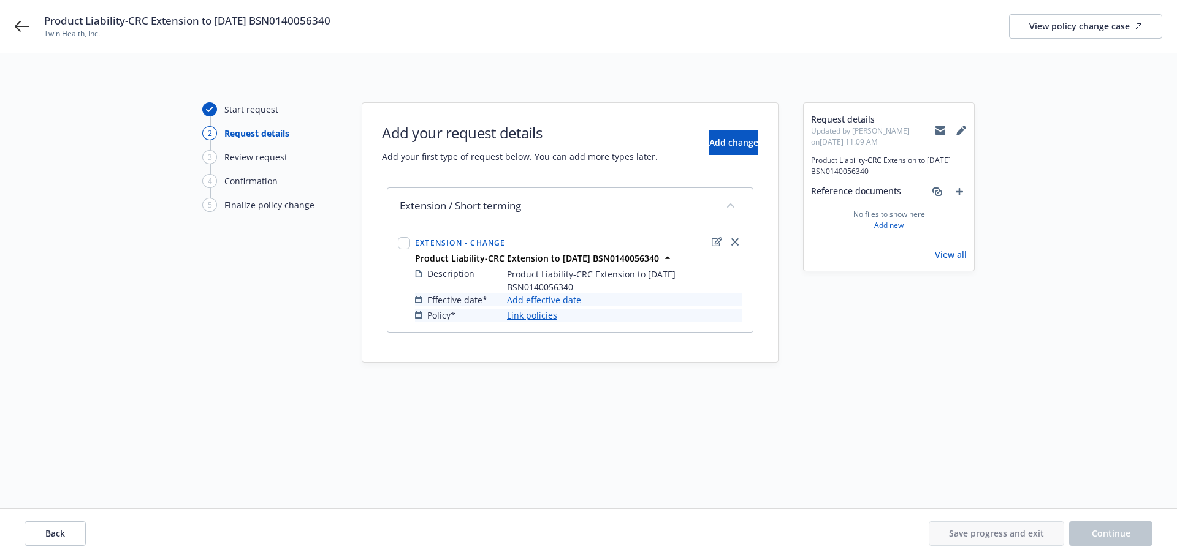
click at [531, 294] on link "Add effective date" at bounding box center [544, 300] width 74 height 13
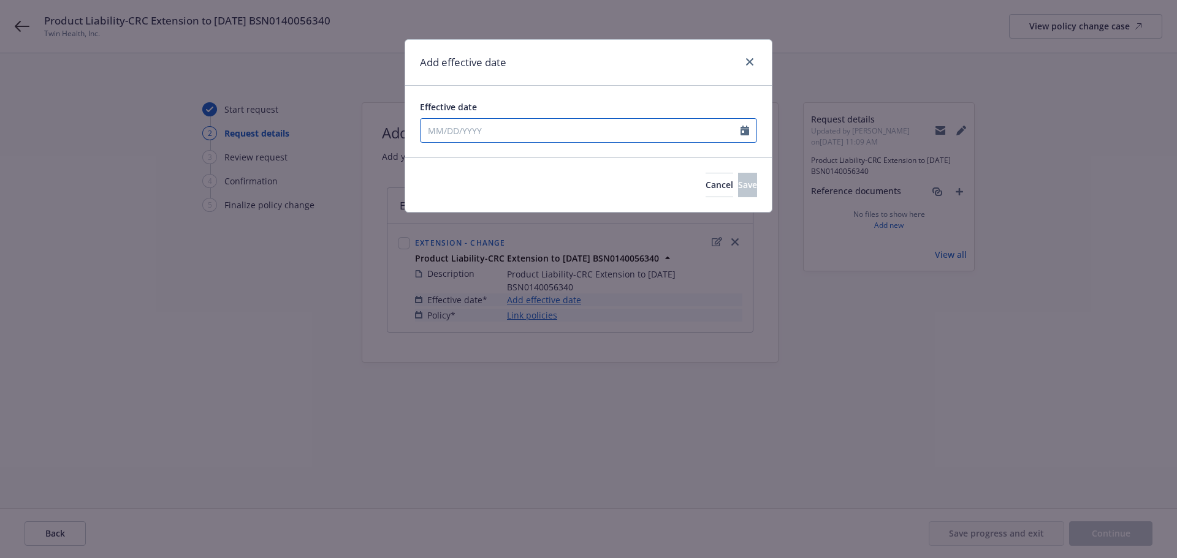
click at [743, 129] on icon "Calendar" at bounding box center [744, 131] width 9 height 10
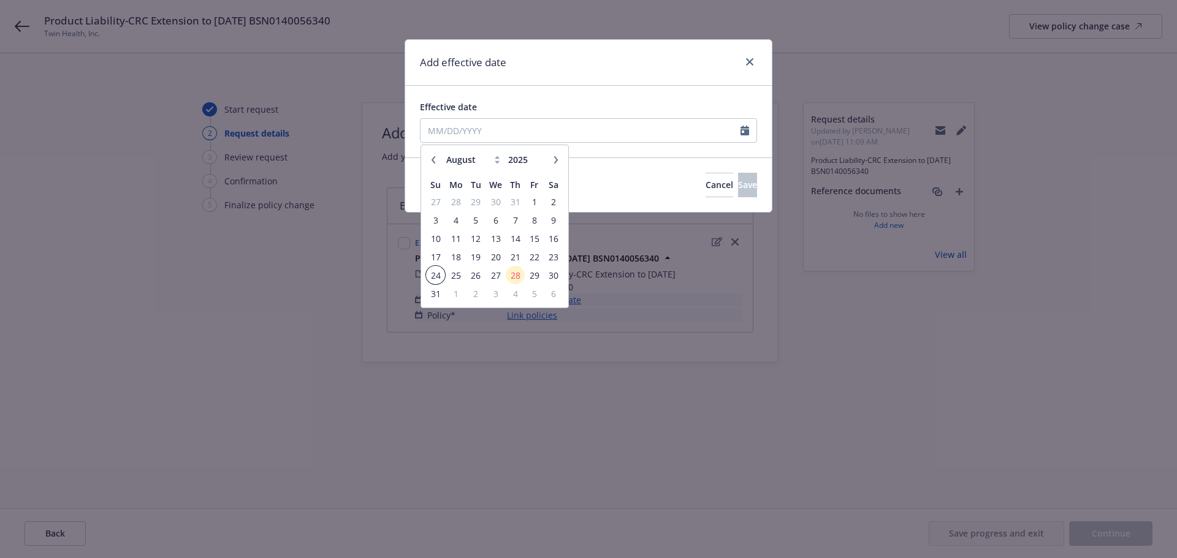
click at [437, 273] on span "24" at bounding box center [435, 275] width 17 height 15
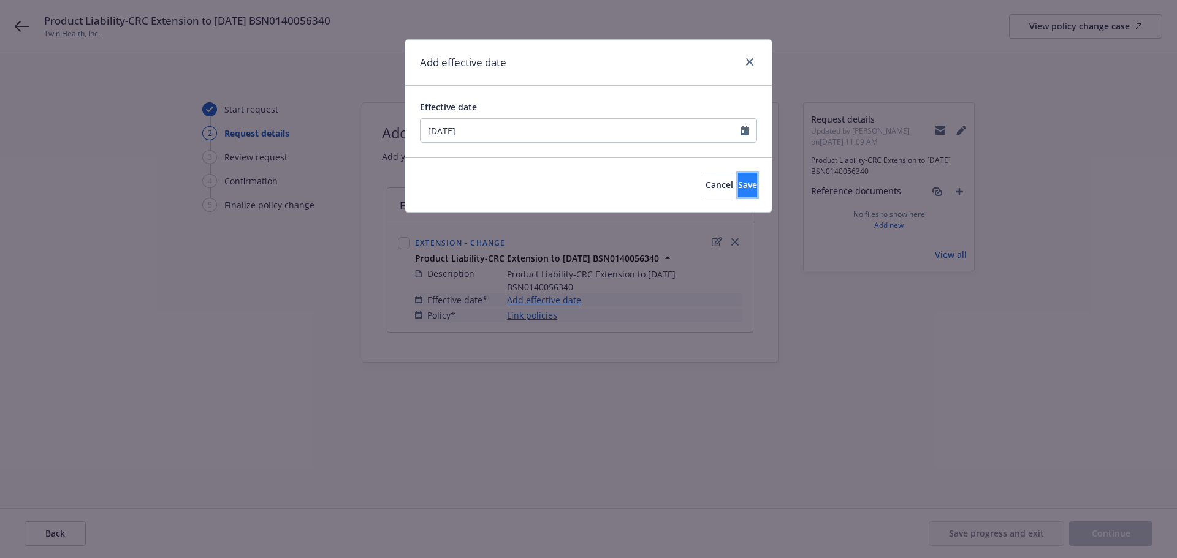
click at [740, 186] on button "Save" at bounding box center [747, 185] width 19 height 25
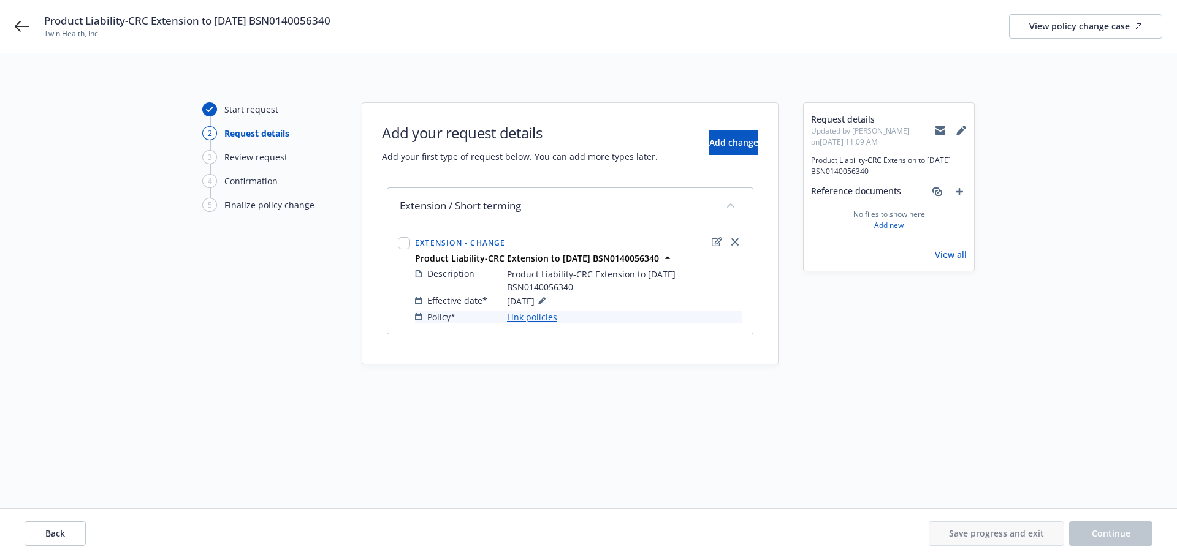
click at [541, 311] on link "Link policies" at bounding box center [532, 317] width 50 height 13
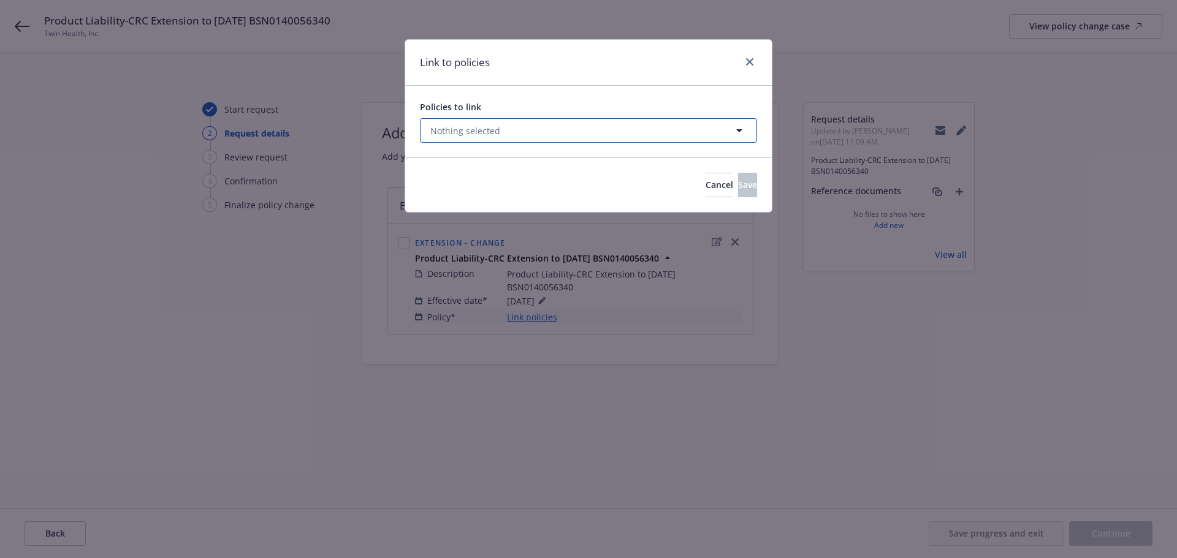
click at [504, 127] on button "Nothing selected" at bounding box center [588, 130] width 337 height 25
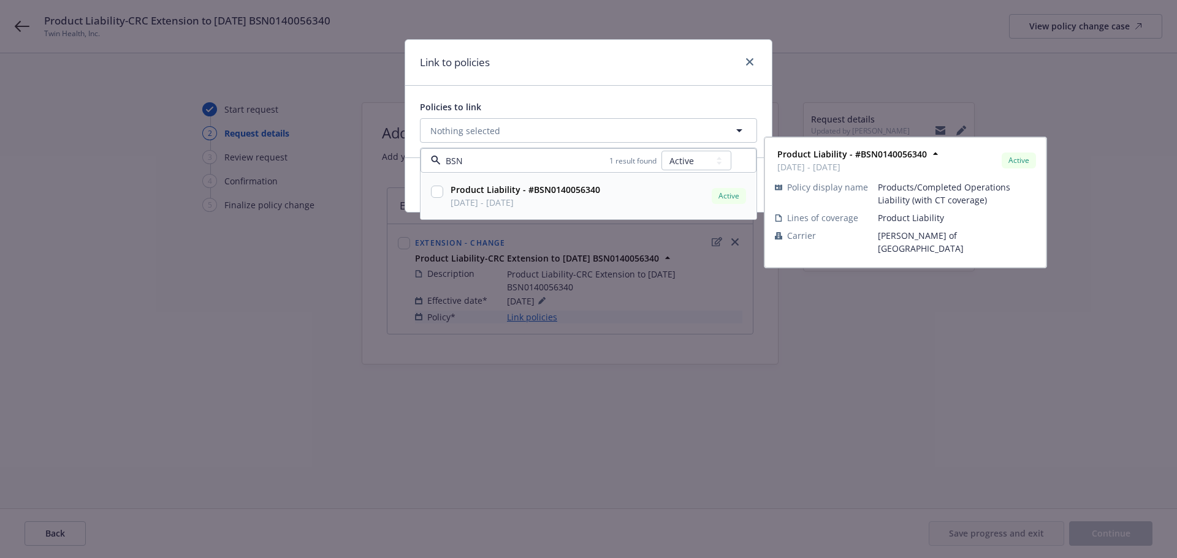
click at [435, 192] on input "checkbox" at bounding box center [437, 192] width 12 height 12
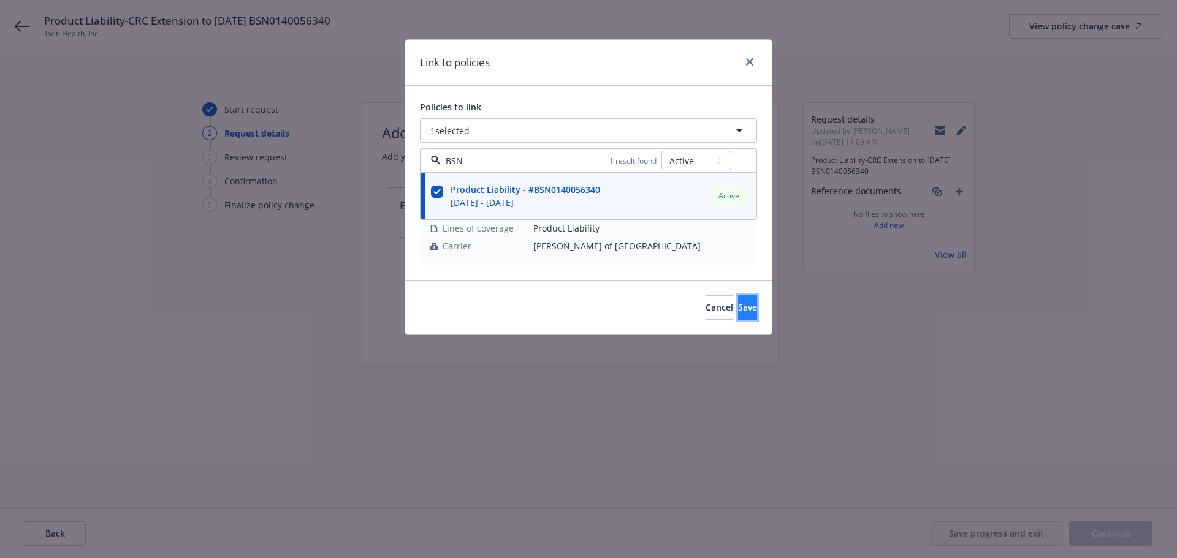
click at [738, 307] on span "Save" at bounding box center [747, 307] width 19 height 12
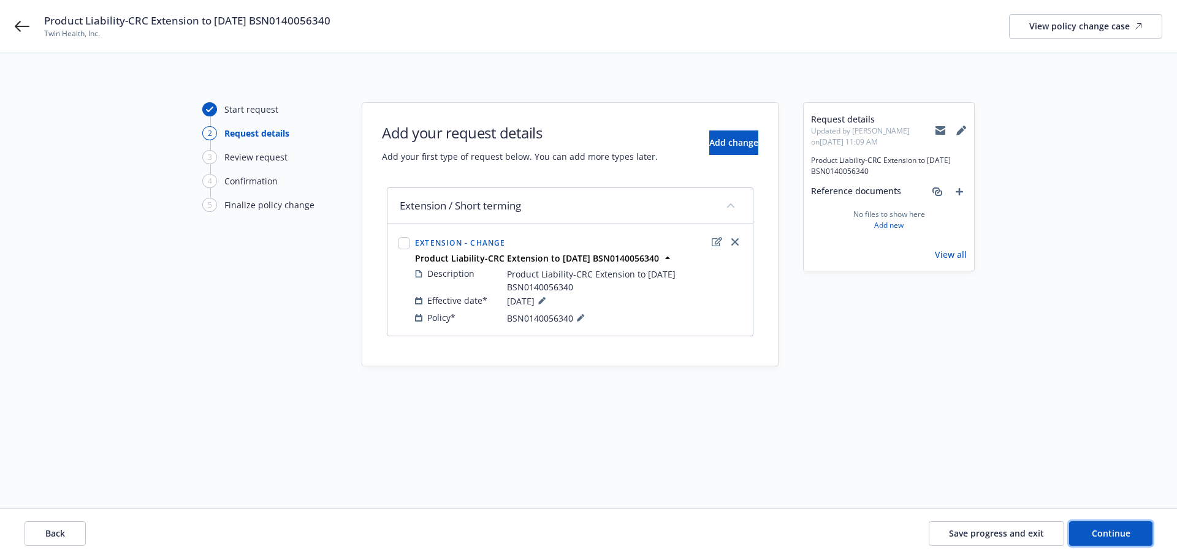
drag, startPoint x: 1117, startPoint y: 528, endPoint x: 492, endPoint y: 466, distance: 627.6
click at [1116, 529] on span "Continue" at bounding box center [1110, 534] width 39 height 12
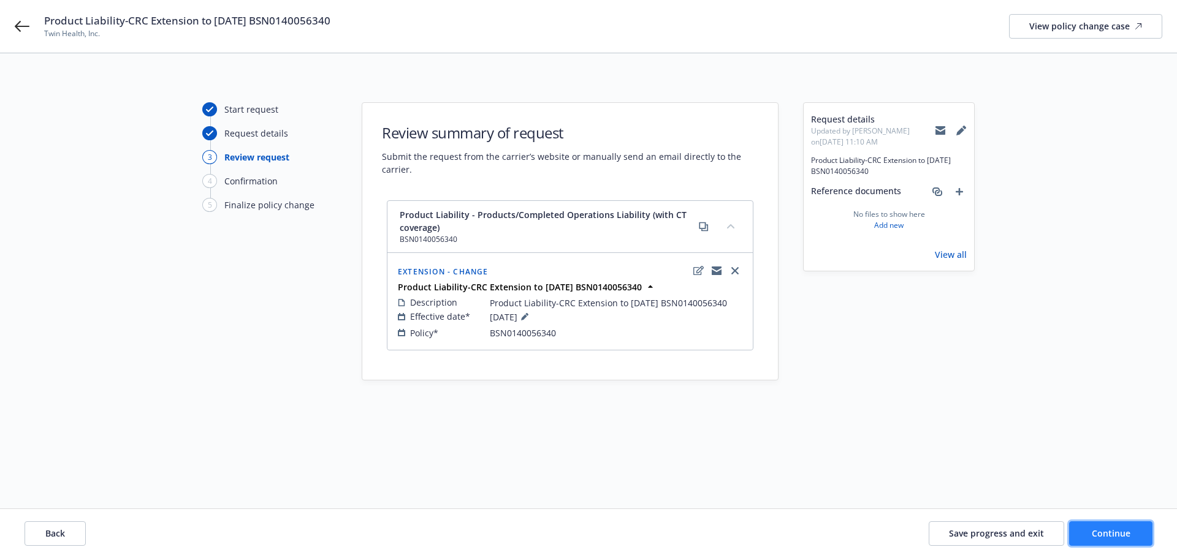
click at [1123, 533] on span "Continue" at bounding box center [1110, 534] width 39 height 12
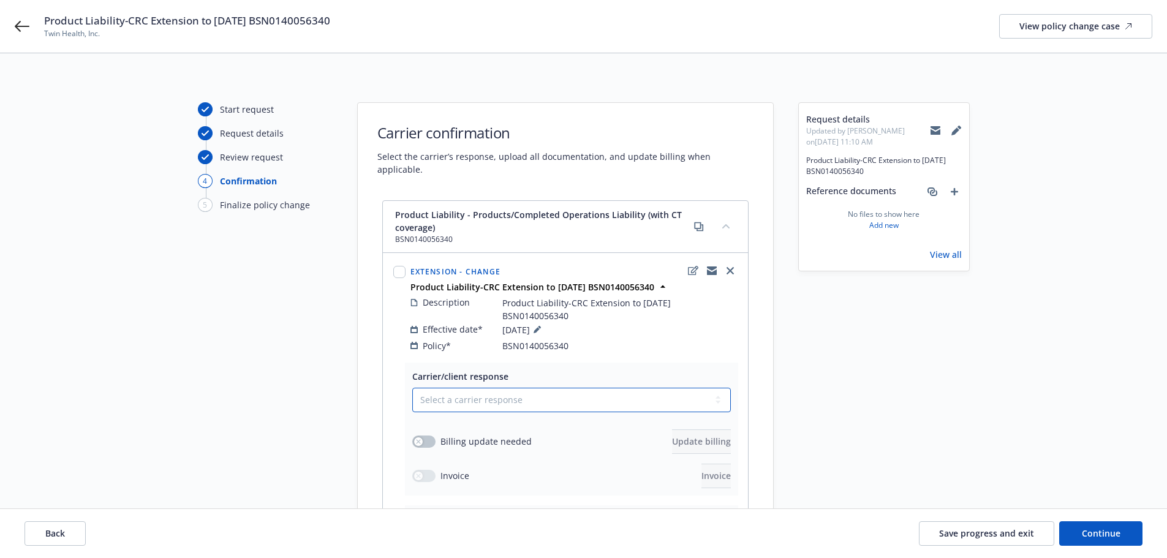
click at [474, 388] on select "Select a carrier response Accepted Accepted with revision No endorsement needed…" at bounding box center [571, 400] width 319 height 25
click at [412, 388] on select "Select a carrier response Accepted Accepted with revision No endorsement needed…" at bounding box center [571, 400] width 319 height 25
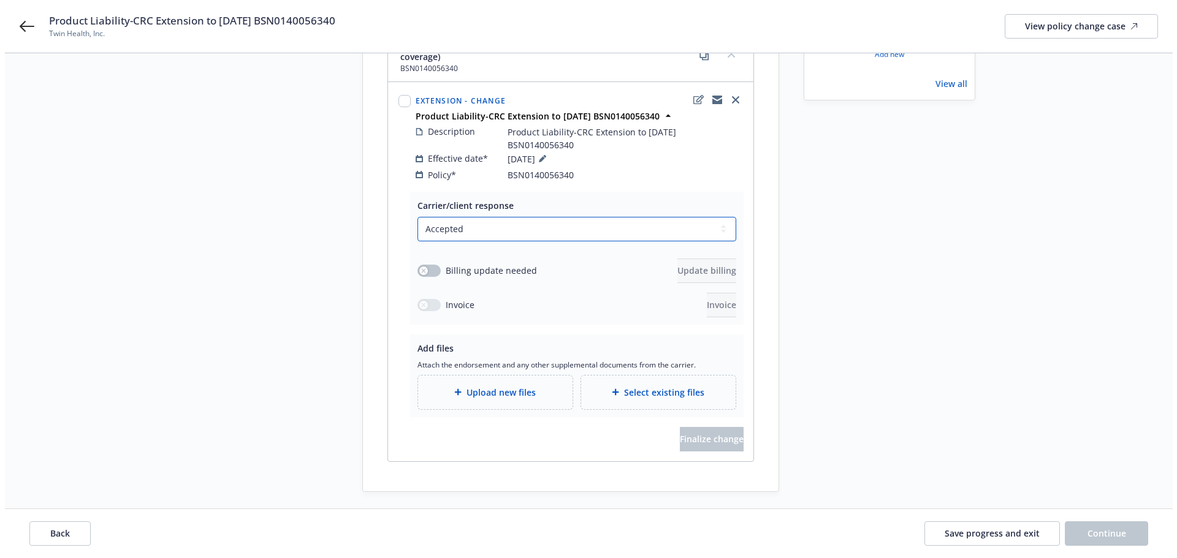
scroll to position [178, 0]
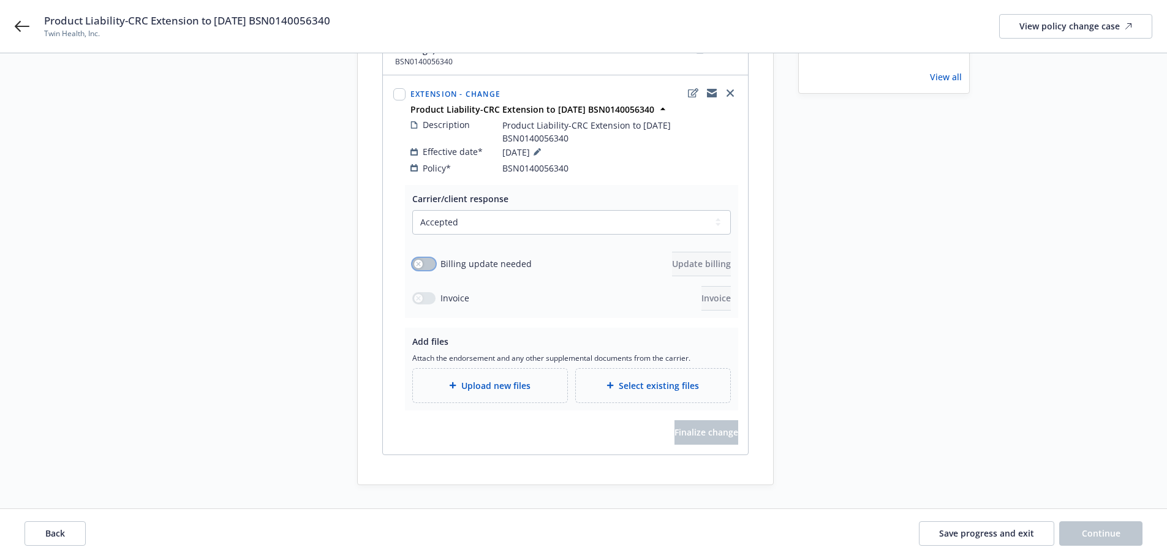
click at [427, 258] on button "button" at bounding box center [423, 264] width 23 height 12
click at [708, 258] on span "Update billing" at bounding box center [701, 264] width 59 height 12
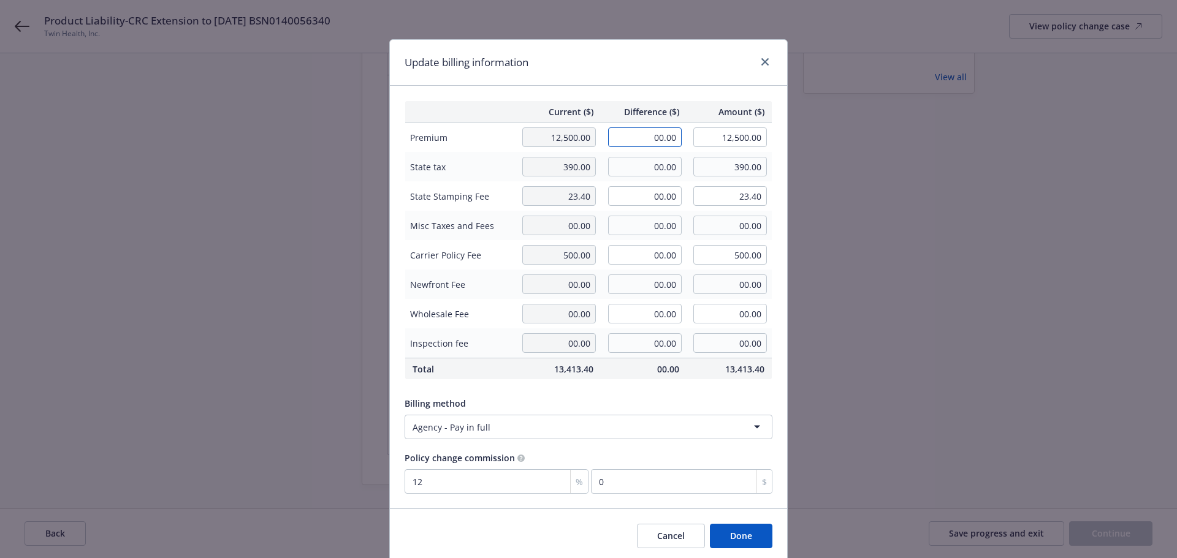
drag, startPoint x: 632, startPoint y: 134, endPoint x: 698, endPoint y: 144, distance: 66.9
click at [698, 144] on tr "Premium 12,500.00 00.00 12,500.00" at bounding box center [588, 138] width 367 height 30
click at [659, 166] on input "00.00" at bounding box center [645, 167] width 74 height 20
drag, startPoint x: 643, startPoint y: 192, endPoint x: 702, endPoint y: 197, distance: 59.0
click at [702, 197] on tr "State Stamping Fee 23.40 00.00 23.40" at bounding box center [588, 195] width 367 height 29
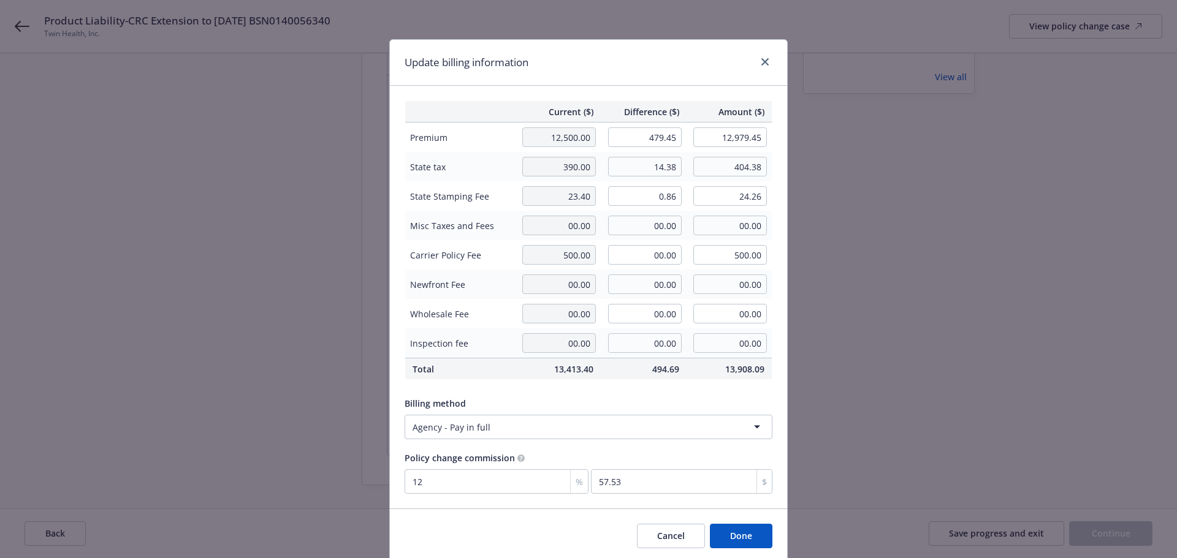
click at [752, 537] on button "Done" at bounding box center [741, 536] width 63 height 25
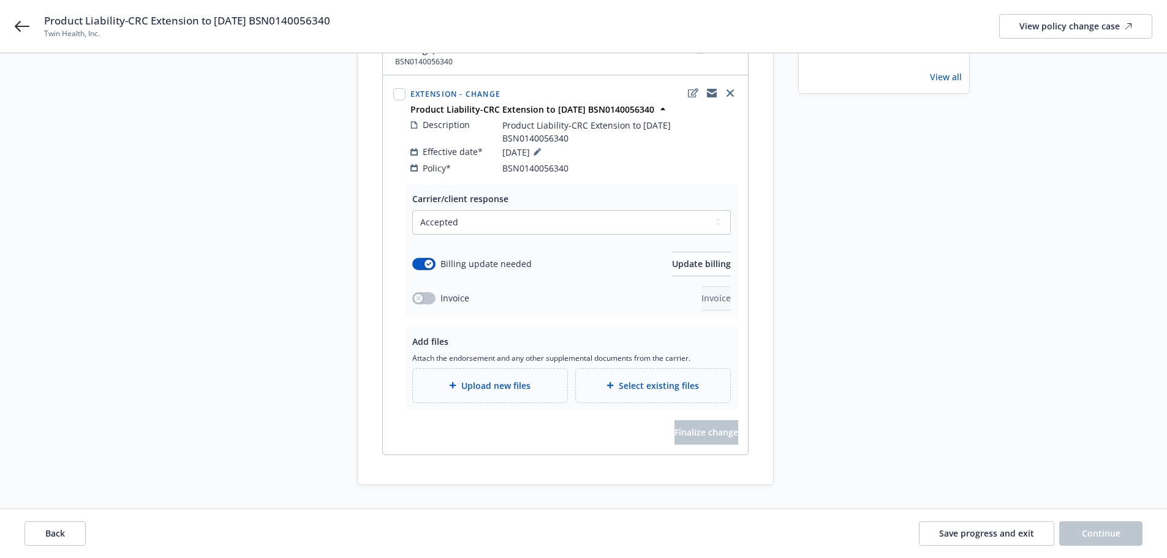
click at [461, 369] on div "Upload new files" at bounding box center [490, 386] width 154 height 34
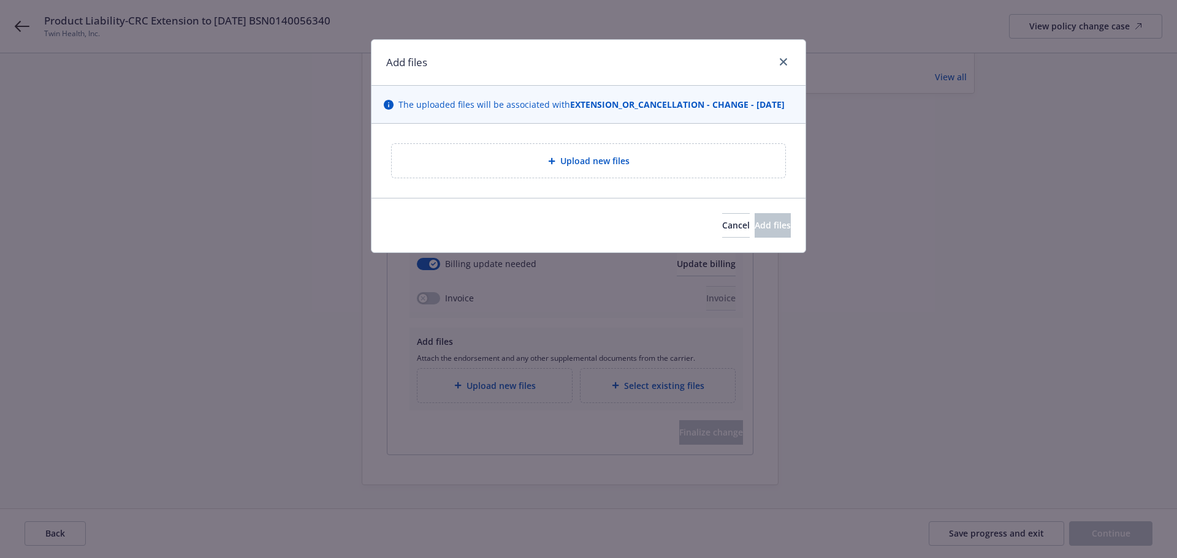
click at [593, 167] on span "Upload new files" at bounding box center [594, 160] width 69 height 13
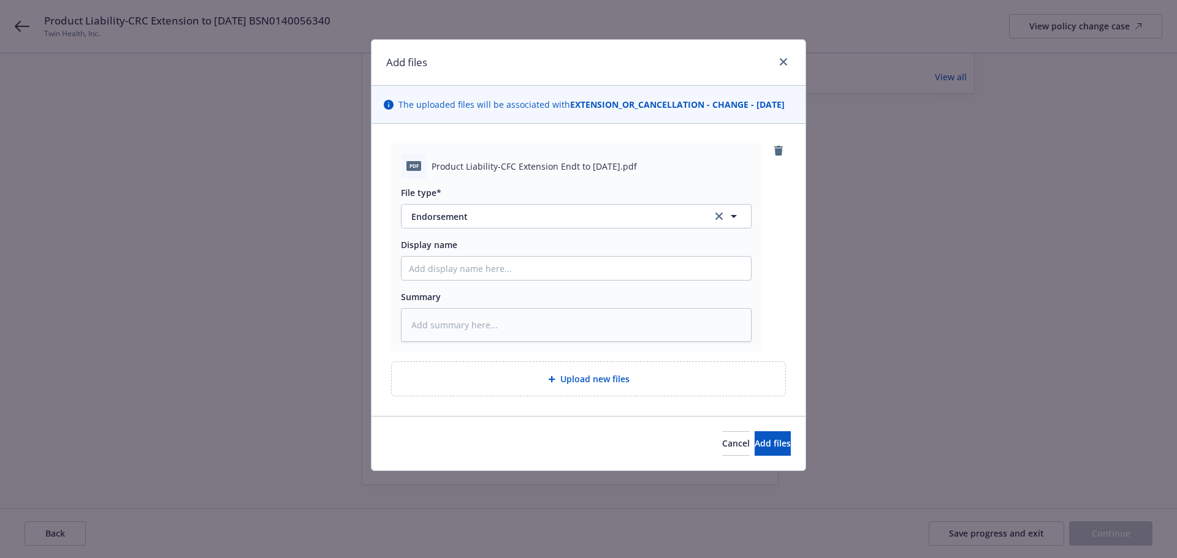
click at [581, 385] on span "Upload new files" at bounding box center [594, 379] width 69 height 13
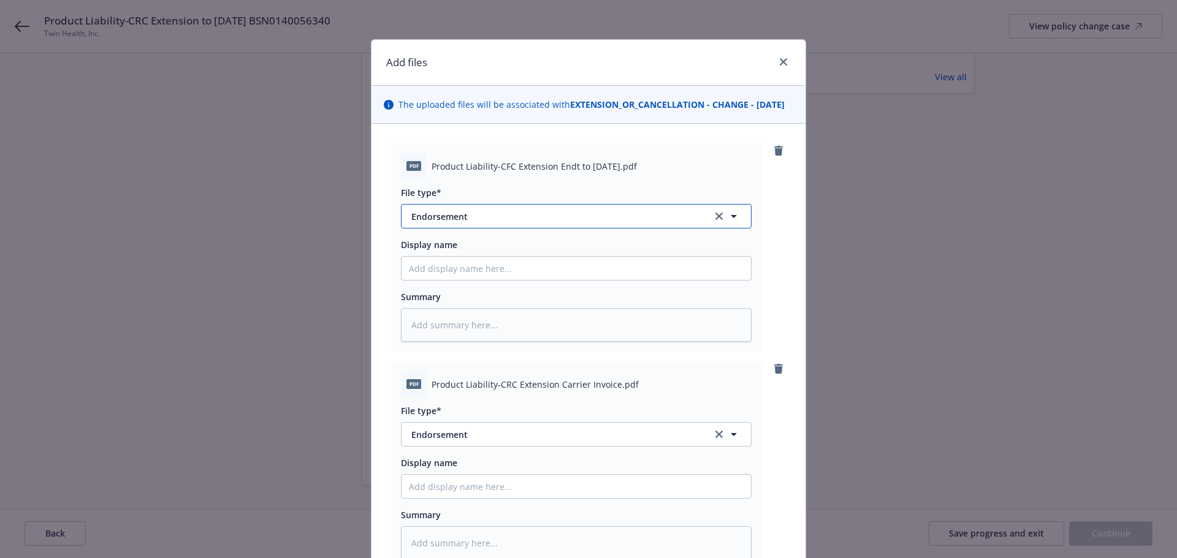
click at [466, 223] on span "Endorsement" at bounding box center [553, 216] width 284 height 13
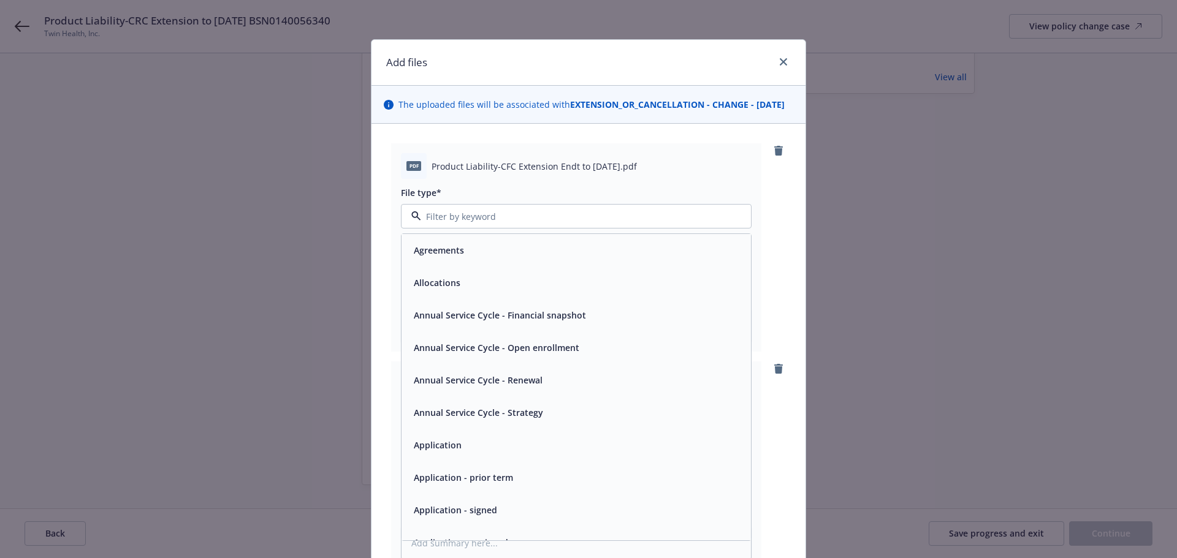
click at [469, 199] on div "File type*" at bounding box center [576, 192] width 351 height 13
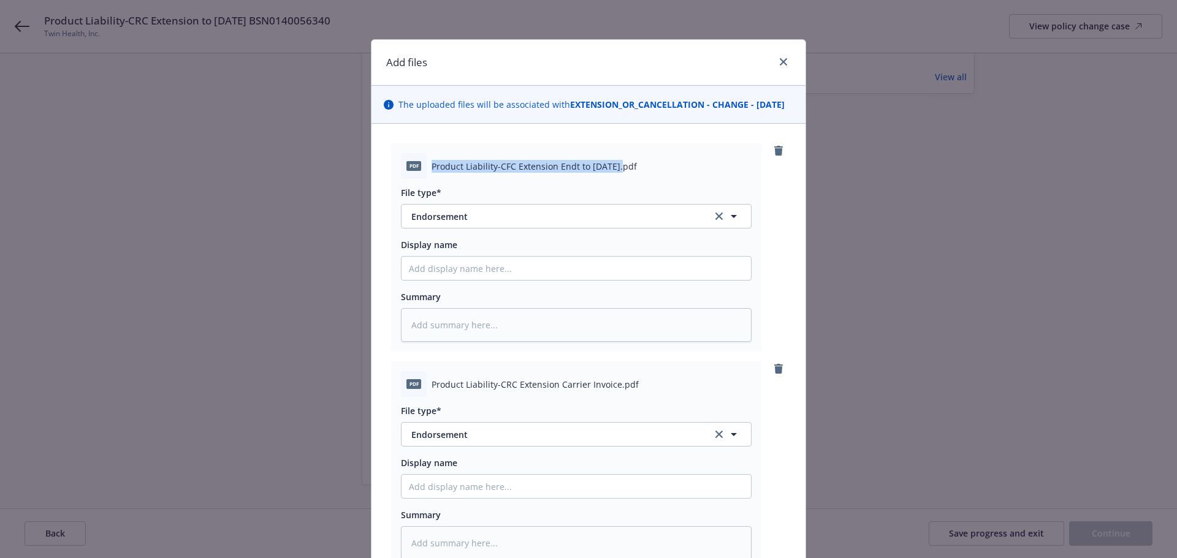
drag, startPoint x: 427, startPoint y: 177, endPoint x: 610, endPoint y: 181, distance: 183.3
click at [610, 173] on span "Product Liability-CFC Extension Endt to [DATE].pdf" at bounding box center [533, 166] width 205 height 13
copy span "Product Liability-CFC Extension Endt to [DATE]."
click at [417, 279] on input "Display name" at bounding box center [575, 268] width 349 height 23
paste input "Product Liability-CFC Extension Endt to [DATE]."
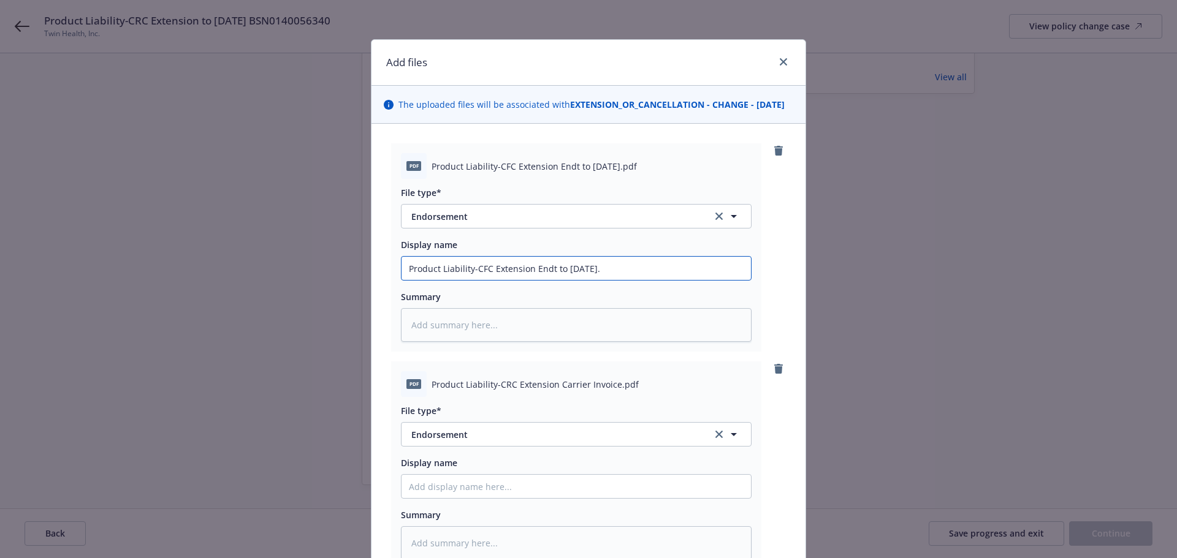
click at [596, 278] on input "Product Liability-CFC Extension Endt to [DATE]." at bounding box center [575, 268] width 349 height 23
click at [449, 337] on textarea at bounding box center [576, 325] width 351 height 34
paste textarea "Product Liability-CFC Extension Endt to [DATE]."
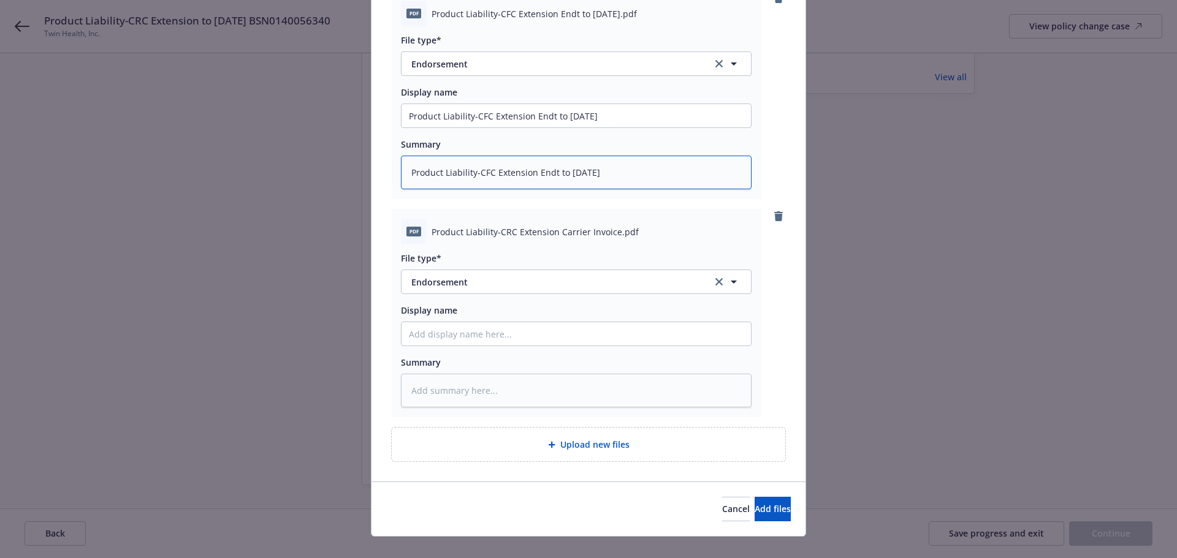
scroll to position [183, 0]
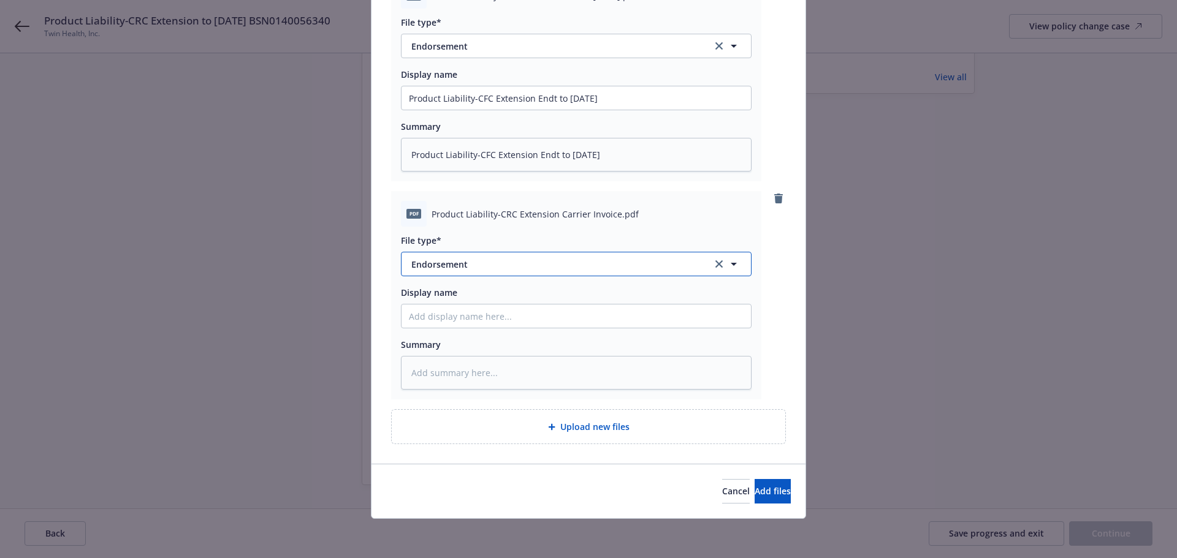
click at [487, 260] on span "Endorsement" at bounding box center [553, 264] width 284 height 13
click at [490, 331] on span "Invoice - Third Party" at bounding box center [456, 330] width 85 height 13
drag, startPoint x: 428, startPoint y: 213, endPoint x: 611, endPoint y: 216, distance: 183.3
click at [611, 216] on span "Product Liability-CRC Extension Carrier Invoice.pdf" at bounding box center [534, 214] width 207 height 13
copy span "Product Liability-CRC Extension Carrier Invoice"
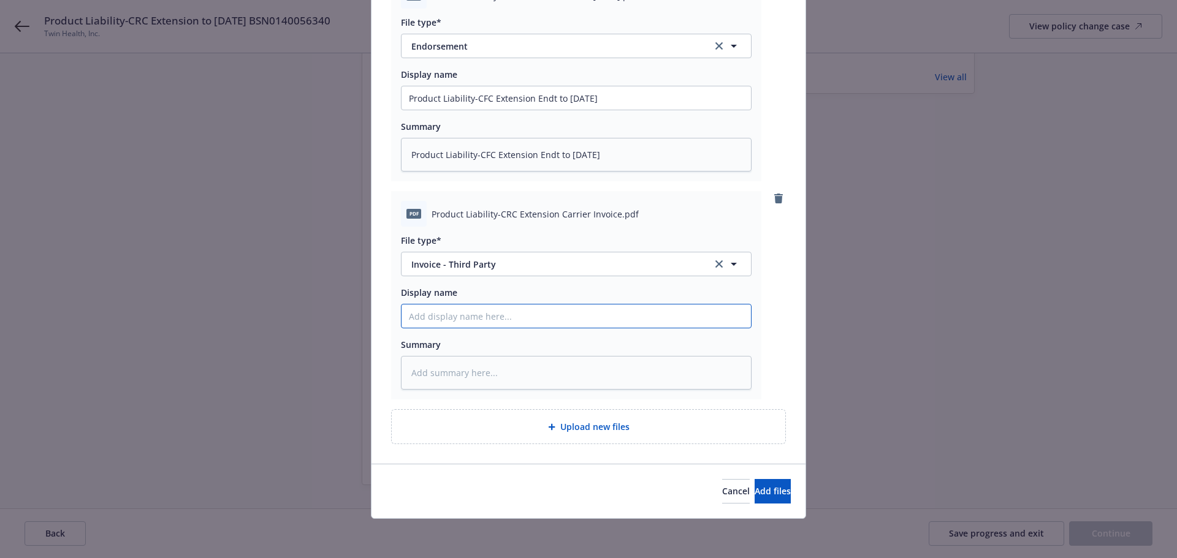
click at [439, 110] on input "Display name" at bounding box center [575, 97] width 349 height 23
paste input "Product Liability-CRC Extension Carrier Invoice"
click at [442, 375] on textarea at bounding box center [576, 373] width 351 height 34
paste textarea "Product Liability-CRC Extension Carrier Invoice"
click at [754, 490] on span "Add files" at bounding box center [772, 491] width 36 height 12
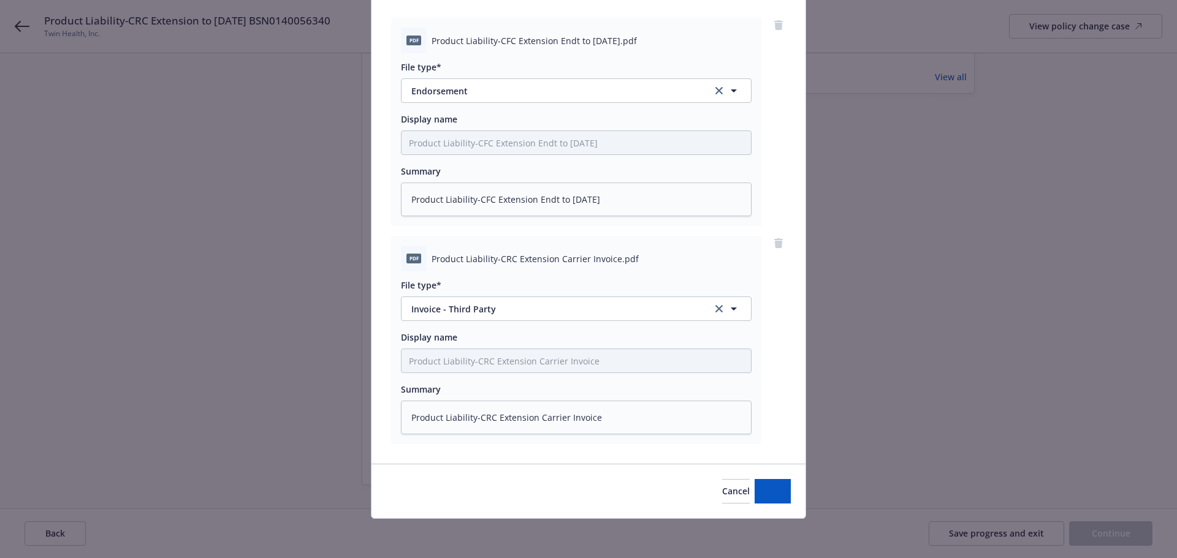
scroll to position [138, 0]
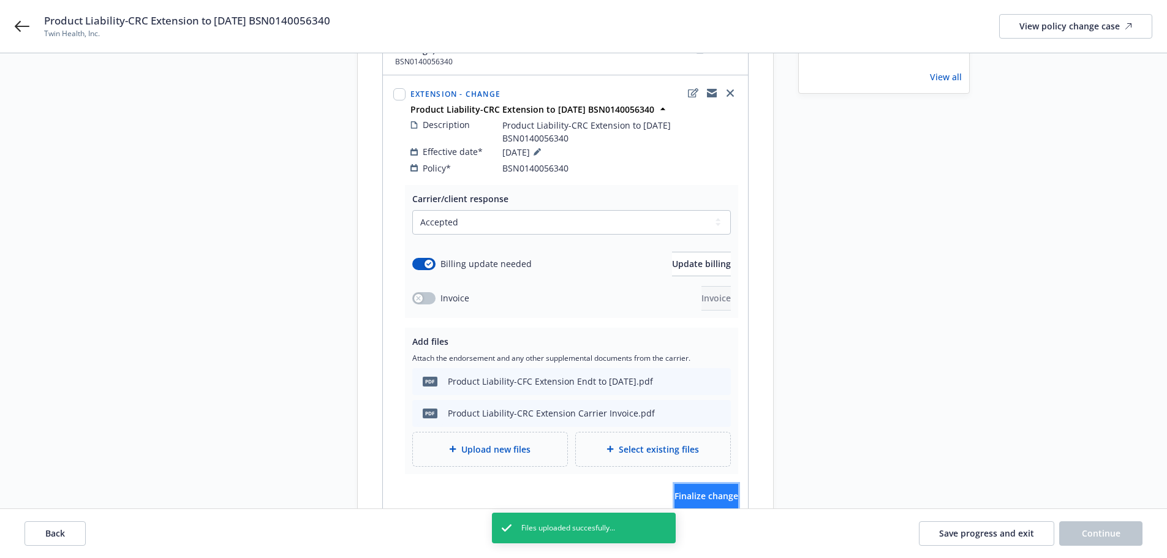
click at [698, 490] on span "Finalize change" at bounding box center [707, 496] width 64 height 12
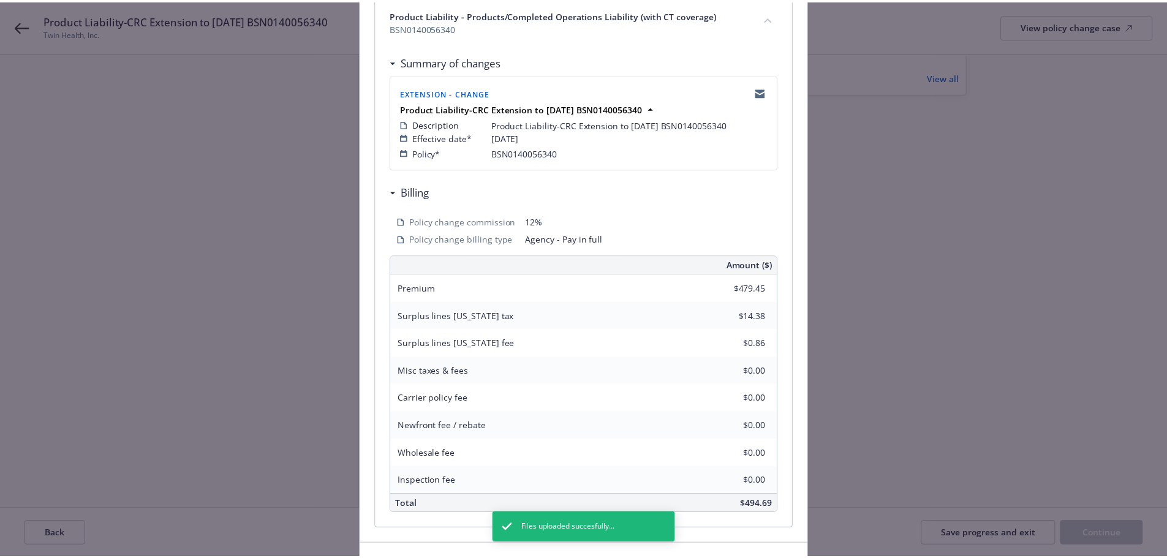
scroll to position [270, 0]
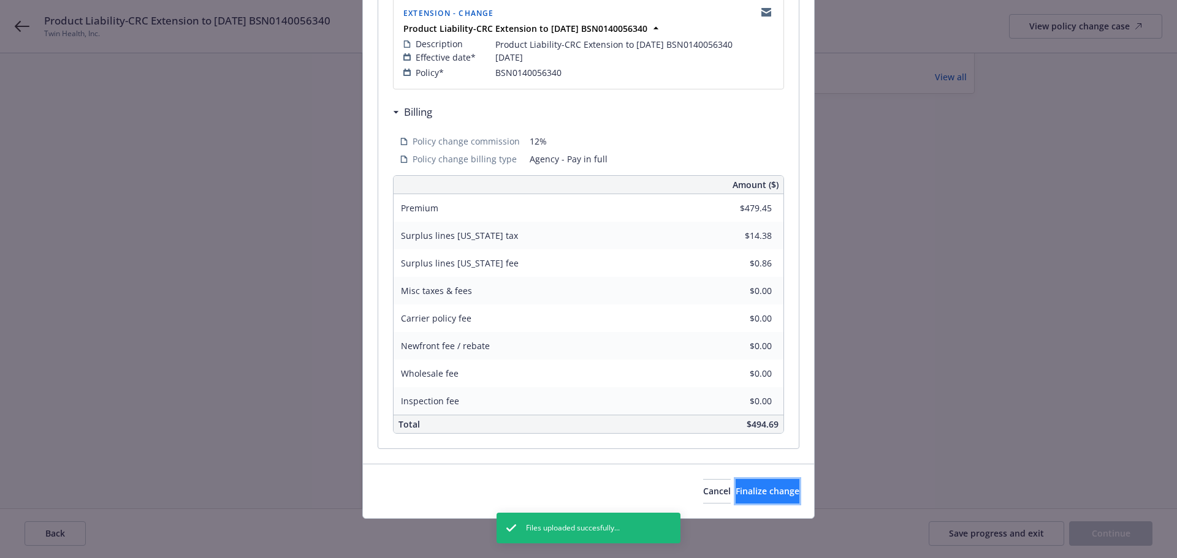
click at [762, 497] on span "Finalize change" at bounding box center [767, 491] width 64 height 12
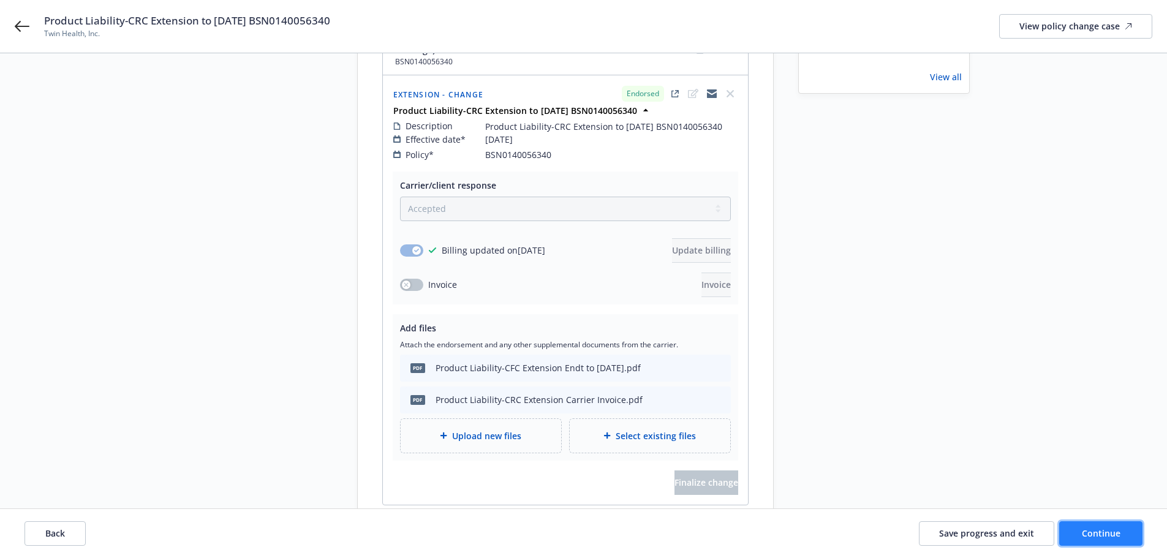
click at [1109, 529] on span "Continue" at bounding box center [1101, 534] width 39 height 12
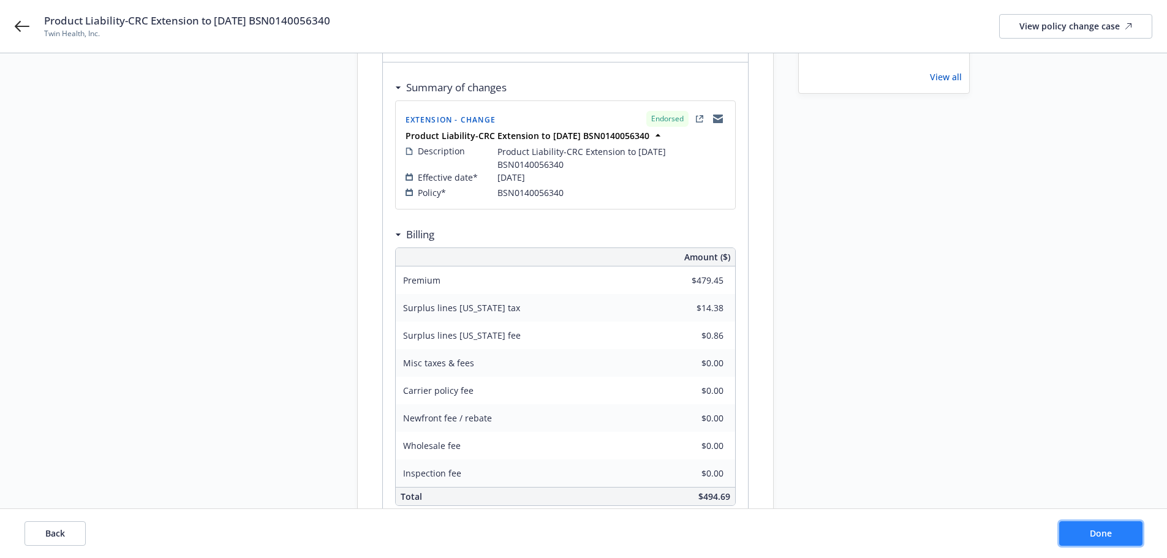
click at [1091, 539] on button "Done" at bounding box center [1101, 533] width 83 height 25
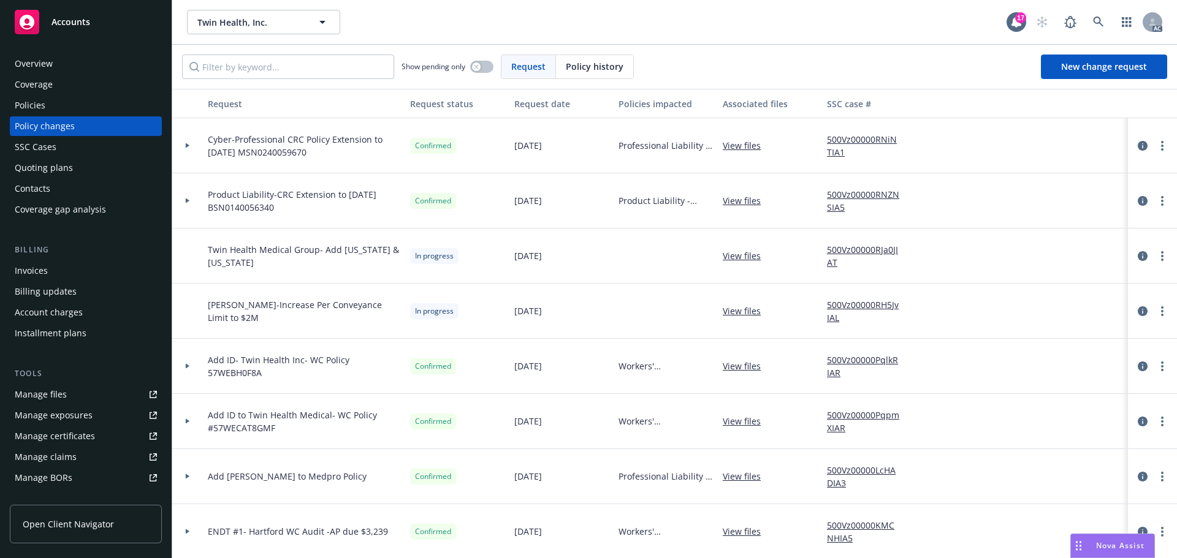
click at [40, 268] on div "Invoices" at bounding box center [31, 271] width 33 height 20
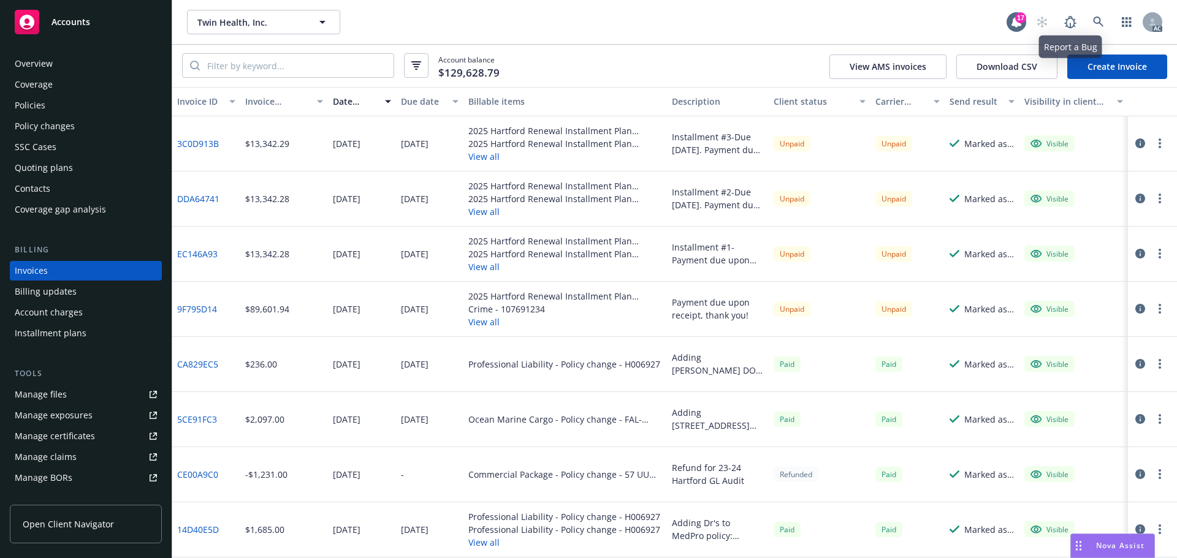
click at [1110, 67] on link "Create Invoice" at bounding box center [1117, 67] width 100 height 25
